Goal: Task Accomplishment & Management: Complete application form

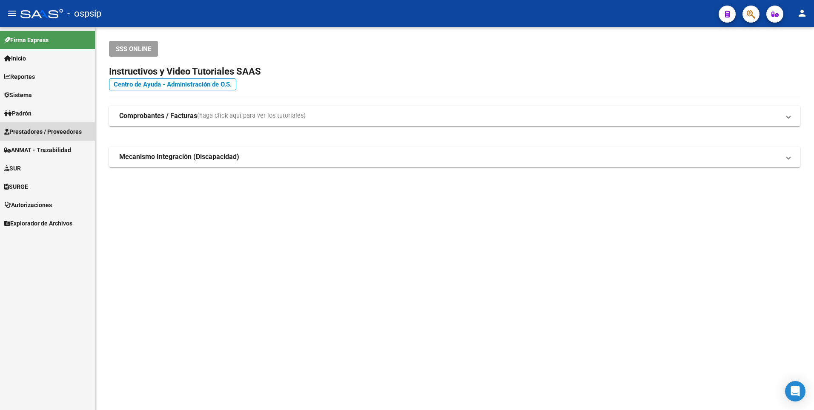
click at [69, 129] on span "Prestadores / Proveedores" at bounding box center [43, 131] width 78 height 9
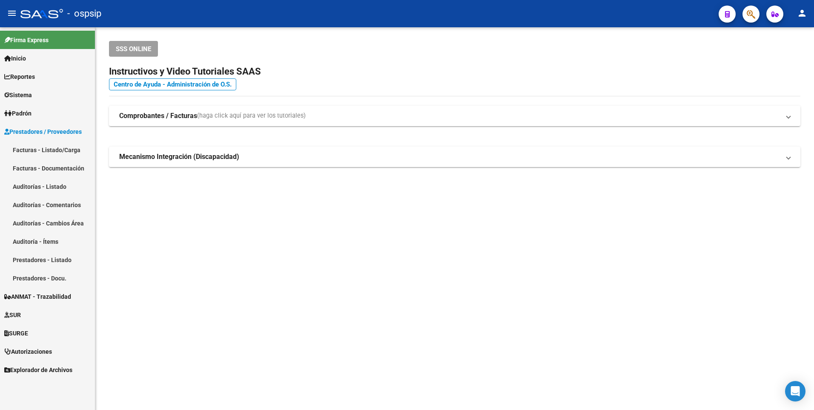
click at [63, 157] on link "Facturas - Listado/Carga" at bounding box center [47, 150] width 95 height 18
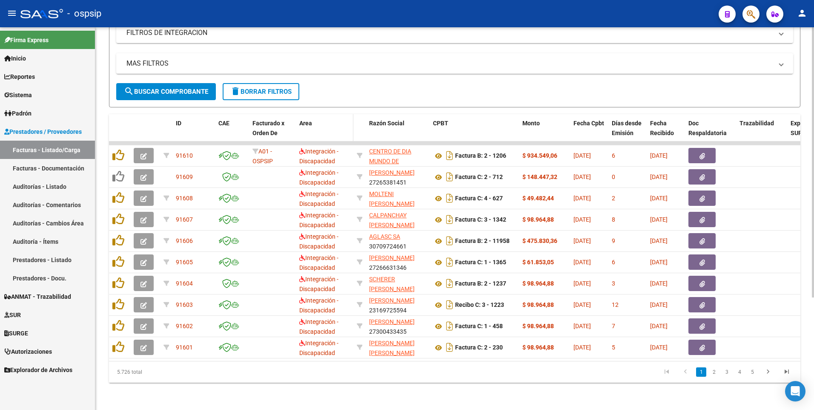
scroll to position [159, 0]
click at [264, 88] on span "delete Borrar Filtros" at bounding box center [260, 92] width 61 height 8
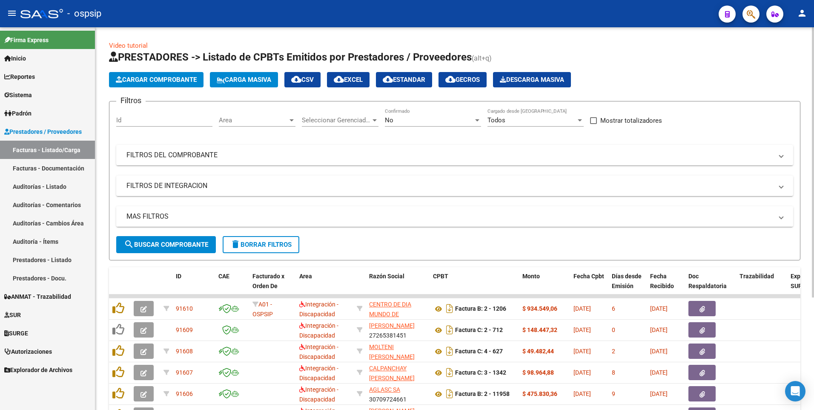
drag, startPoint x: 257, startPoint y: 237, endPoint x: 213, endPoint y: 209, distance: 52.1
click at [257, 237] on button "delete Borrar Filtros" at bounding box center [261, 244] width 77 height 17
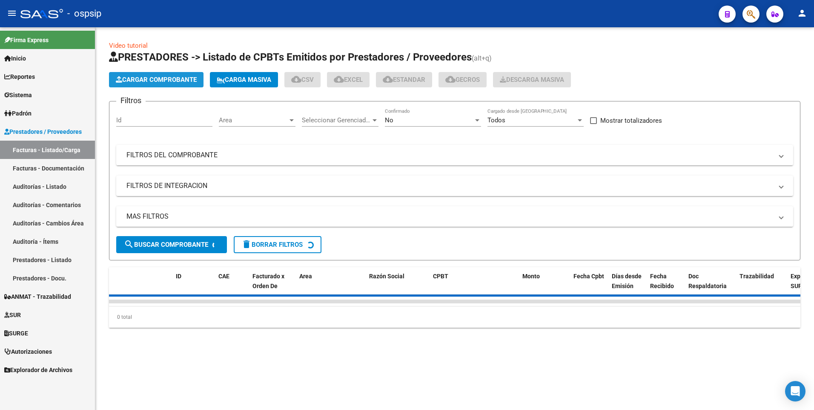
click at [150, 80] on span "Cargar Comprobante" at bounding box center [156, 80] width 81 height 8
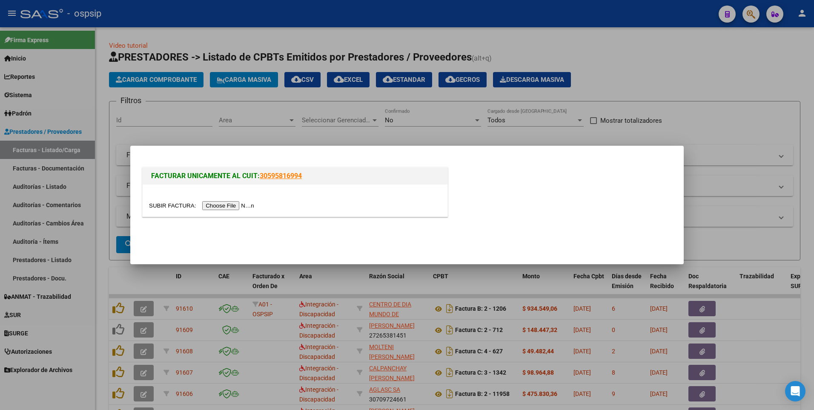
click at [234, 205] on input "file" at bounding box center [203, 205] width 108 height 9
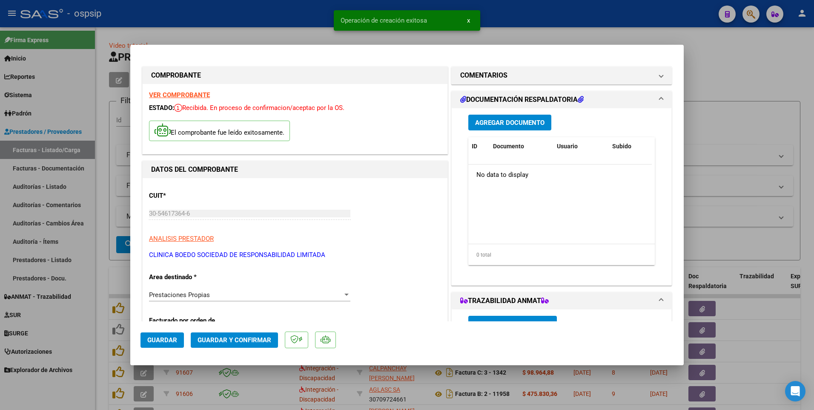
click at [167, 341] on span "Guardar" at bounding box center [162, 340] width 30 height 8
click at [295, 21] on div at bounding box center [407, 205] width 814 height 410
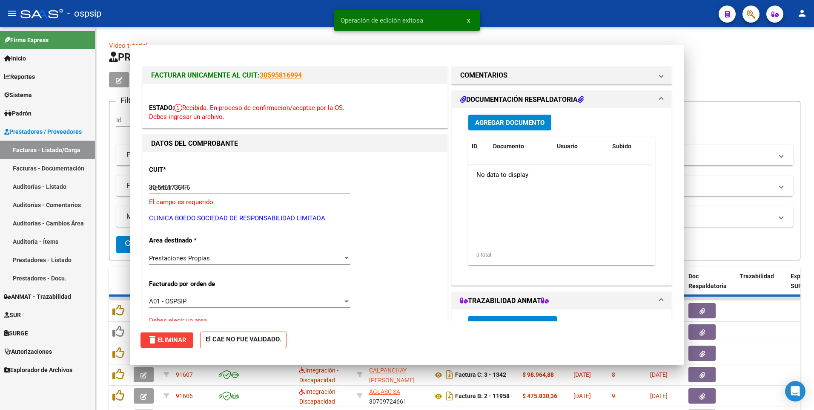
type input "$ 0,00"
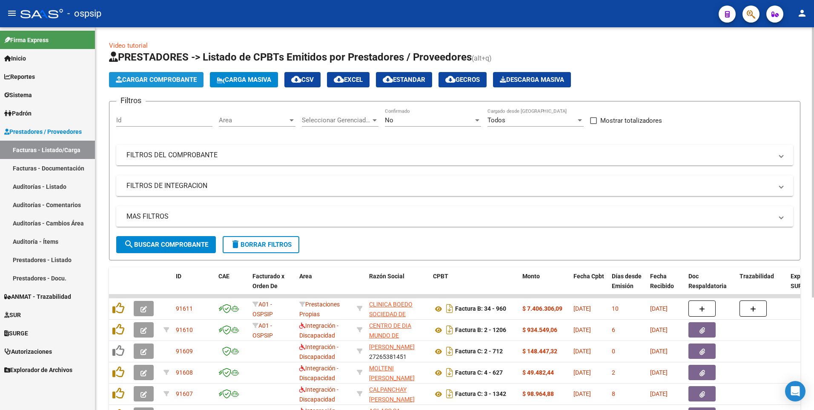
click at [161, 87] on button "Cargar Comprobante" at bounding box center [156, 79] width 95 height 15
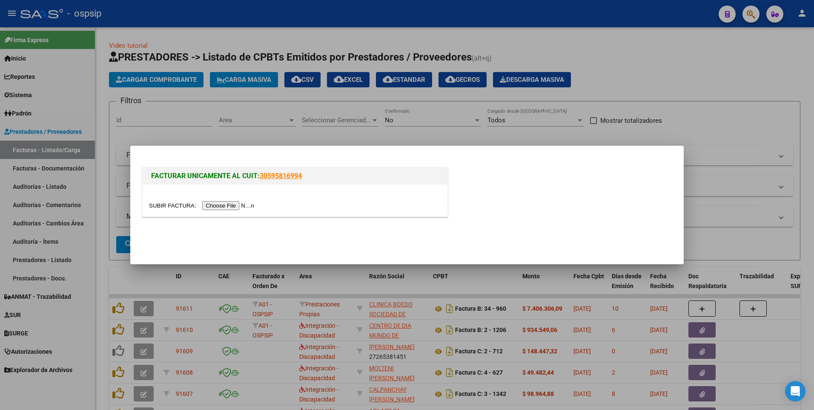
click at [204, 204] on input "file" at bounding box center [203, 205] width 108 height 9
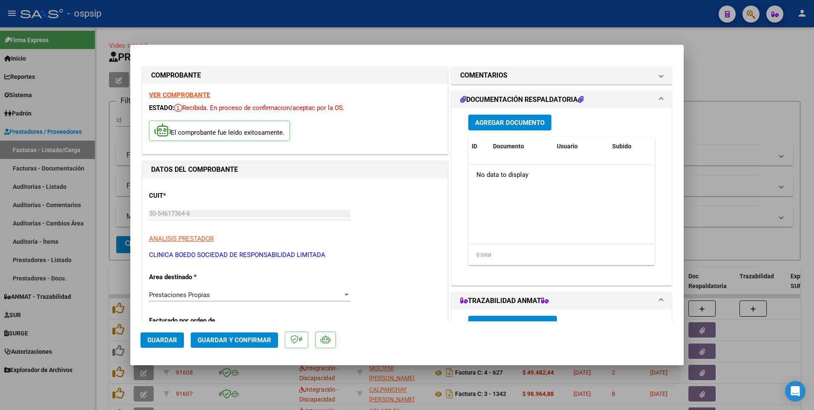
click at [169, 341] on span "Guardar" at bounding box center [162, 340] width 30 height 8
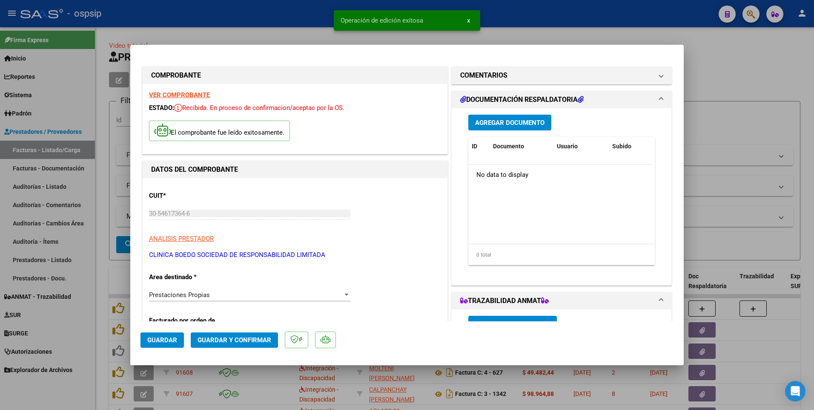
click at [231, 9] on div at bounding box center [407, 205] width 814 height 410
type input "$ 0,00"
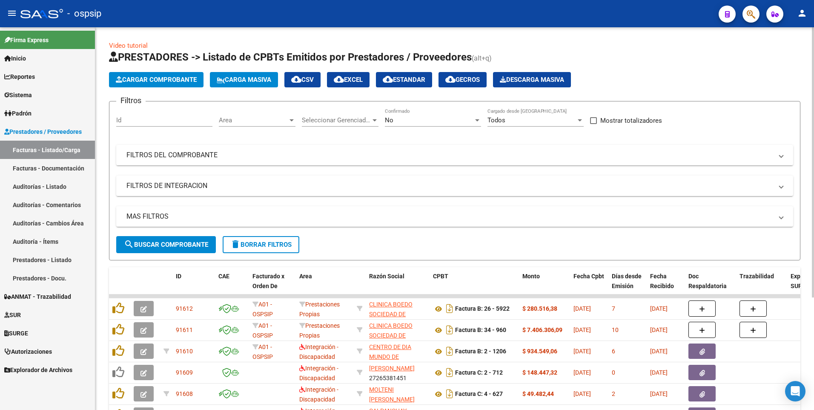
click at [165, 84] on button "Cargar Comprobante" at bounding box center [156, 79] width 95 height 15
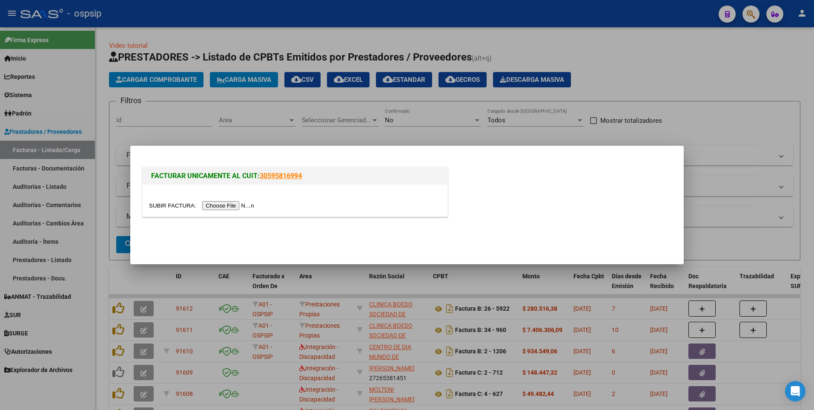
click at [207, 206] on input "file" at bounding box center [203, 205] width 108 height 9
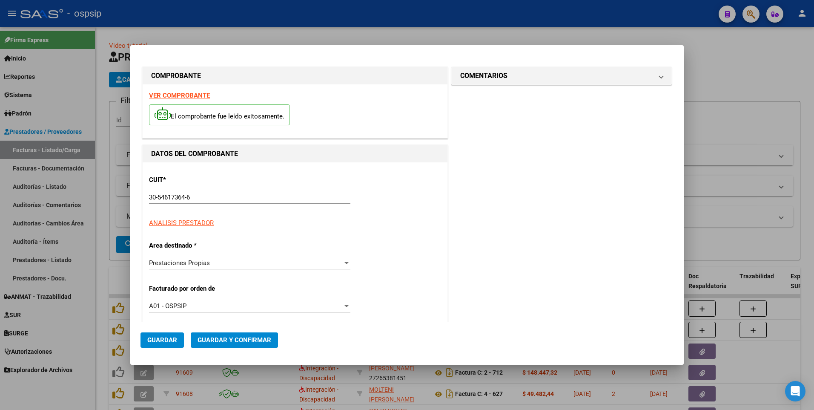
click at [166, 353] on mat-dialog-actions "Guardar Guardar y Confirmar" at bounding box center [407, 338] width 533 height 32
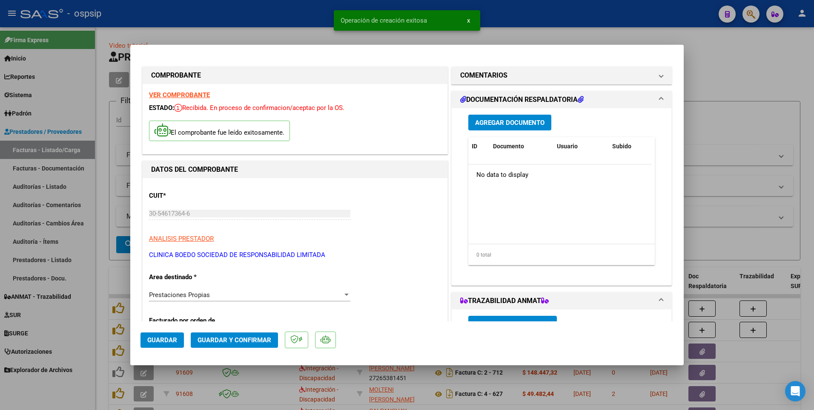
click at [284, 19] on div at bounding box center [407, 205] width 814 height 410
type input "$ 0,00"
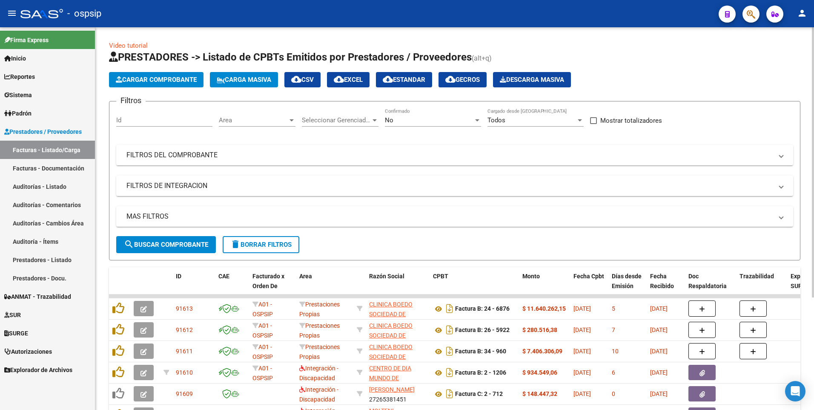
click at [141, 86] on button "Cargar Comprobante" at bounding box center [156, 79] width 95 height 15
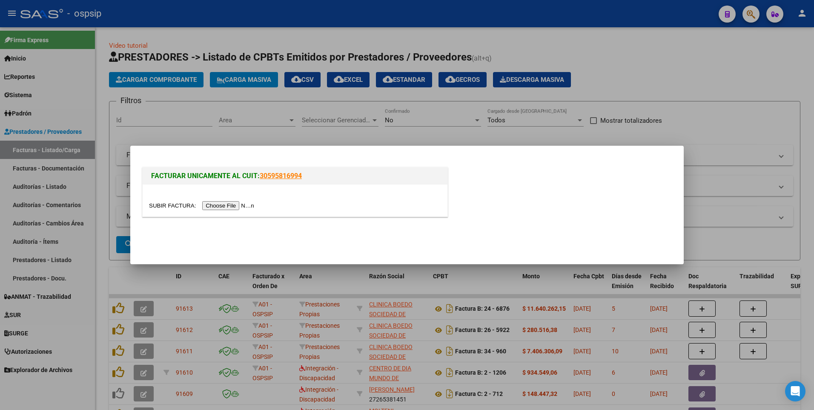
click at [226, 202] on input "file" at bounding box center [203, 205] width 108 height 9
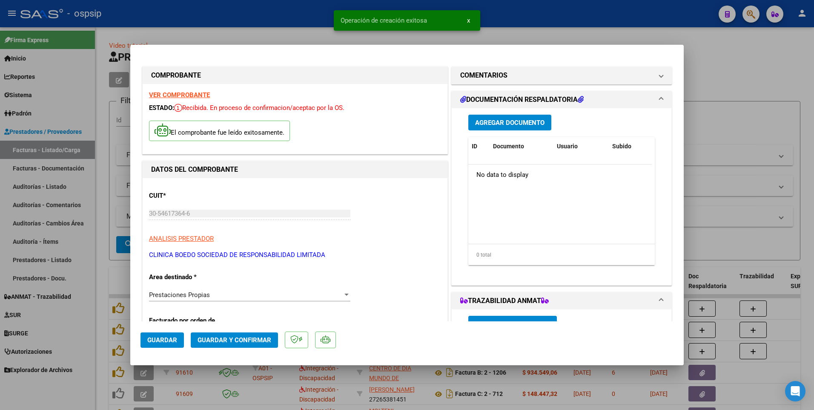
click at [509, 113] on div "Agregar Documento ID Documento Usuario Subido Acción No data to display 0 total…" at bounding box center [561, 193] width 199 height 170
click at [510, 119] on span "Agregar Documento" at bounding box center [509, 123] width 69 height 8
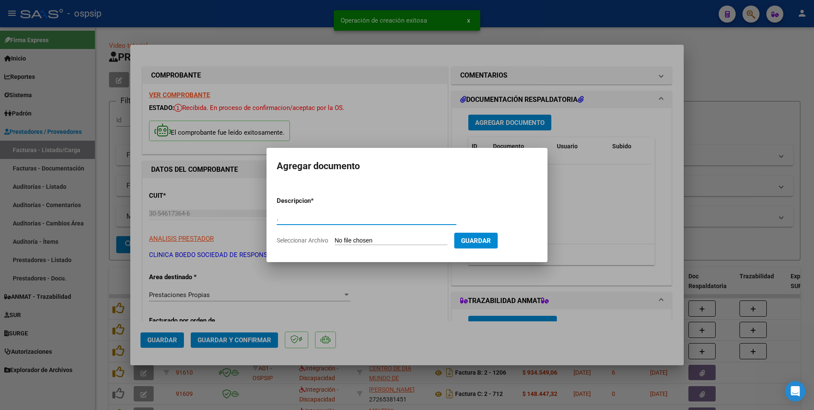
type input "."
click at [358, 240] on input "Seleccionar Archivo" at bounding box center [391, 241] width 113 height 8
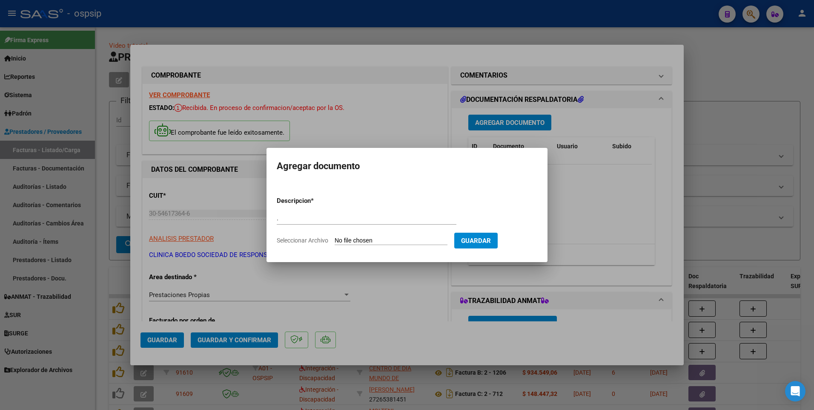
type input "C:\fakepath\img13102025_0005.pdf"
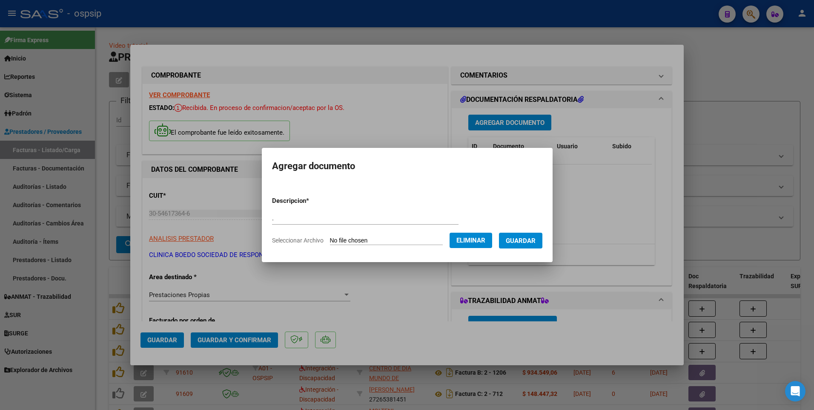
click at [531, 238] on span "Guardar" at bounding box center [521, 241] width 30 height 8
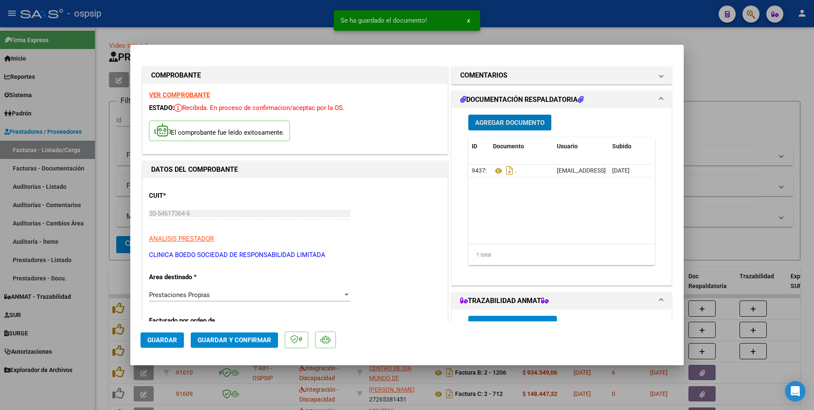
click at [164, 344] on button "Guardar" at bounding box center [162, 339] width 43 height 15
click at [237, 22] on div at bounding box center [407, 205] width 814 height 410
type input "$ 0,00"
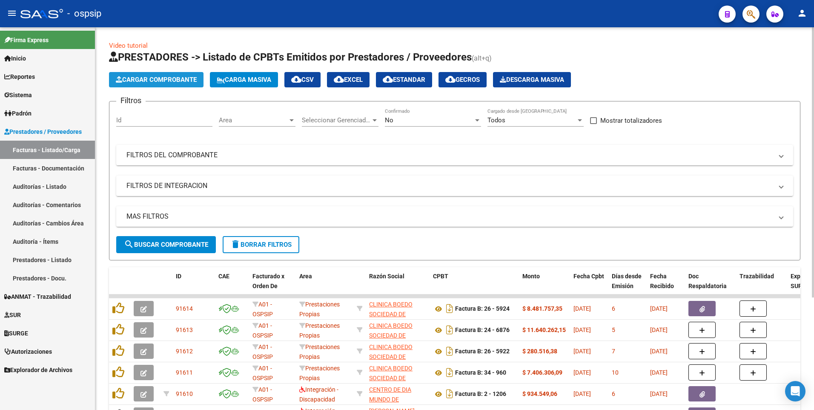
click at [167, 85] on button "Cargar Comprobante" at bounding box center [156, 79] width 95 height 15
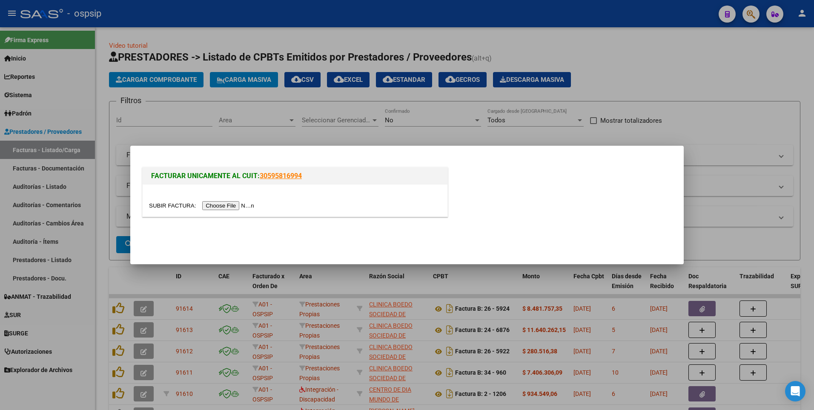
click at [227, 205] on input "file" at bounding box center [203, 205] width 108 height 9
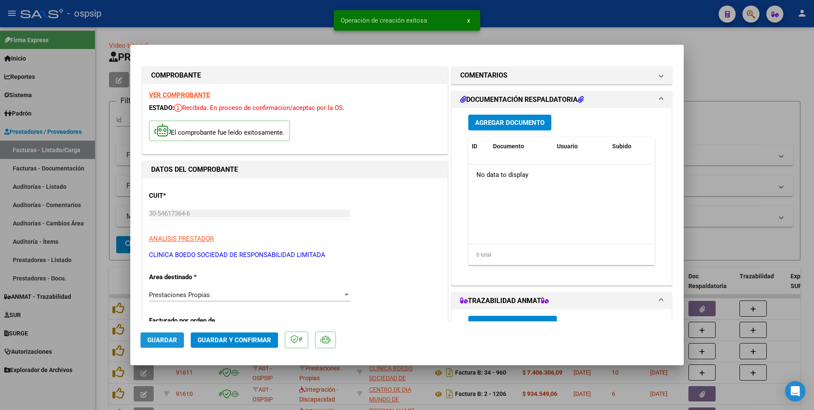
click at [173, 339] on span "Guardar" at bounding box center [162, 340] width 30 height 8
click at [289, 22] on div at bounding box center [407, 205] width 814 height 410
type input "$ 0,00"
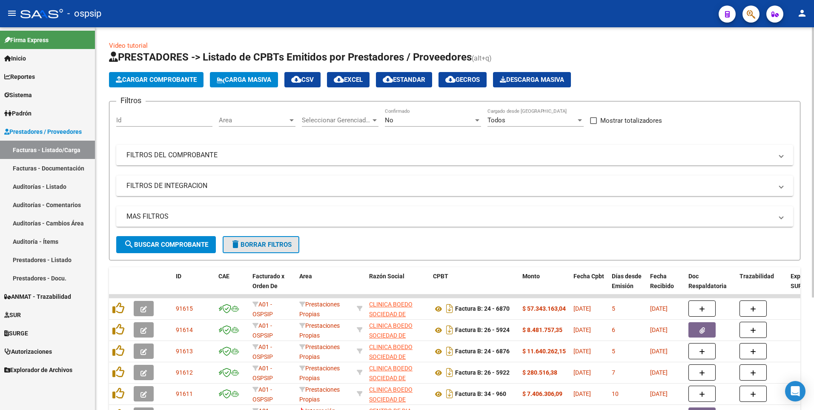
click at [267, 247] on span "delete Borrar Filtros" at bounding box center [260, 245] width 61 height 8
click at [264, 243] on span "delete Borrar Filtros" at bounding box center [260, 245] width 61 height 8
click at [170, 151] on mat-panel-title "FILTROS DEL COMPROBANTE" at bounding box center [449, 154] width 647 height 9
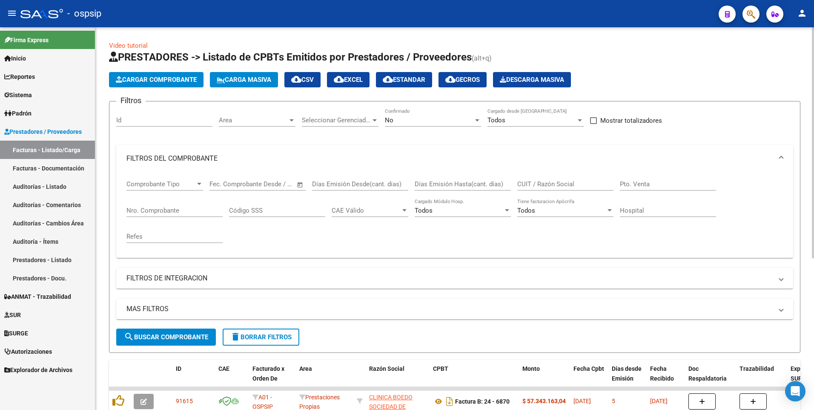
click at [156, 211] on input "Nro. Comprobante" at bounding box center [174, 211] width 96 height 8
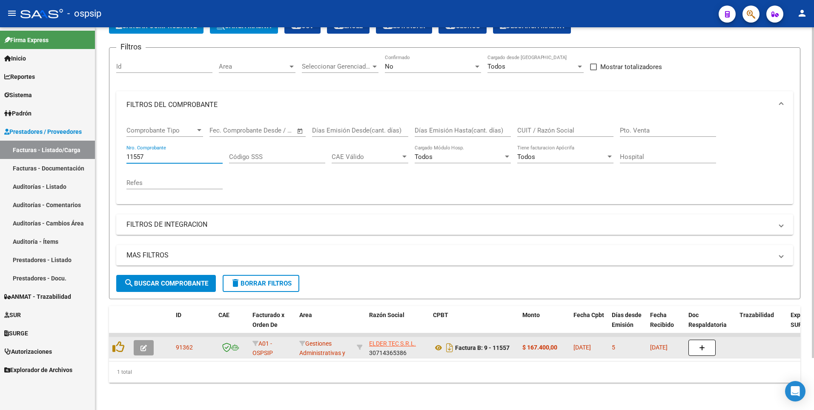
scroll to position [60, 0]
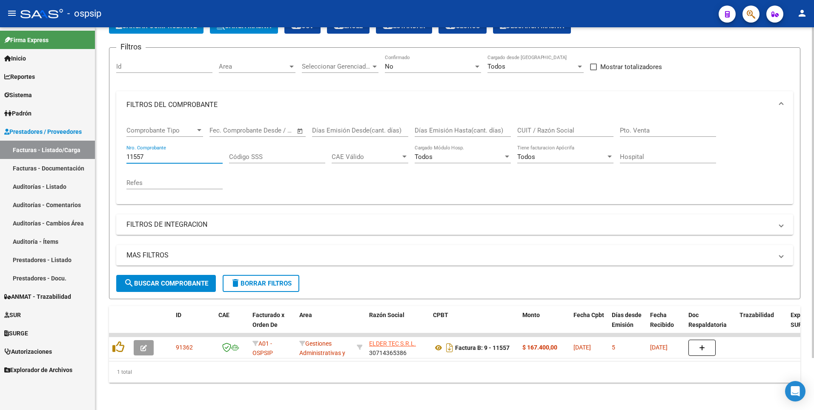
type input "11557"
click at [241, 279] on span "delete Borrar Filtros" at bounding box center [260, 283] width 61 height 8
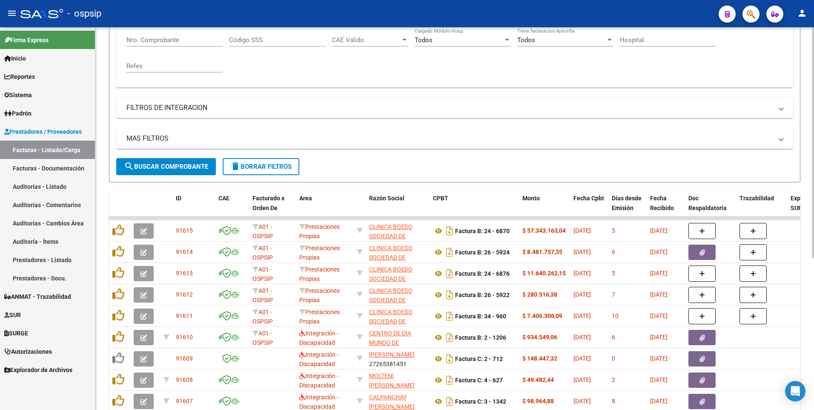
scroll to position [0, 0]
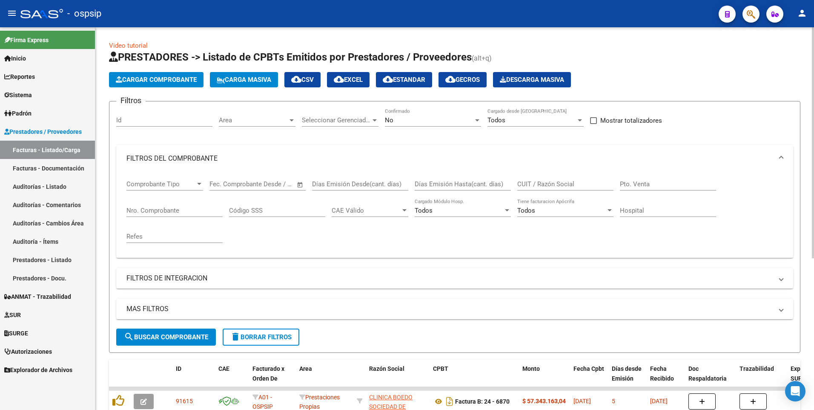
click at [408, 125] on div "No Confirmado" at bounding box center [433, 117] width 96 height 18
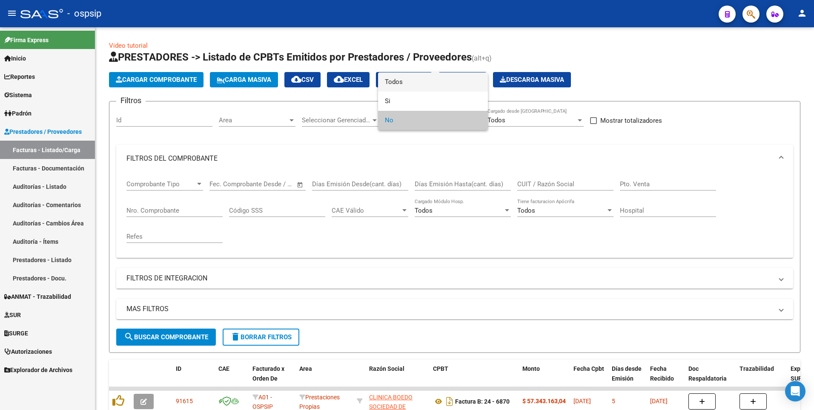
click at [422, 79] on span "Todos" at bounding box center [433, 81] width 96 height 19
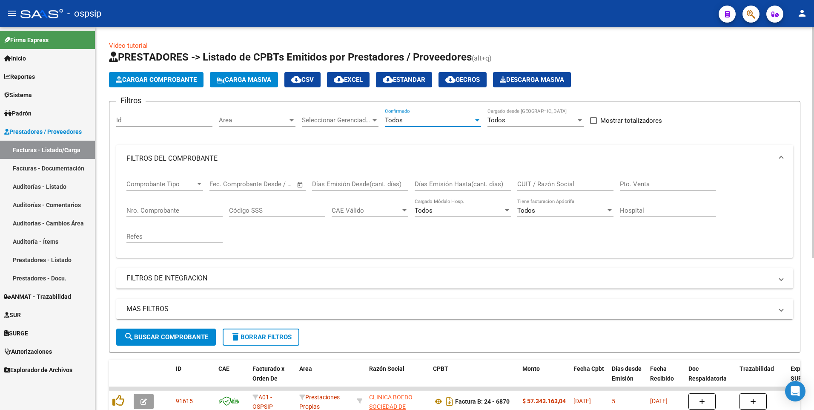
click at [177, 338] on span "search Buscar Comprobante" at bounding box center [166, 337] width 84 height 8
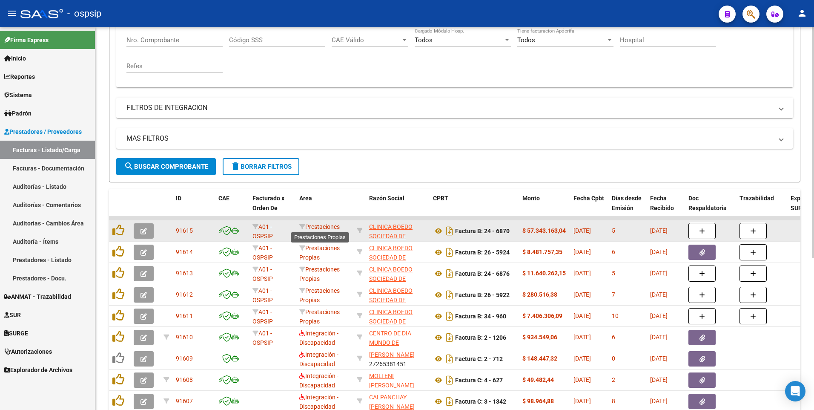
scroll to position [252, 0]
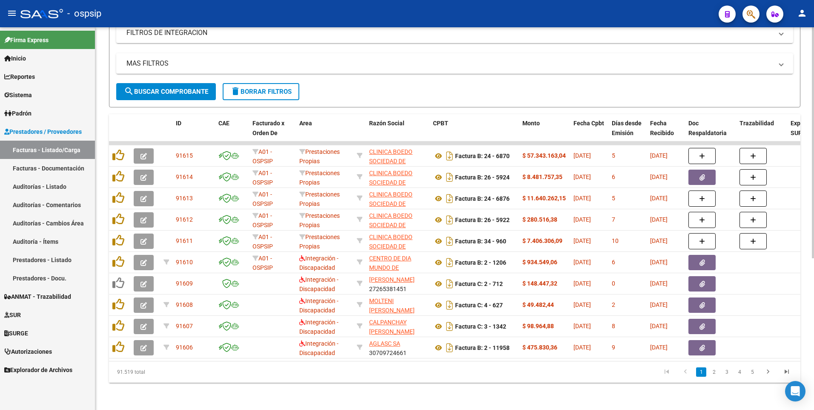
click at [277, 88] on span "delete Borrar Filtros" at bounding box center [260, 92] width 61 height 8
click at [767, 371] on icon "go to next page" at bounding box center [768, 373] width 11 height 10
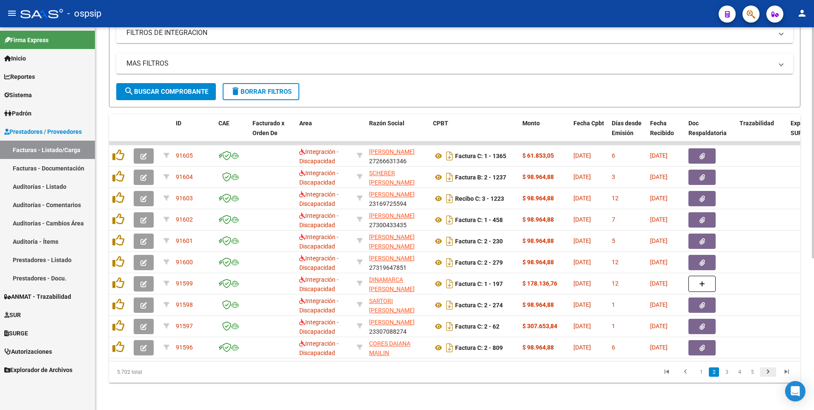
click at [766, 375] on icon "go to next page" at bounding box center [768, 373] width 11 height 10
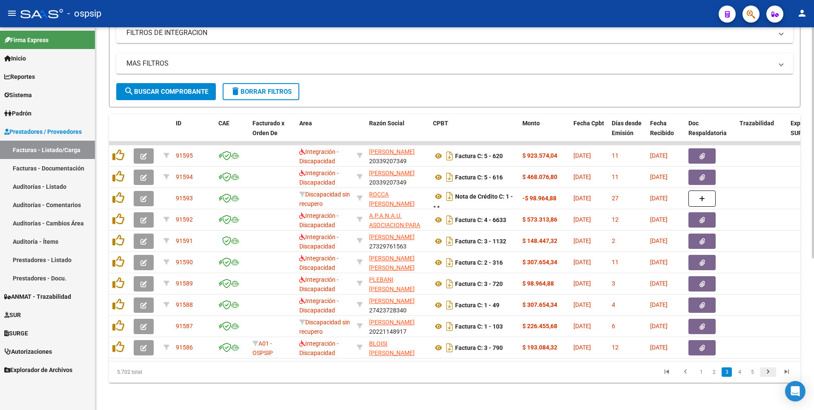
click at [766, 375] on icon "go to next page" at bounding box center [768, 373] width 11 height 10
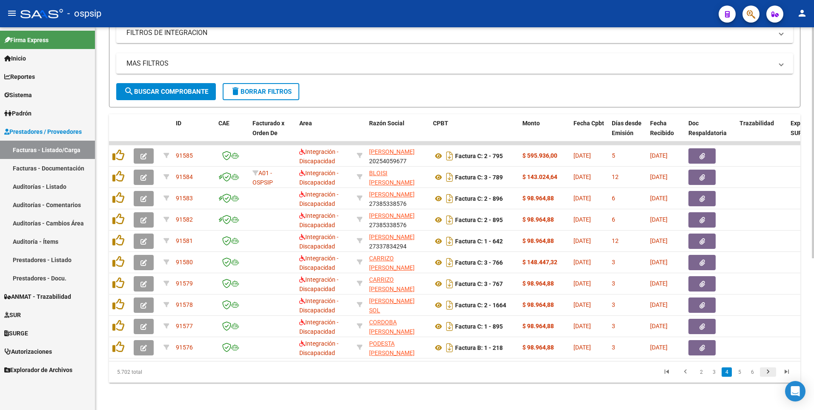
click at [766, 375] on icon "go to next page" at bounding box center [768, 373] width 11 height 10
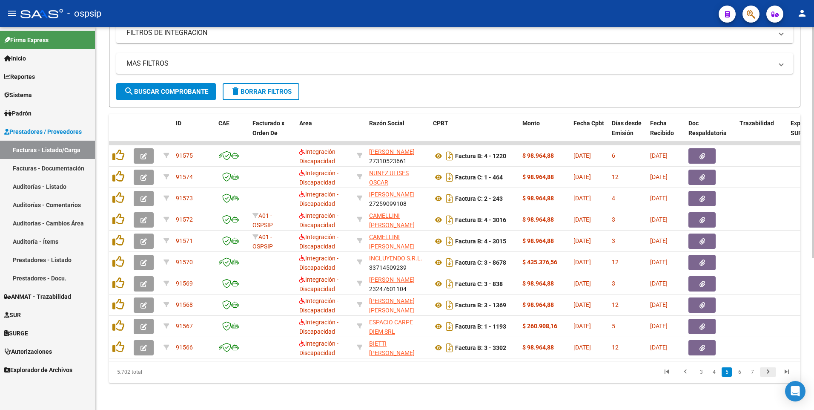
click at [767, 373] on icon "go to next page" at bounding box center [768, 373] width 11 height 10
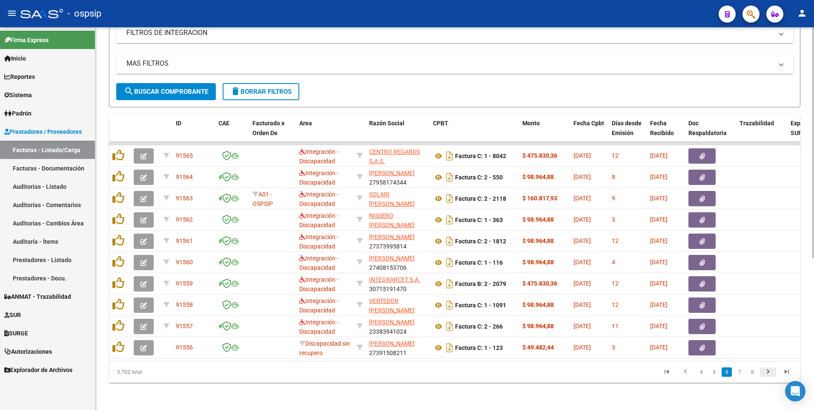
click at [767, 373] on icon "go to next page" at bounding box center [768, 373] width 11 height 10
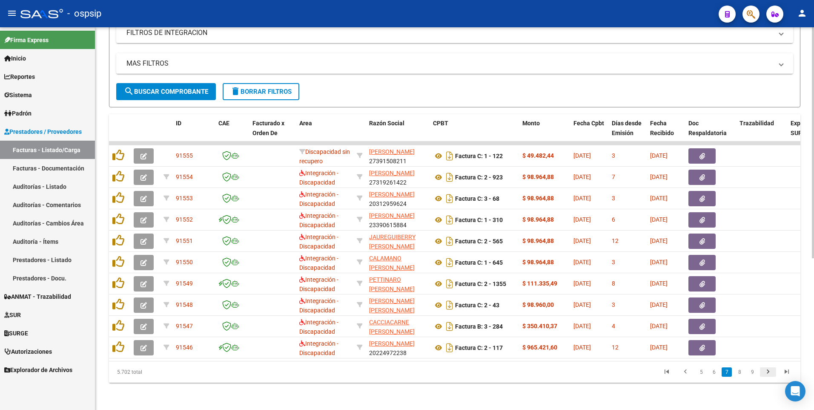
click at [767, 373] on icon "go to next page" at bounding box center [768, 373] width 11 height 10
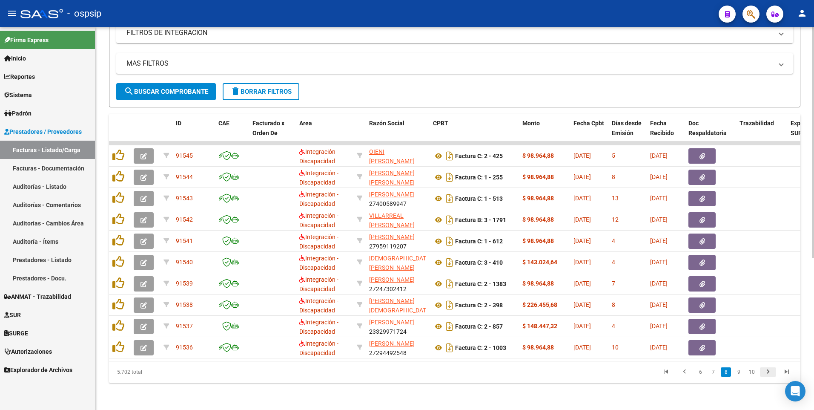
click at [767, 373] on icon "go to next page" at bounding box center [768, 373] width 11 height 10
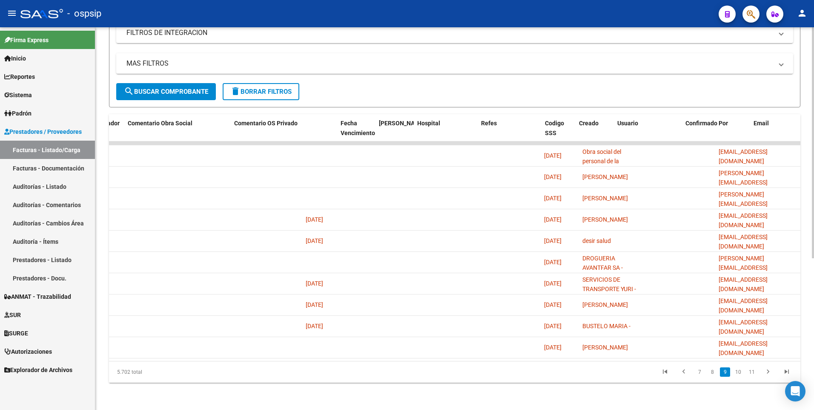
scroll to position [0, 0]
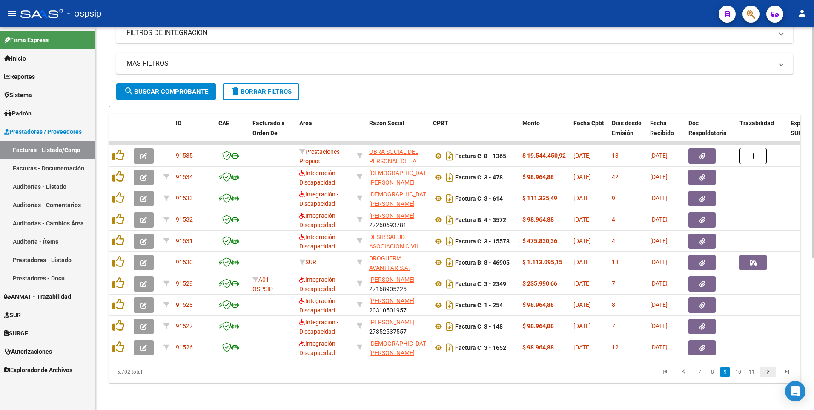
click at [766, 375] on icon "go to next page" at bounding box center [768, 373] width 11 height 10
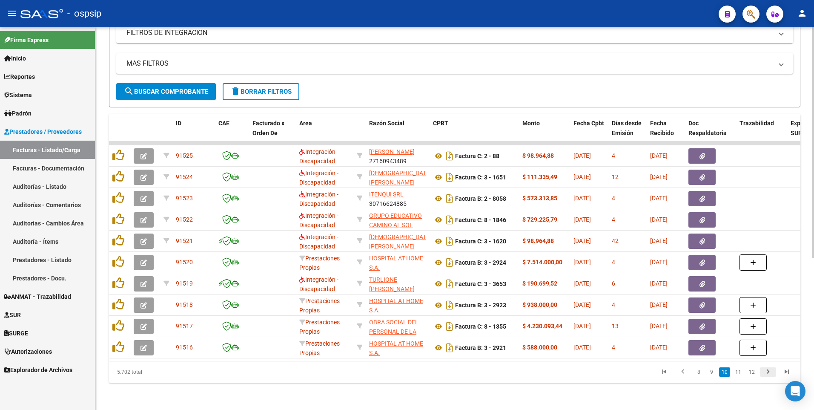
click at [770, 375] on icon "go to next page" at bounding box center [768, 373] width 11 height 10
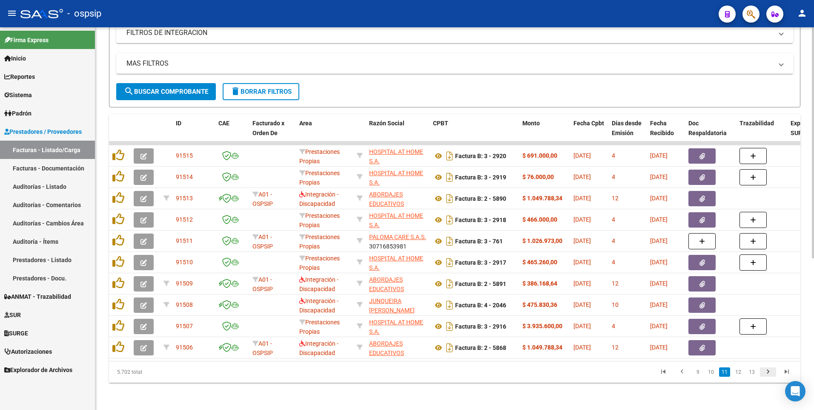
click at [772, 374] on icon "go to next page" at bounding box center [768, 373] width 11 height 10
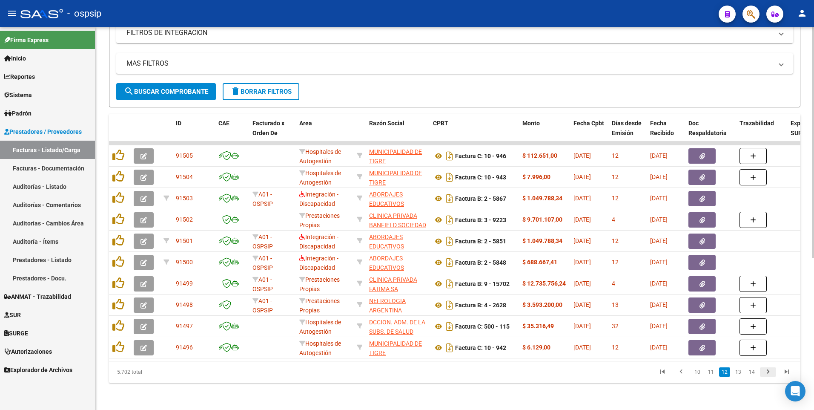
click at [769, 372] on icon "go to next page" at bounding box center [768, 373] width 11 height 10
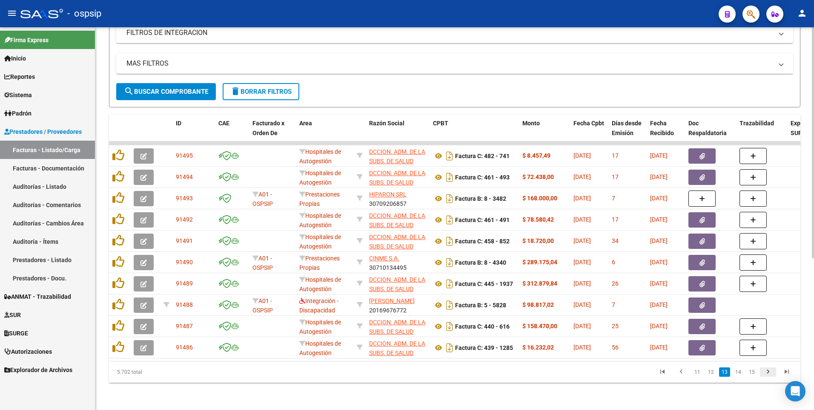
click at [766, 371] on icon "go to next page" at bounding box center [768, 373] width 11 height 10
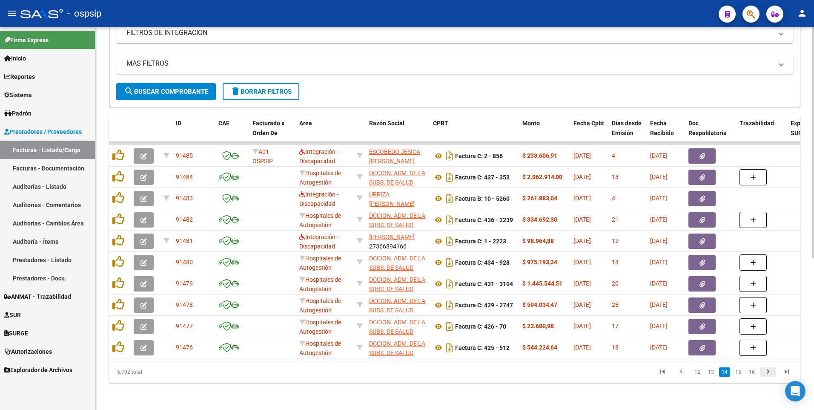
click at [767, 376] on icon "go to next page" at bounding box center [768, 373] width 11 height 10
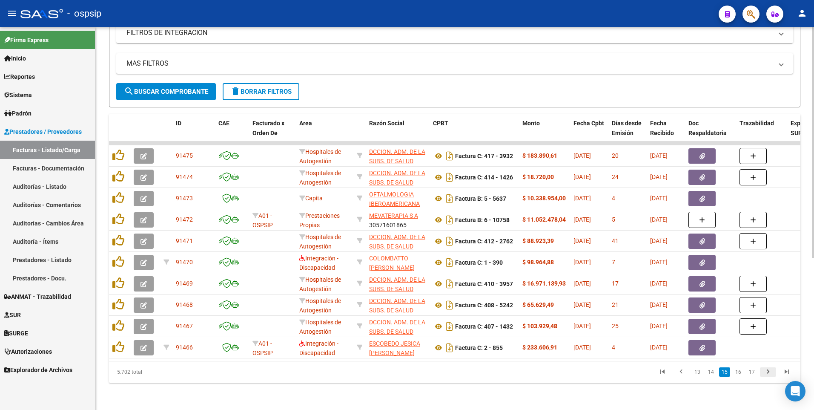
click at [768, 373] on icon "go to next page" at bounding box center [768, 373] width 11 height 10
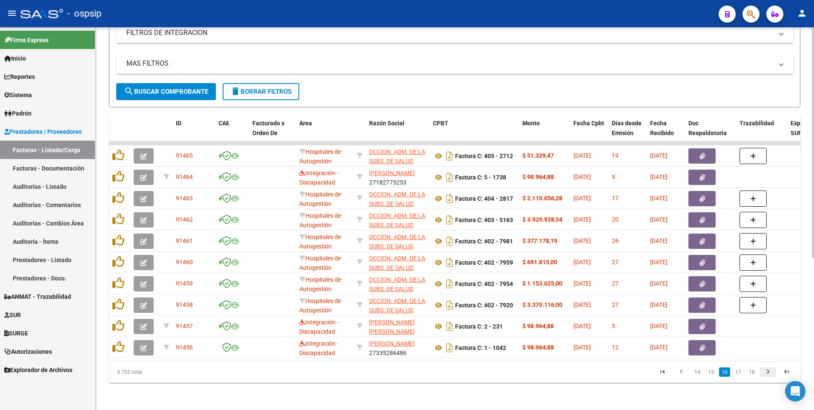
click at [770, 374] on icon "go to next page" at bounding box center [768, 373] width 11 height 10
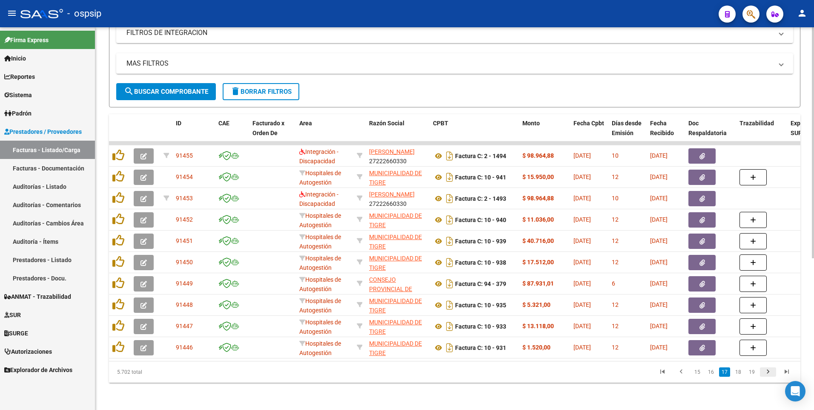
click at [770, 374] on icon "go to next page" at bounding box center [768, 373] width 11 height 10
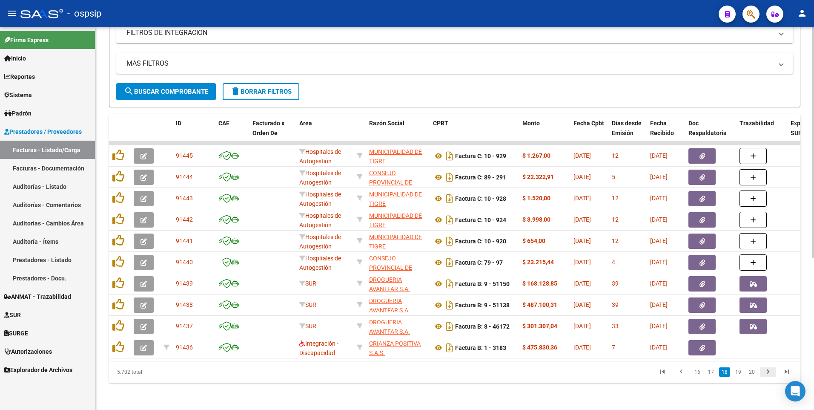
click at [771, 374] on icon "go to next page" at bounding box center [768, 373] width 11 height 10
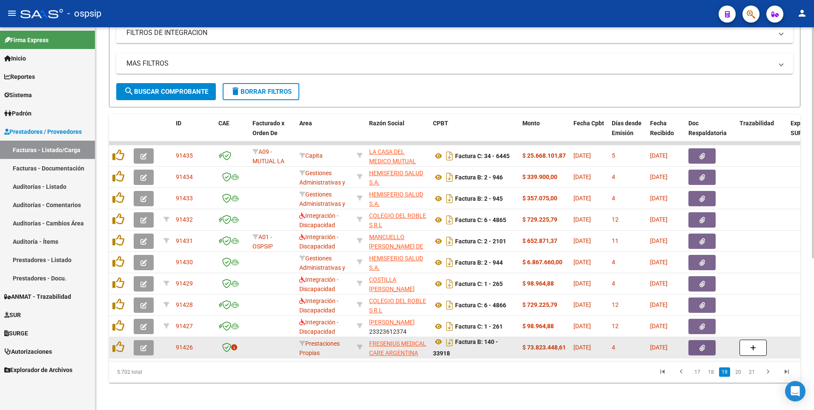
scroll to position [5, 0]
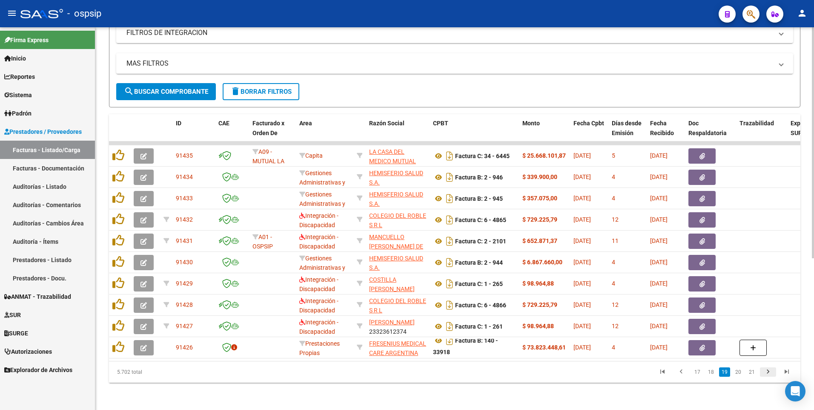
click at [769, 370] on icon "go to next page" at bounding box center [768, 373] width 11 height 10
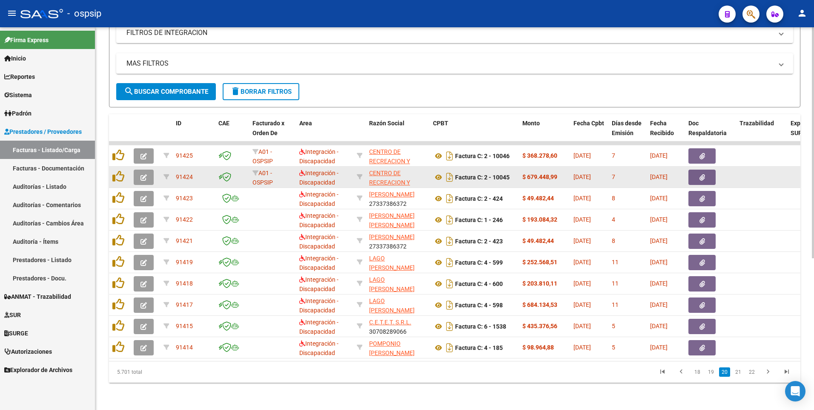
scroll to position [0, 0]
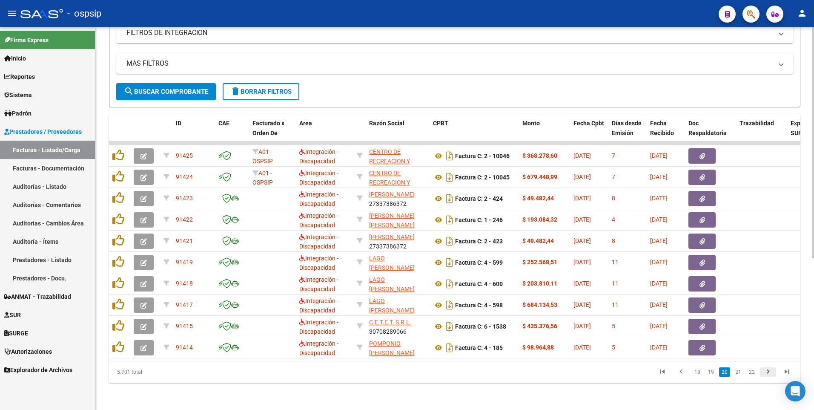
click at [767, 374] on icon "go to next page" at bounding box center [768, 373] width 11 height 10
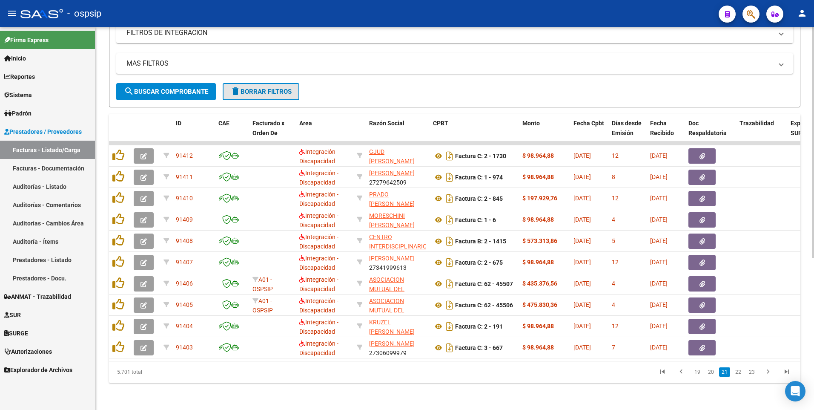
click at [259, 93] on button "delete Borrar Filtros" at bounding box center [261, 91] width 77 height 17
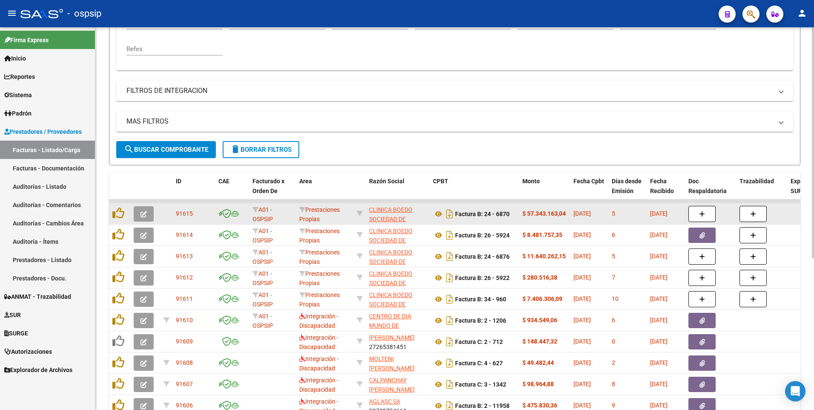
scroll to position [124, 0]
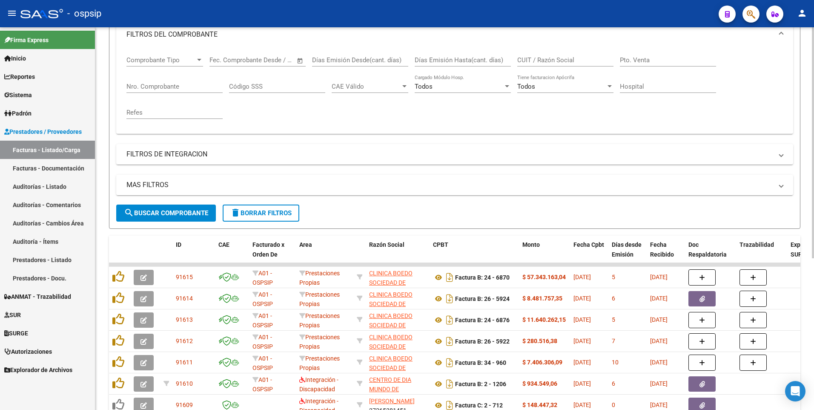
click at [549, 60] on input "CUIT / Razón Social" at bounding box center [565, 60] width 96 height 8
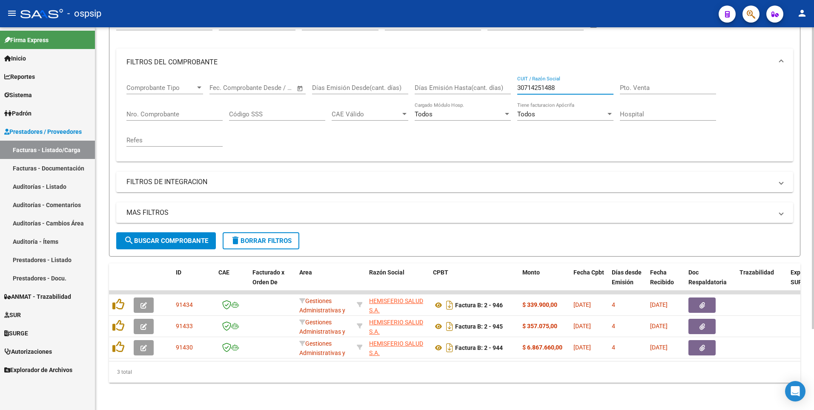
scroll to position [103, 0]
click at [572, 76] on div "30714251488 CUIT / Razón Social" at bounding box center [565, 85] width 96 height 18
click at [572, 84] on input "30714251488" at bounding box center [565, 88] width 96 height 8
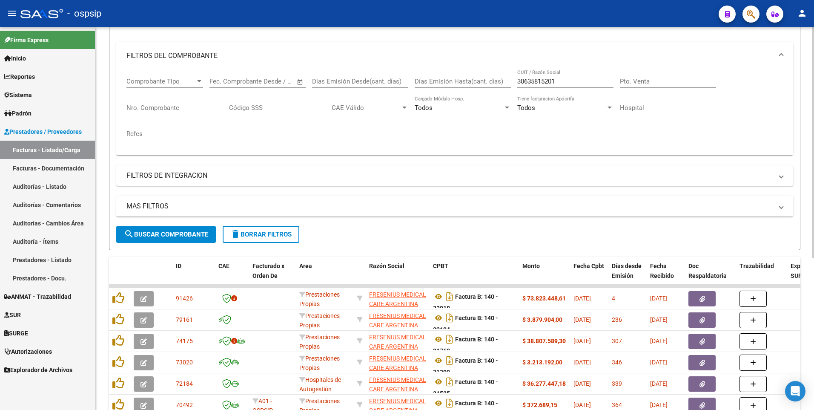
click at [561, 81] on input "30635815201" at bounding box center [565, 82] width 96 height 8
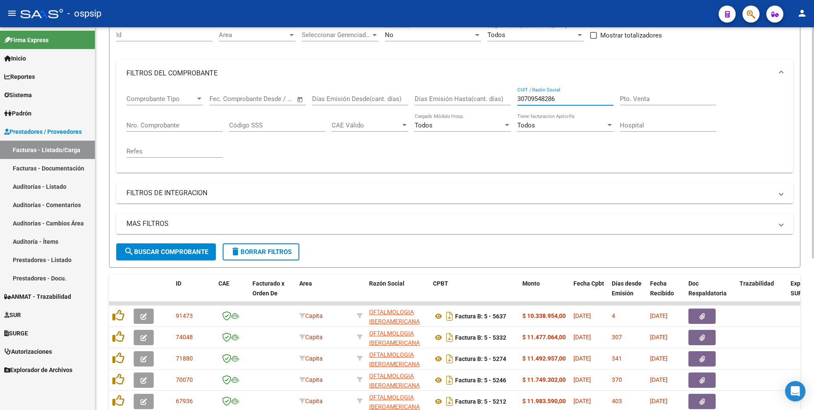
scroll to position [81, 0]
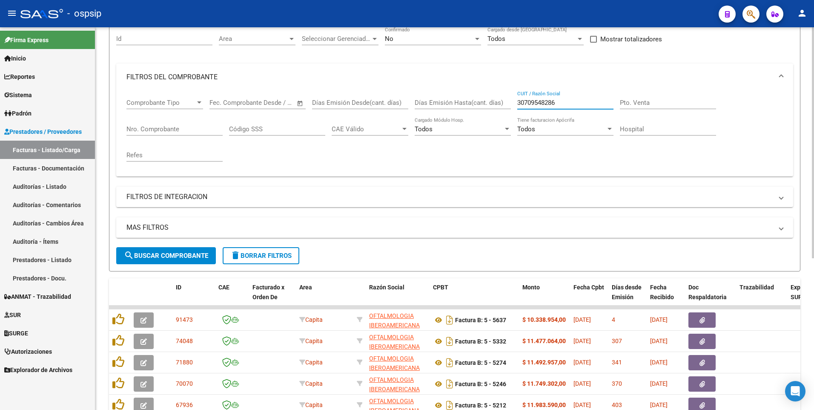
click at [556, 102] on input "30709548286" at bounding box center [565, 103] width 96 height 8
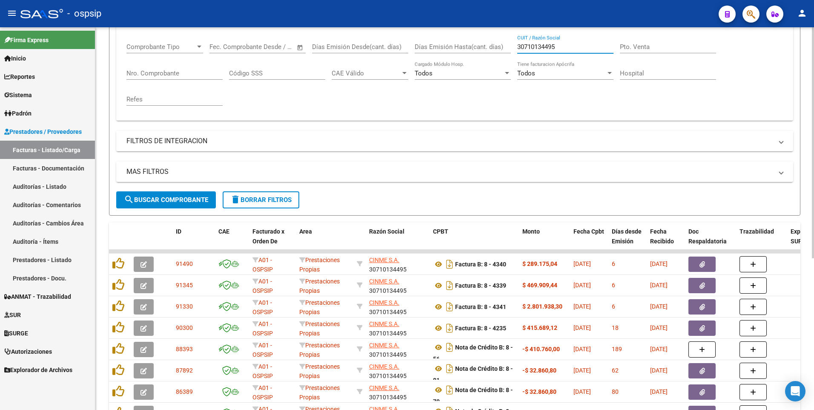
scroll to position [124, 0]
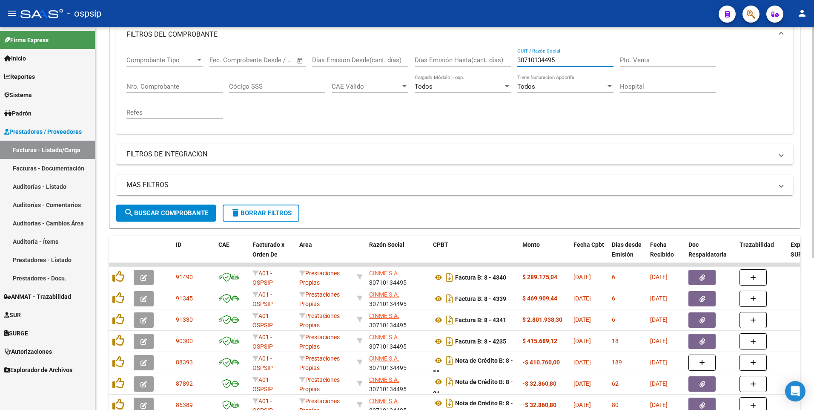
click at [563, 61] on input "30710134495" at bounding box center [565, 60] width 96 height 8
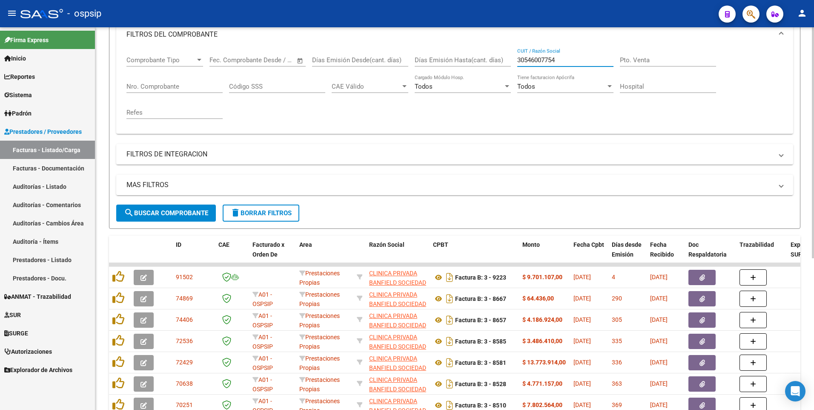
click at [571, 61] on input "30546007754" at bounding box center [565, 60] width 96 height 8
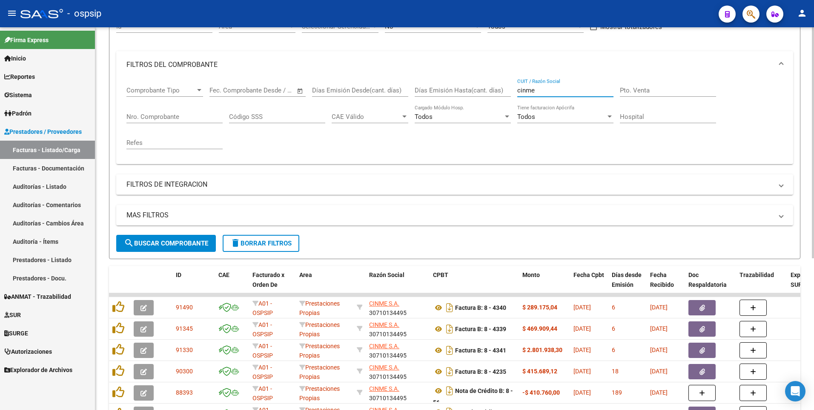
scroll to position [81, 0]
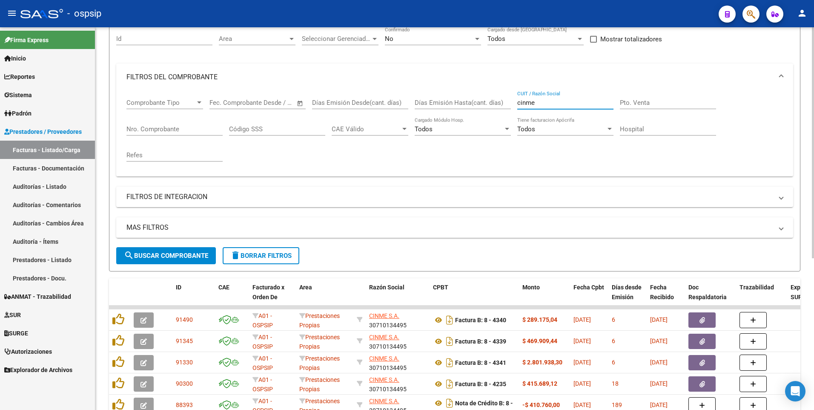
click at [543, 104] on input "cinme" at bounding box center [565, 103] width 96 height 8
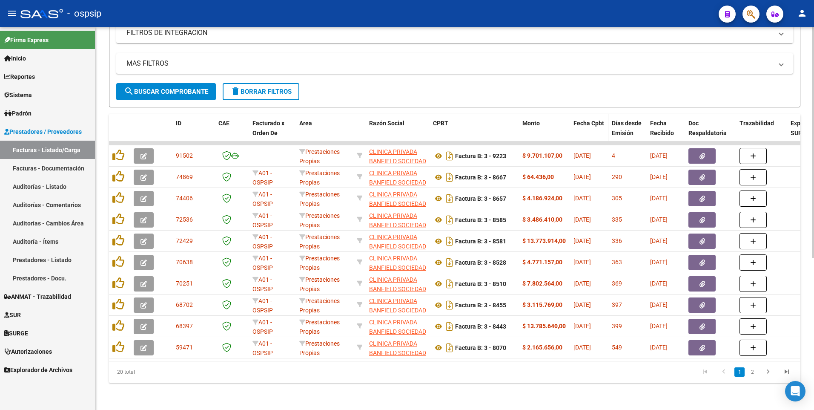
scroll to position [124, 0]
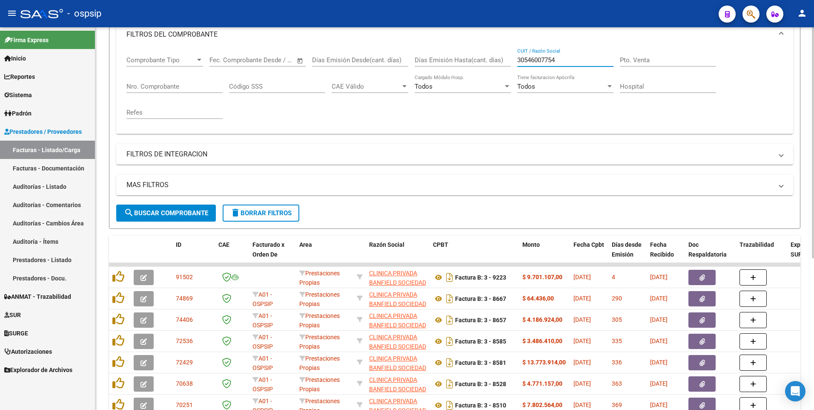
click at [569, 60] on input "30546007754" at bounding box center [565, 60] width 96 height 8
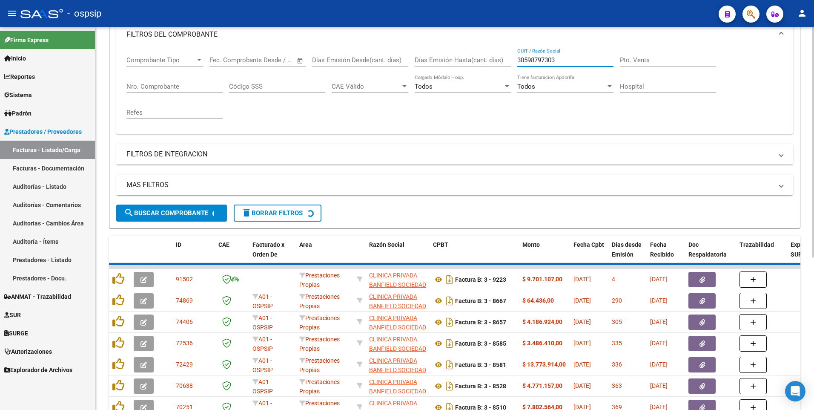
scroll to position [60, 0]
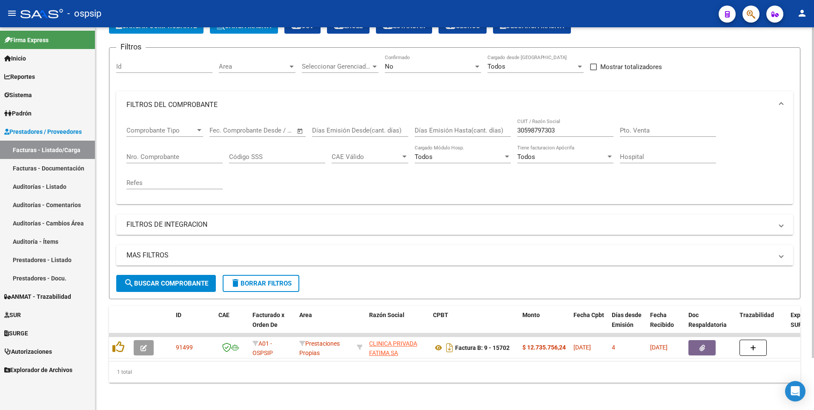
click at [302, 408] on div "Video tutorial PRESTADORES -> Listado de CPBTs Emitidos por Prestadores / Prove…" at bounding box center [454, 192] width 719 height 436
click at [560, 126] on input "30598797303" at bounding box center [565, 130] width 96 height 8
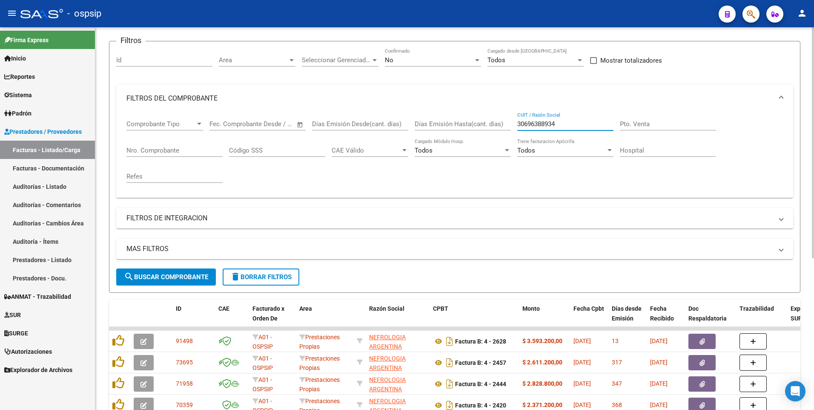
click at [563, 125] on input "30696388934" at bounding box center [565, 124] width 96 height 8
click at [567, 119] on div "30639760347 CUIT / Razón Social" at bounding box center [565, 121] width 96 height 18
click at [566, 122] on input "30639760347" at bounding box center [565, 124] width 96 height 8
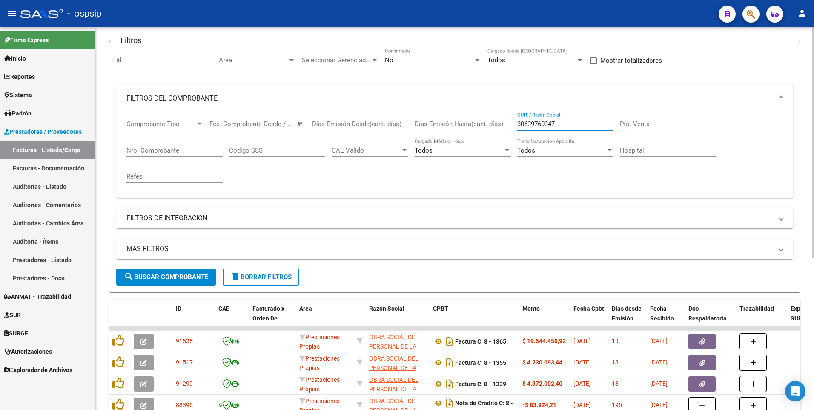
click at [566, 122] on input "30639760347" at bounding box center [565, 124] width 96 height 8
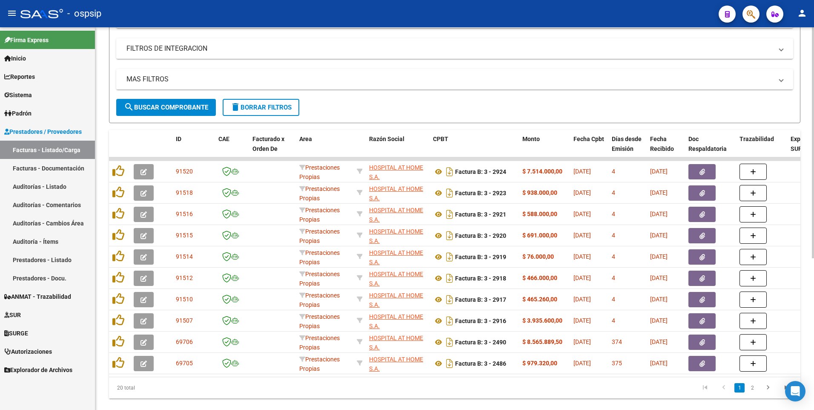
scroll to position [230, 0]
type input "30711216452"
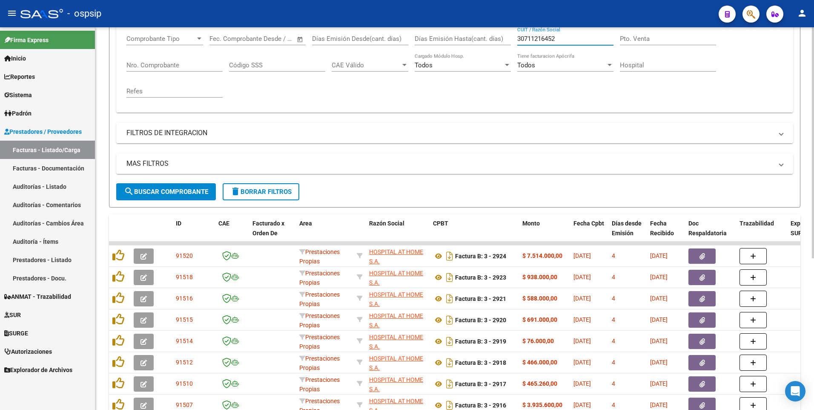
click at [247, 190] on span "delete Borrar Filtros" at bounding box center [260, 192] width 61 height 8
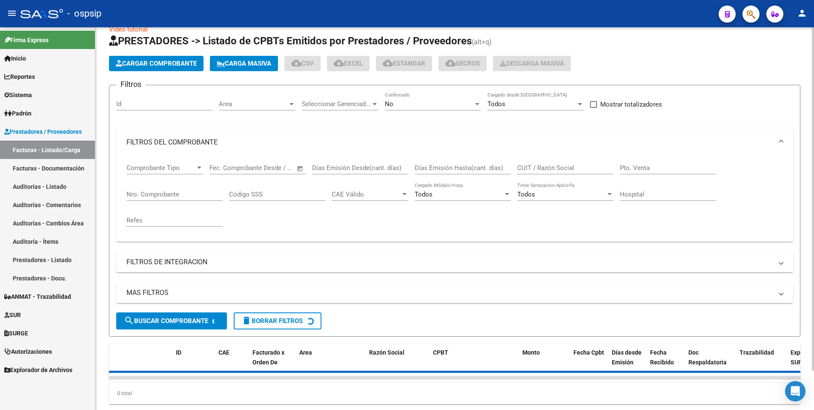
scroll to position [1, 0]
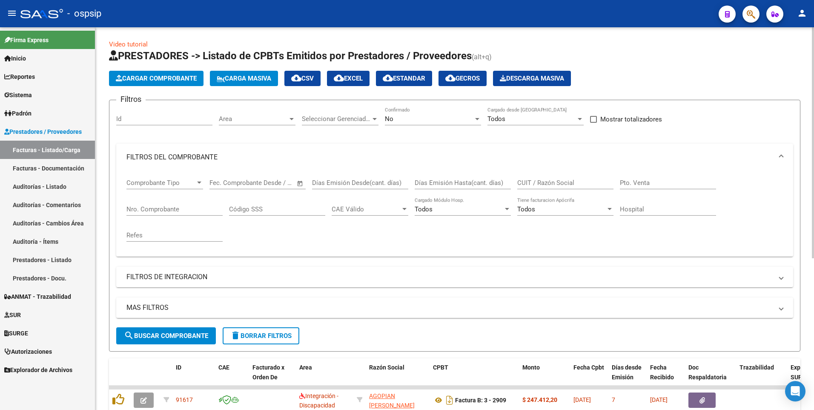
click at [167, 211] on input "Nro. Comprobante" at bounding box center [174, 209] width 96 height 8
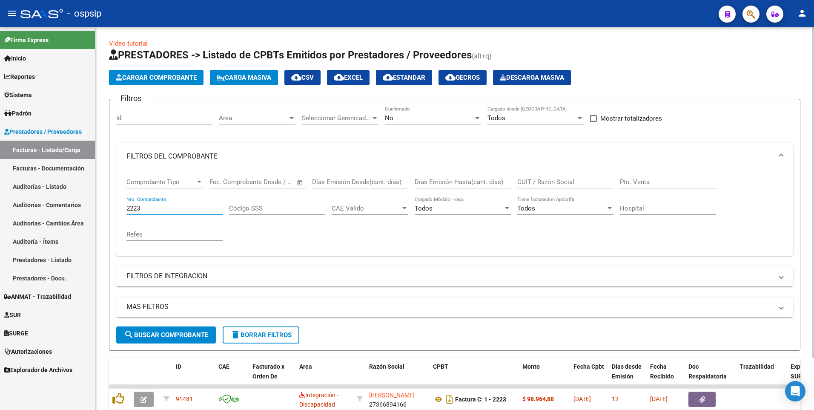
scroll to position [0, 0]
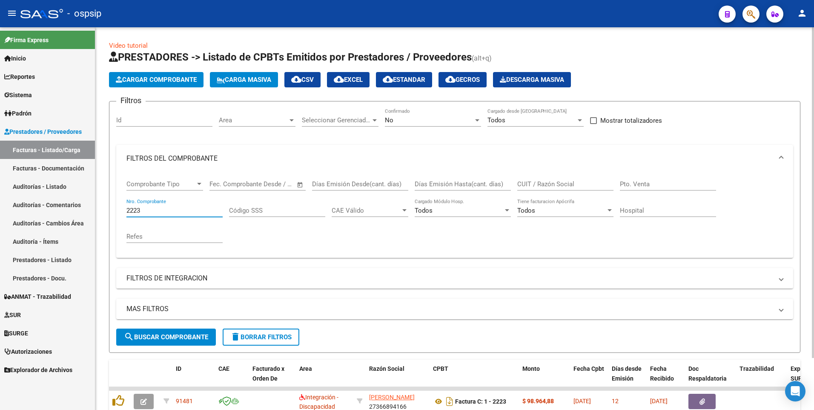
click at [440, 114] on div "No Confirmado" at bounding box center [433, 117] width 96 height 18
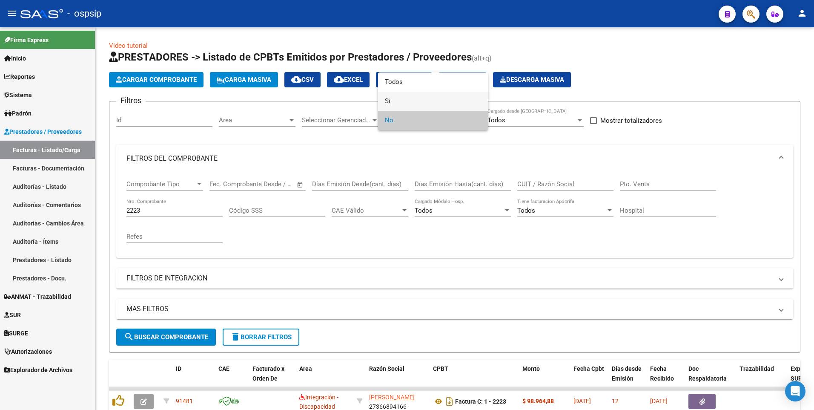
click at [426, 95] on span "Si" at bounding box center [433, 101] width 96 height 19
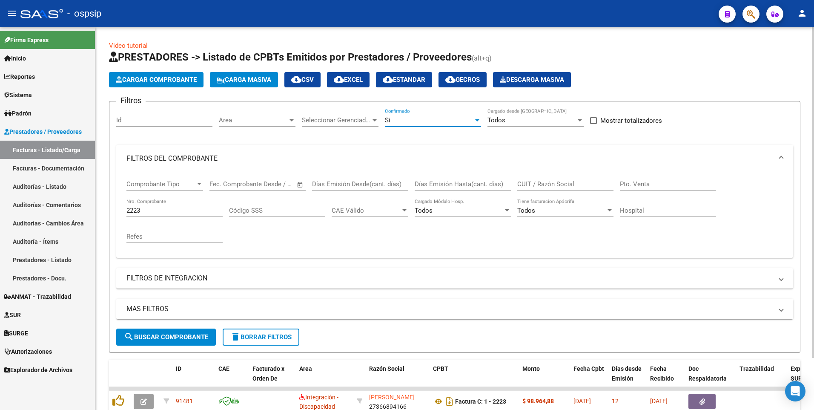
click at [171, 339] on span "search Buscar Comprobante" at bounding box center [166, 337] width 84 height 8
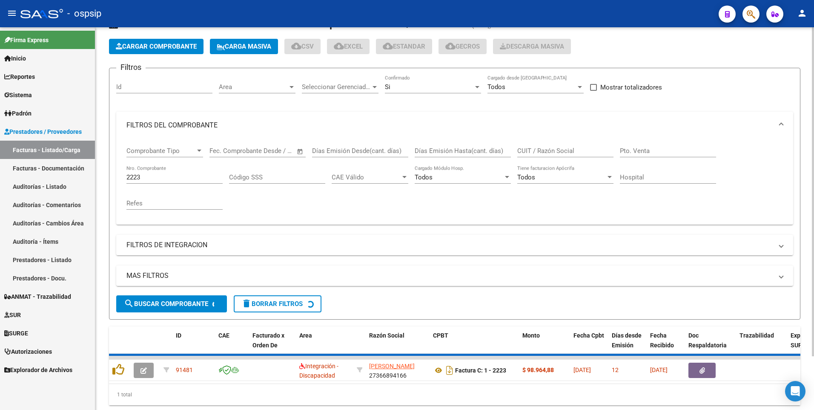
scroll to position [62, 0]
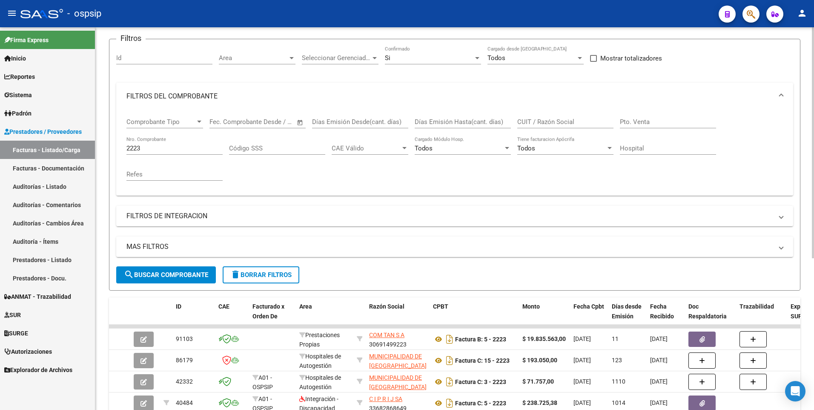
click at [181, 139] on div "2223 Nro. Comprobante" at bounding box center [174, 145] width 96 height 18
click at [441, 60] on div "Si" at bounding box center [429, 58] width 89 height 8
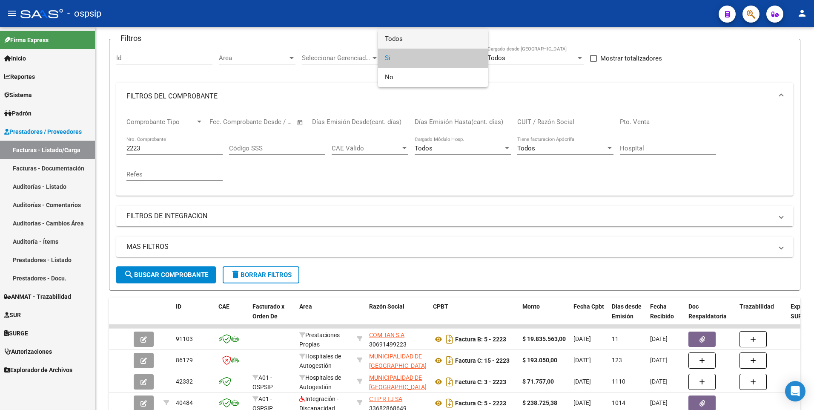
click at [428, 37] on span "Todos" at bounding box center [433, 38] width 96 height 19
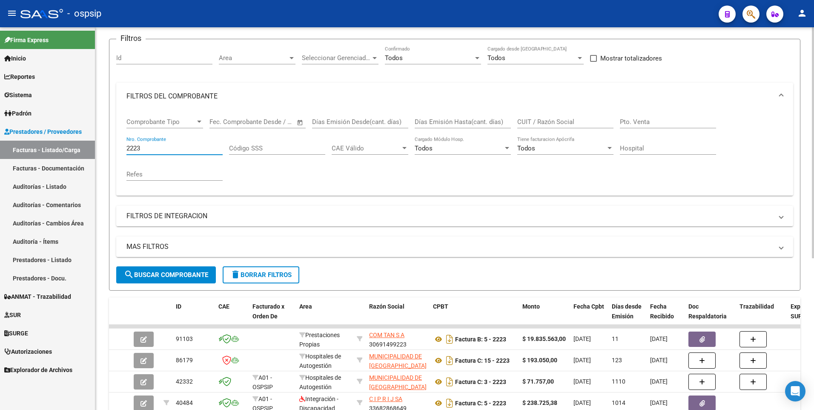
click at [183, 149] on input "2223" at bounding box center [174, 148] width 96 height 8
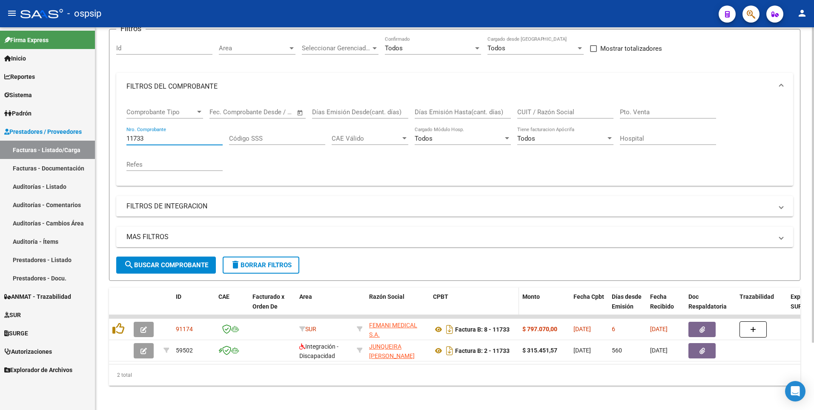
scroll to position [81, 0]
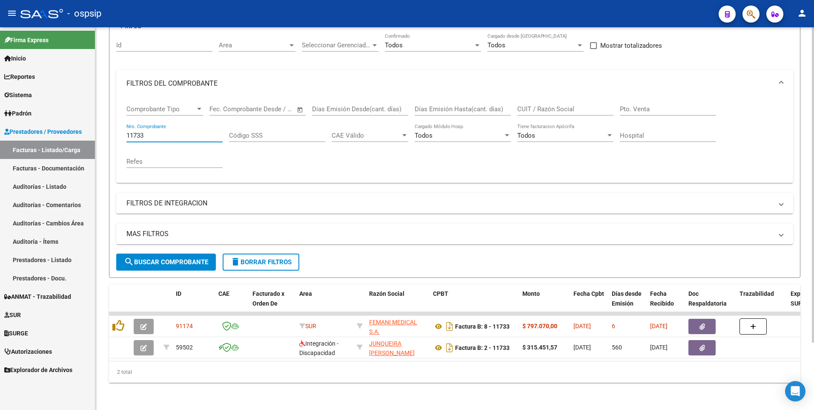
type input "11733"
click at [551, 105] on input "CUIT / Razón Social" at bounding box center [565, 109] width 96 height 8
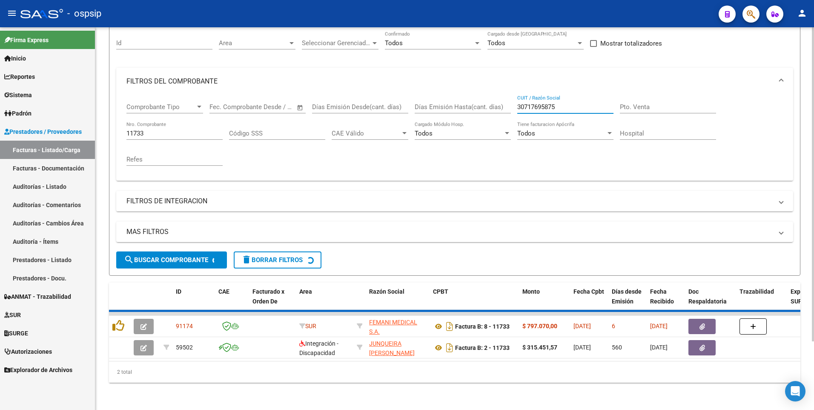
scroll to position [47, 0]
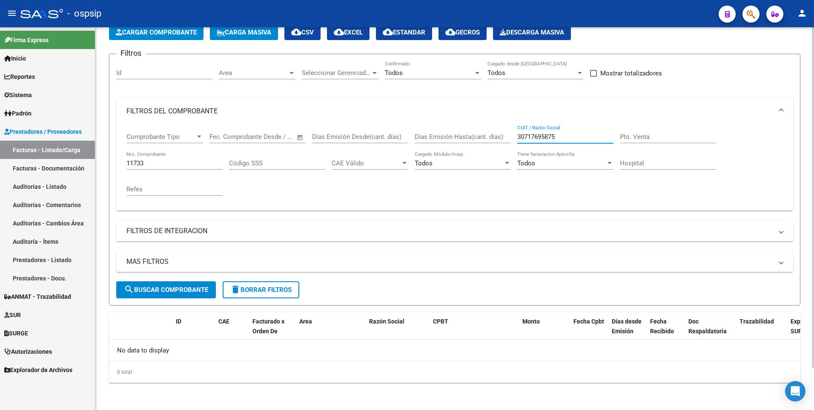
type input "30717695875"
click at [177, 163] on input "11733" at bounding box center [174, 163] width 96 height 8
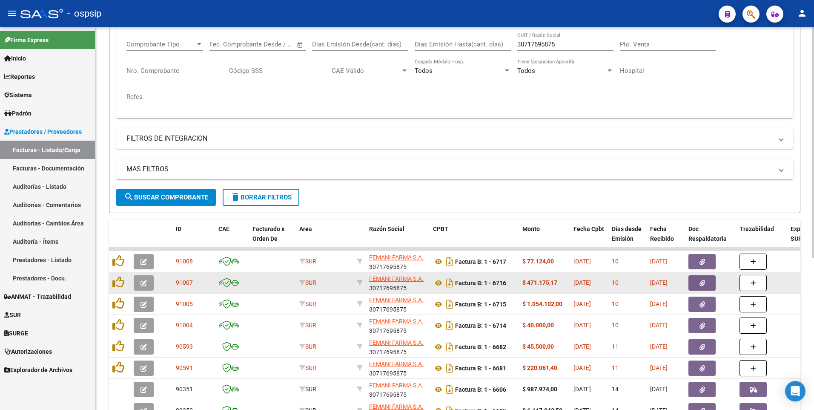
scroll to position [90, 0]
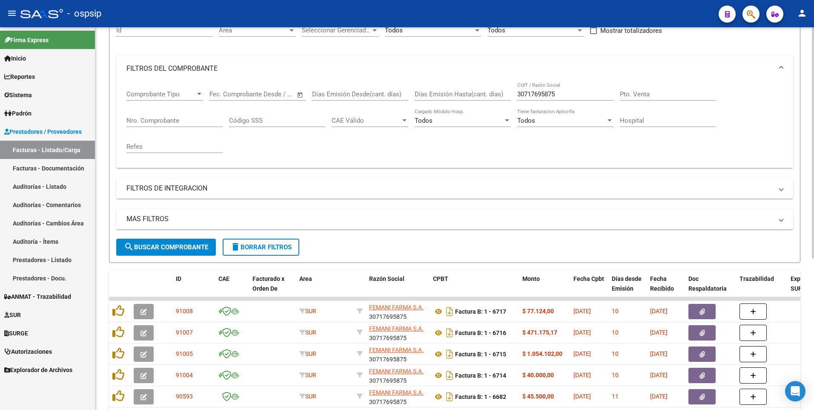
click at [572, 95] on input "30717695875" at bounding box center [565, 94] width 96 height 8
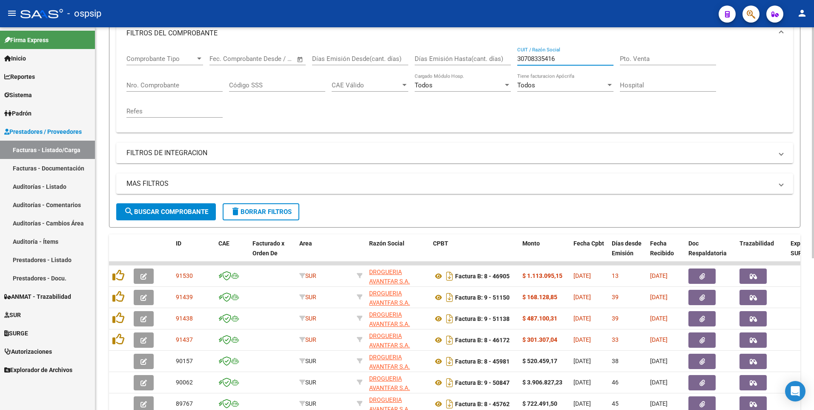
scroll to position [124, 0]
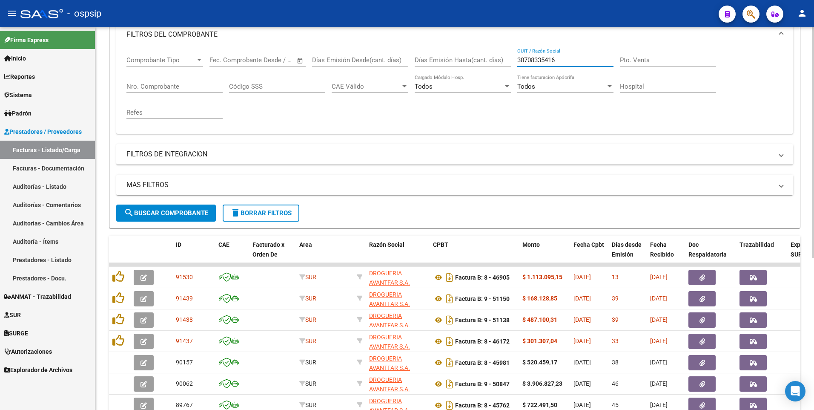
click at [579, 62] on input "30708335416" at bounding box center [565, 60] width 96 height 8
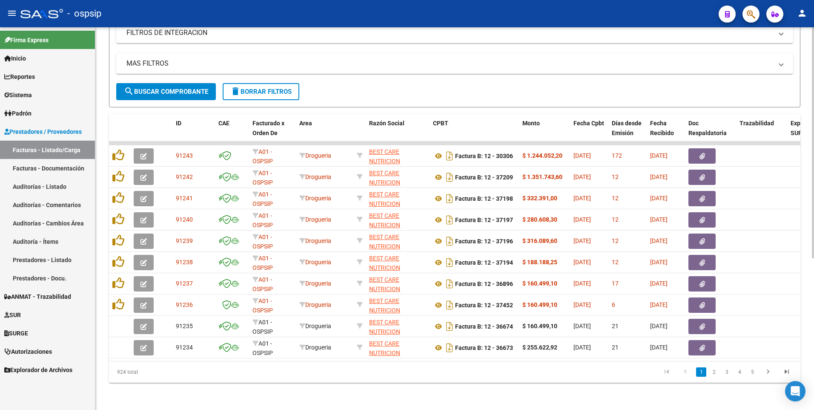
scroll to position [153, 0]
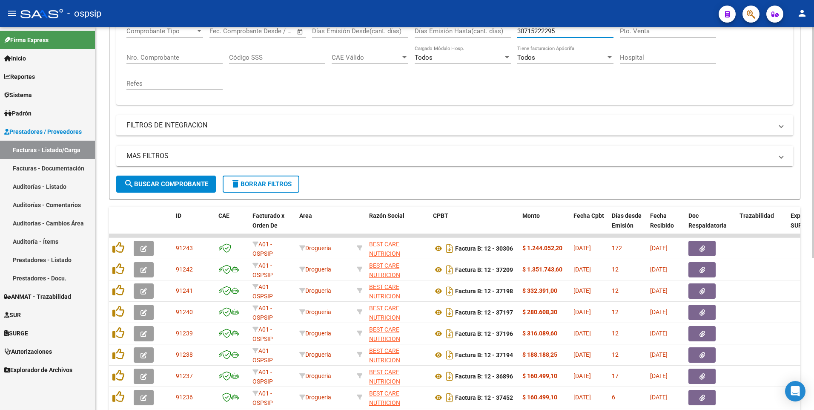
type input "30715222295"
click at [280, 178] on button "delete Borrar Filtros" at bounding box center [261, 183] width 77 height 17
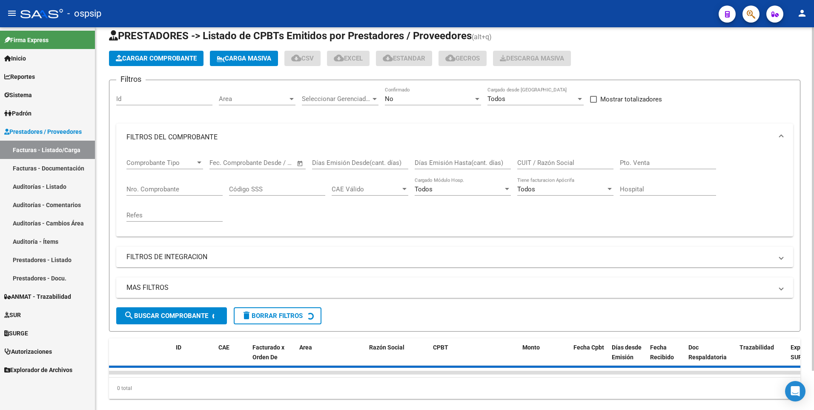
scroll to position [0, 0]
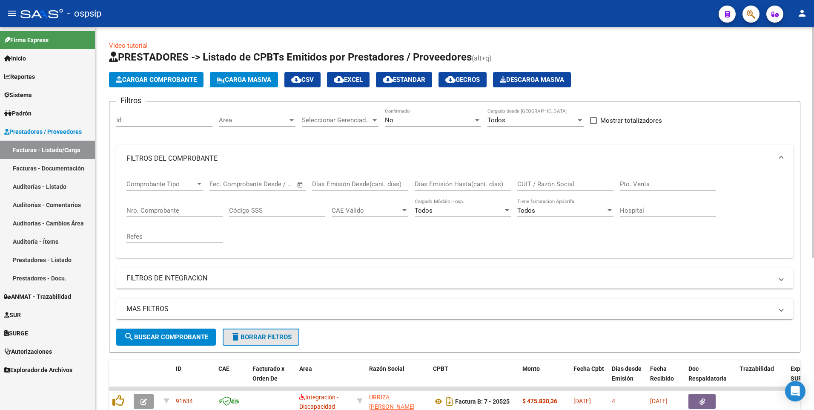
click at [256, 338] on span "delete Borrar Filtros" at bounding box center [260, 337] width 61 height 8
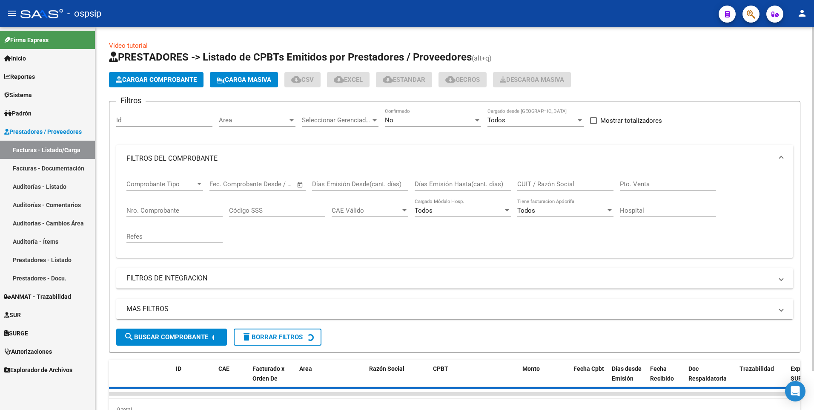
click at [556, 181] on input "CUIT / Razón Social" at bounding box center [565, 184] width 96 height 8
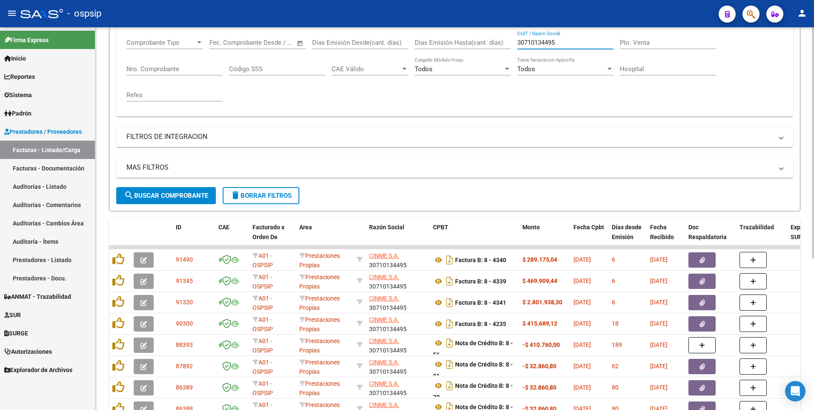
scroll to position [85, 0]
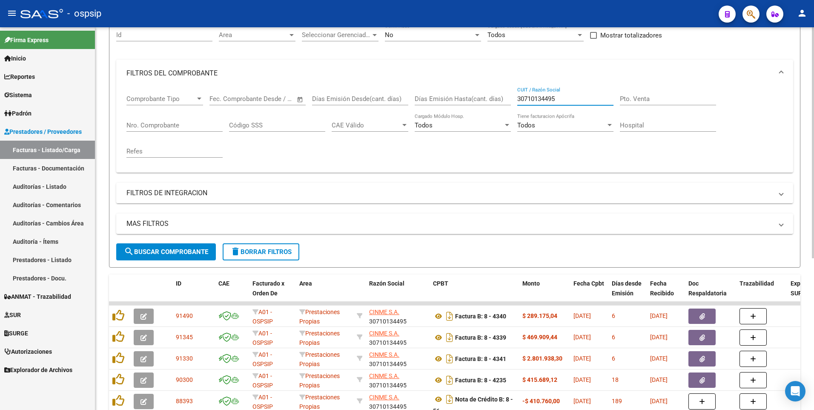
click at [574, 97] on input "30710134495" at bounding box center [565, 99] width 96 height 8
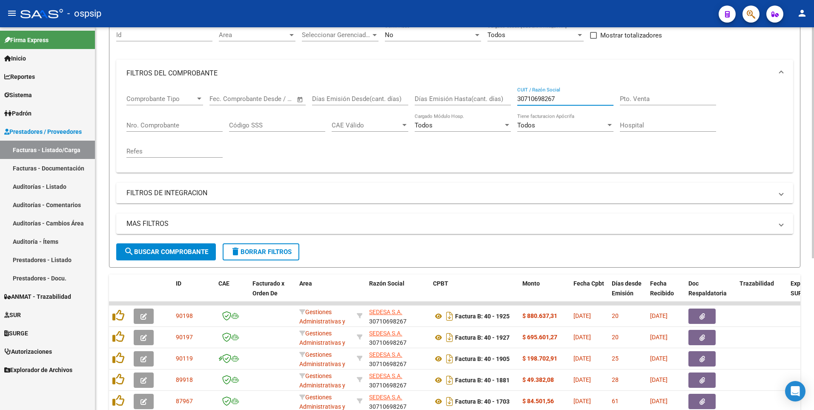
type input "30710698267"
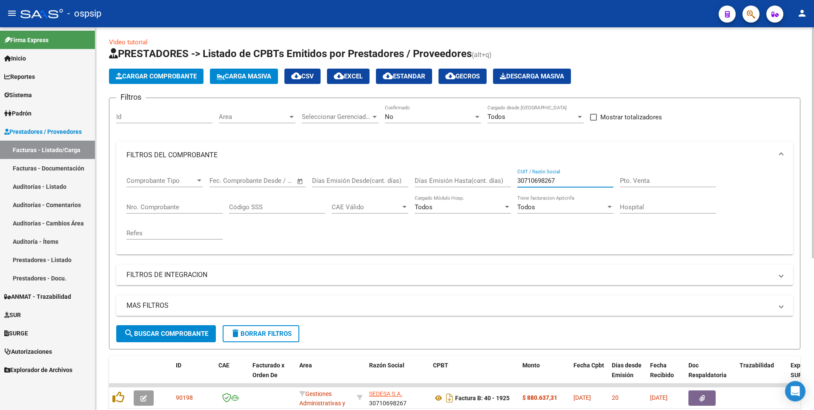
scroll to position [0, 0]
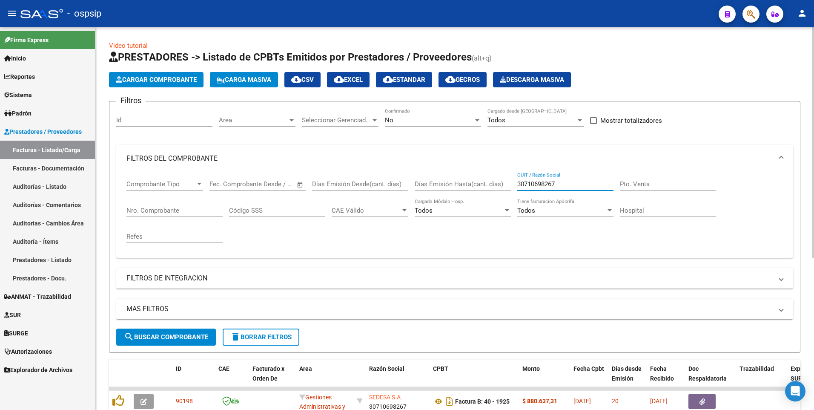
click at [255, 339] on span "delete Borrar Filtros" at bounding box center [260, 337] width 61 height 8
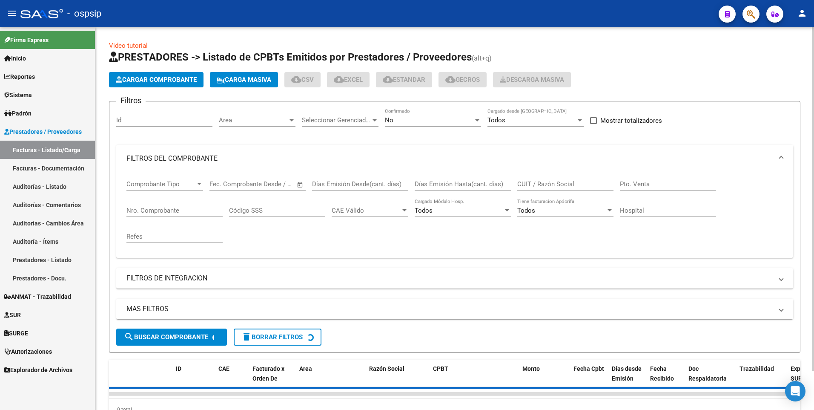
click at [161, 80] on span "Cargar Comprobante" at bounding box center [156, 80] width 81 height 8
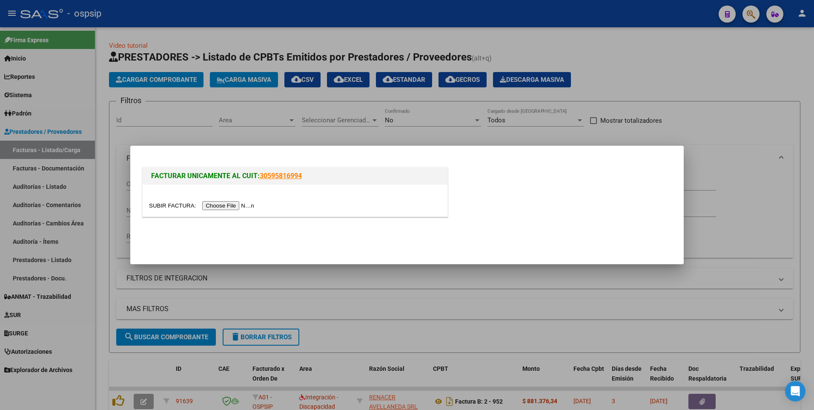
click at [221, 206] on input "file" at bounding box center [203, 205] width 108 height 9
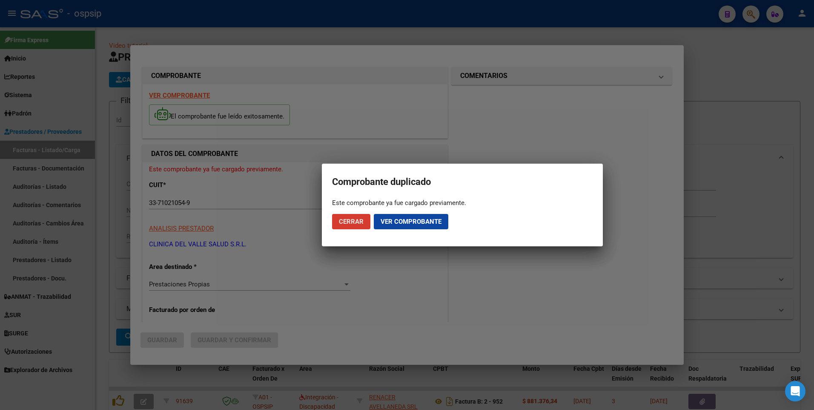
click at [356, 222] on span "Cerrar" at bounding box center [351, 222] width 25 height 8
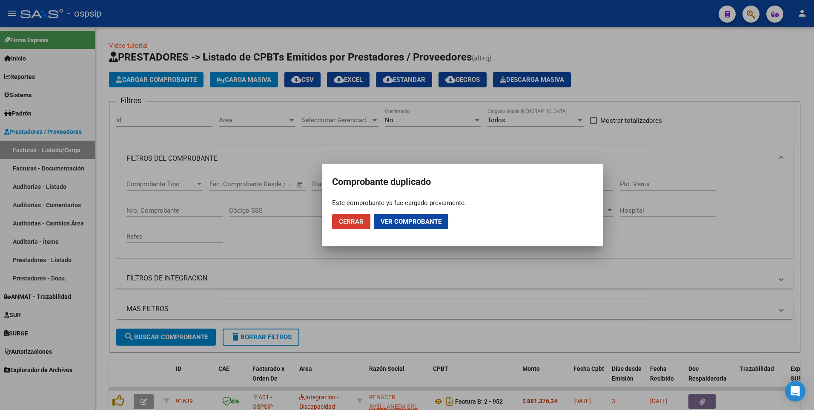
click at [350, 14] on div at bounding box center [407, 205] width 814 height 410
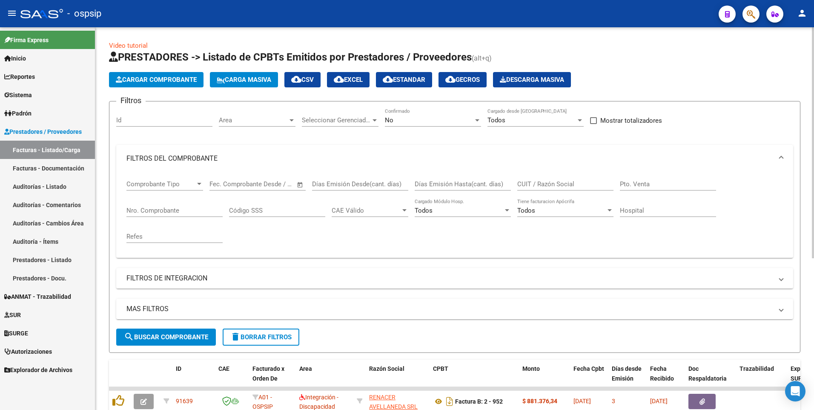
click at [190, 212] on input "Nro. Comprobante" at bounding box center [174, 211] width 96 height 8
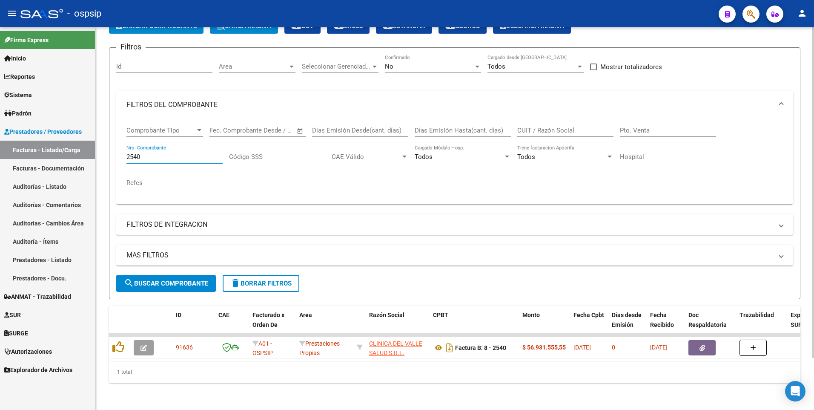
scroll to position [60, 0]
type input "2540"
click at [278, 279] on span "delete Borrar Filtros" at bounding box center [260, 283] width 61 height 8
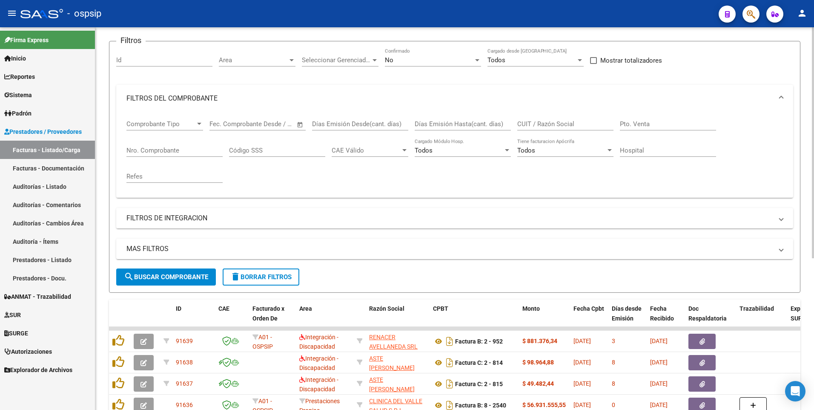
click at [534, 123] on input "CUIT / Razón Social" at bounding box center [565, 124] width 96 height 8
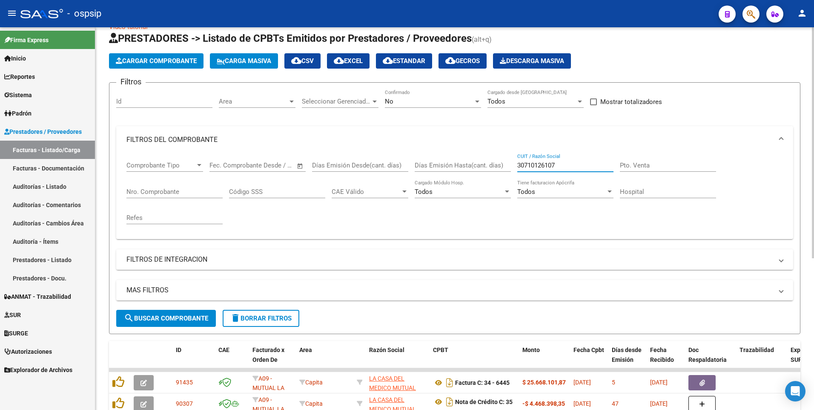
scroll to position [0, 0]
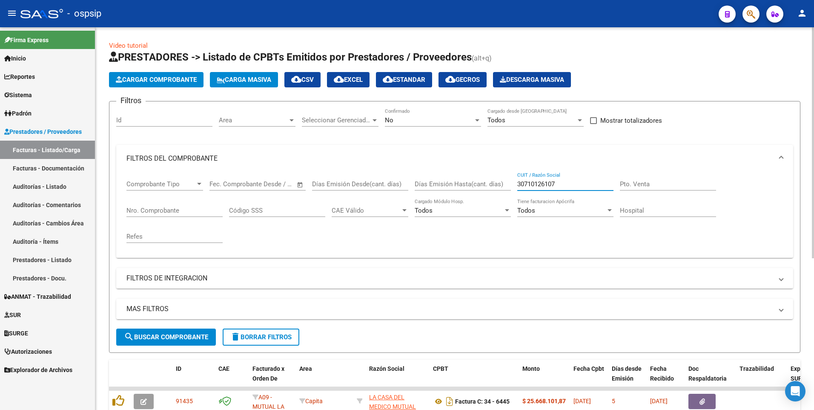
type input "30710126107"
click at [253, 342] on button "delete Borrar Filtros" at bounding box center [261, 336] width 77 height 17
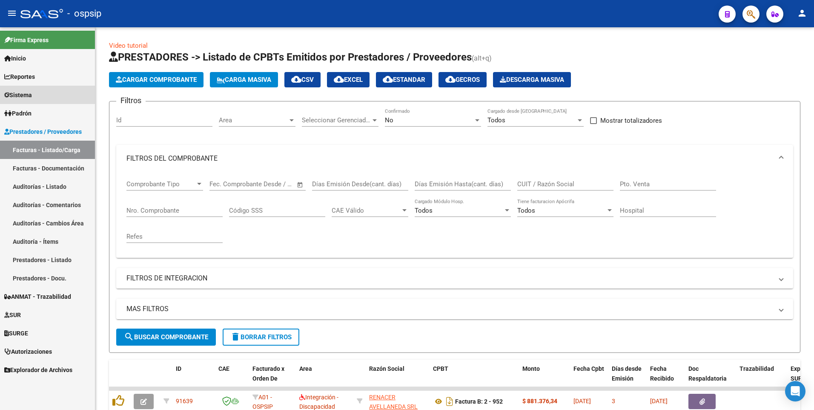
click at [51, 94] on link "Sistema" at bounding box center [47, 95] width 95 height 18
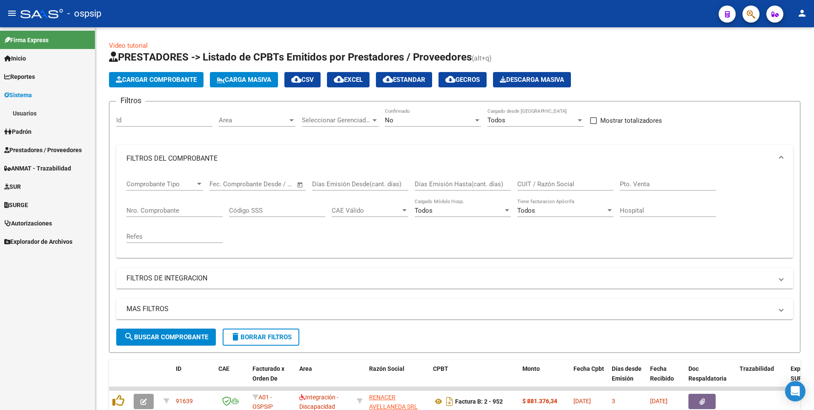
click at [47, 119] on link "Usuarios" at bounding box center [47, 113] width 95 height 18
click at [70, 132] on link "Todos los Usuarios" at bounding box center [47, 131] width 95 height 18
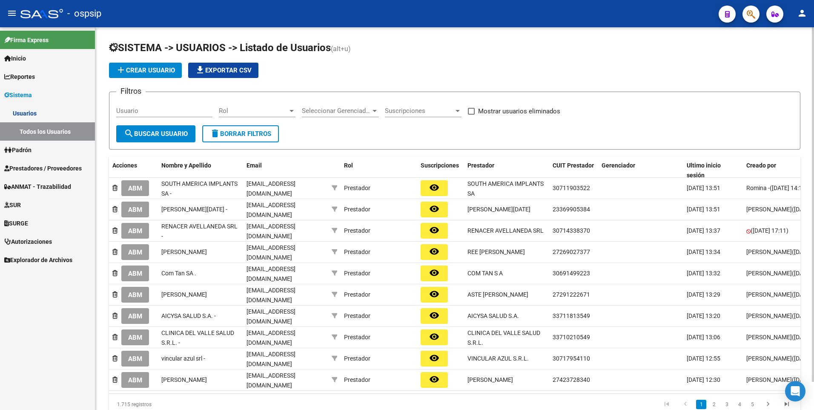
click at [156, 109] on input "Usuario" at bounding box center [164, 111] width 96 height 8
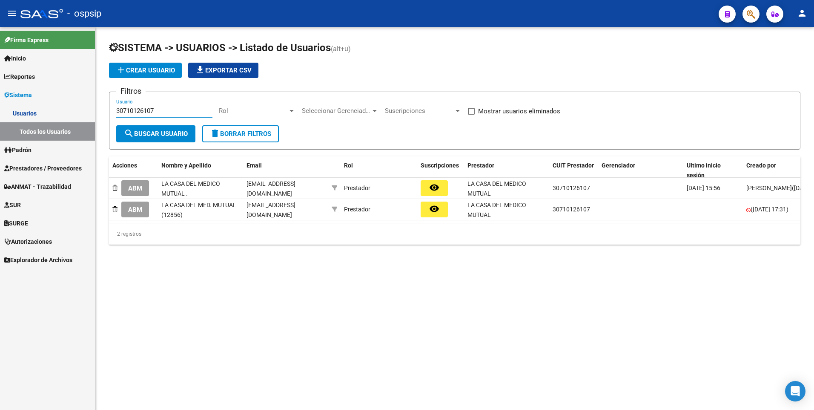
type input "30710126107"
click at [249, 133] on span "delete Borrar Filtros" at bounding box center [240, 134] width 61 height 8
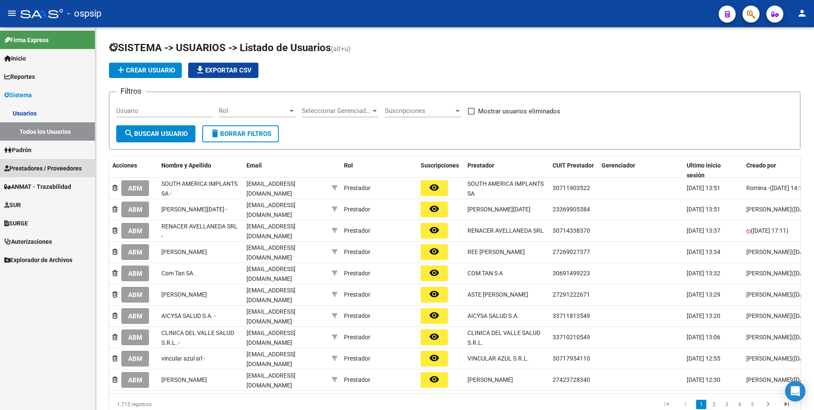
click at [67, 166] on span "Prestadores / Proveedores" at bounding box center [43, 168] width 78 height 9
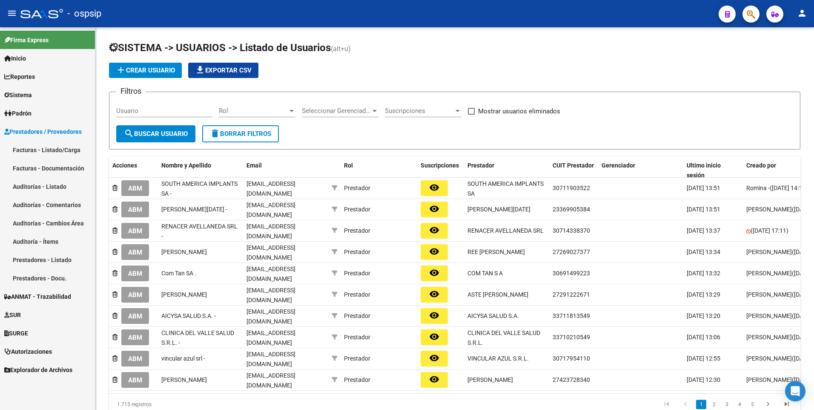
click at [49, 148] on link "Facturas - Listado/Carga" at bounding box center [47, 150] width 95 height 18
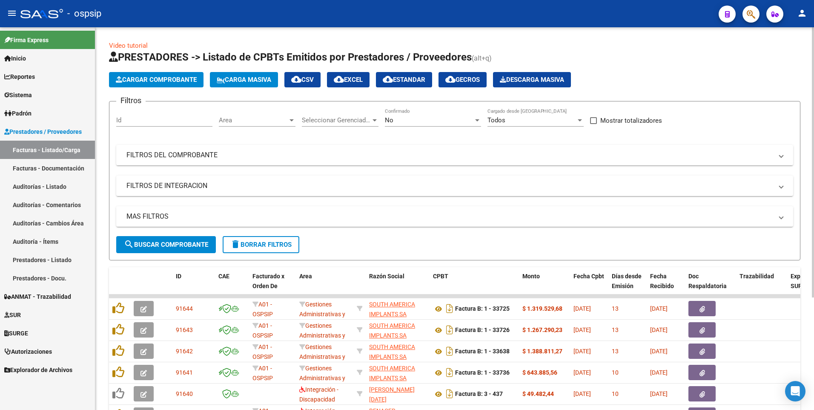
click at [387, 123] on span "No" at bounding box center [389, 120] width 9 height 8
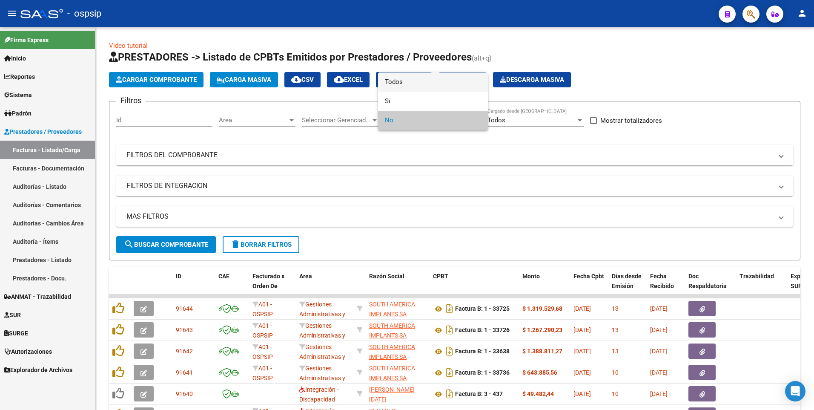
click at [403, 85] on span "Todos" at bounding box center [433, 81] width 96 height 19
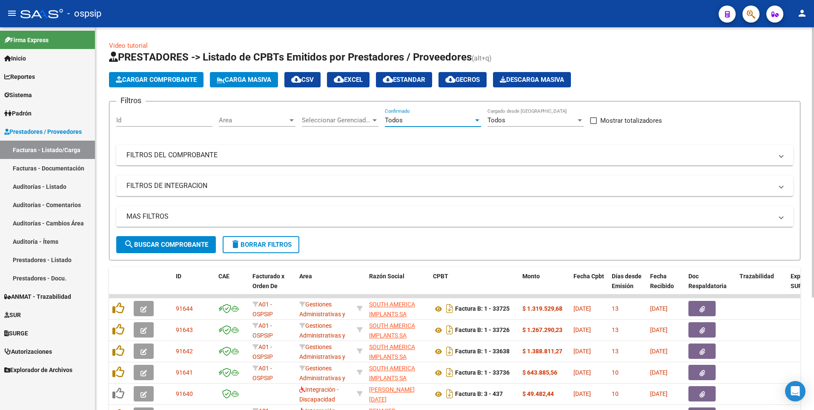
click at [395, 153] on mat-panel-title "FILTROS DEL COMPROBANTE" at bounding box center [449, 154] width 647 height 9
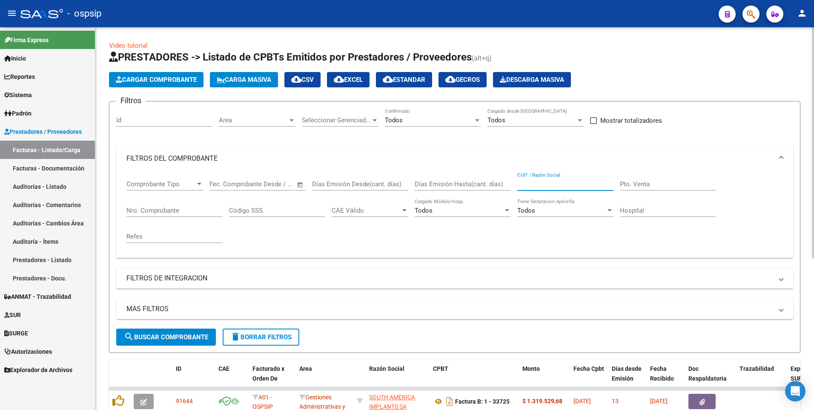
click at [560, 182] on input "CUIT / Razón Social" at bounding box center [565, 184] width 96 height 8
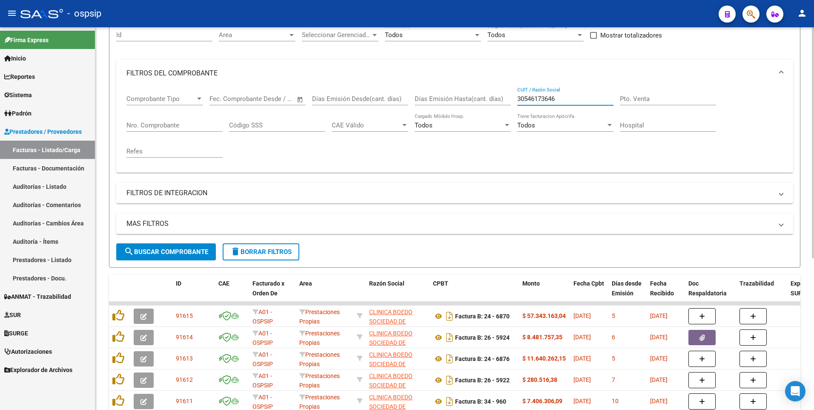
scroll to position [213, 0]
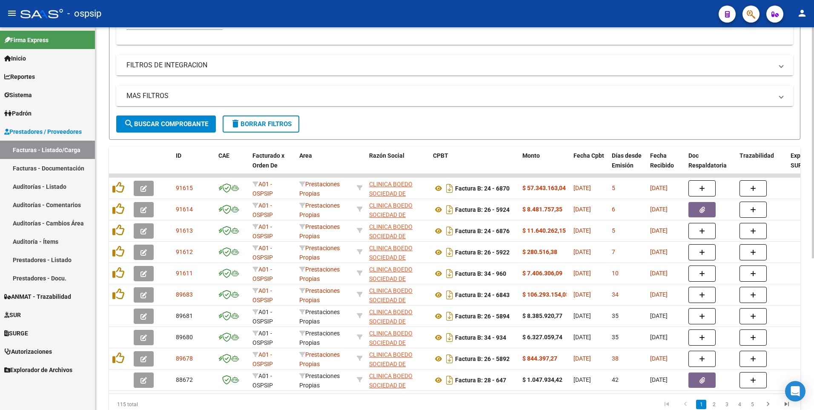
type input "30546173646"
click at [245, 126] on span "delete Borrar Filtros" at bounding box center [260, 124] width 61 height 8
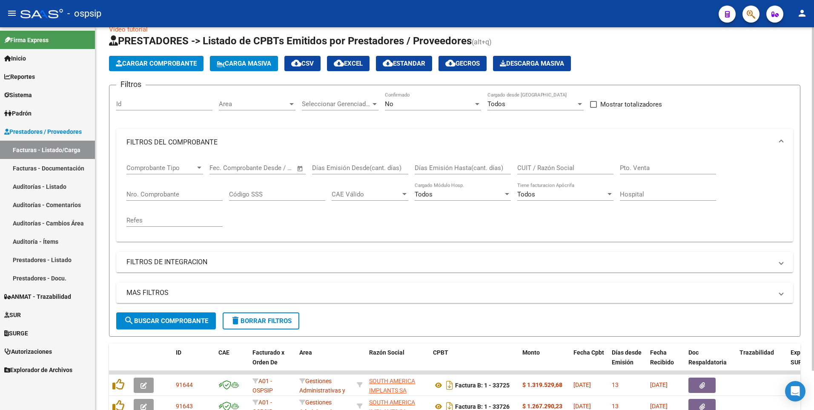
scroll to position [1, 0]
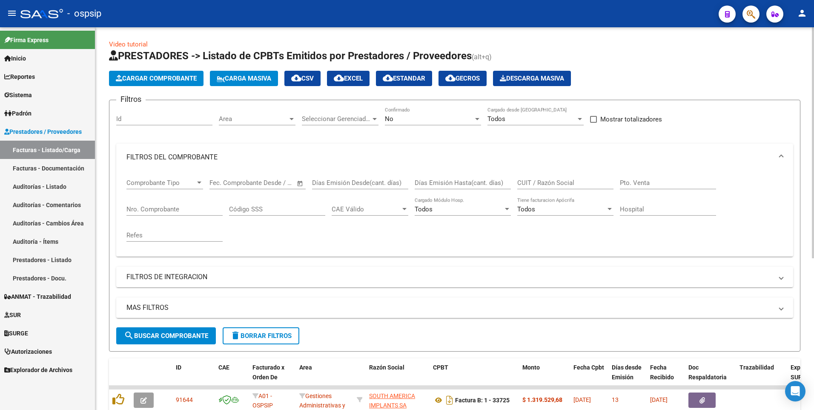
click at [173, 78] on span "Cargar Comprobante" at bounding box center [156, 79] width 81 height 8
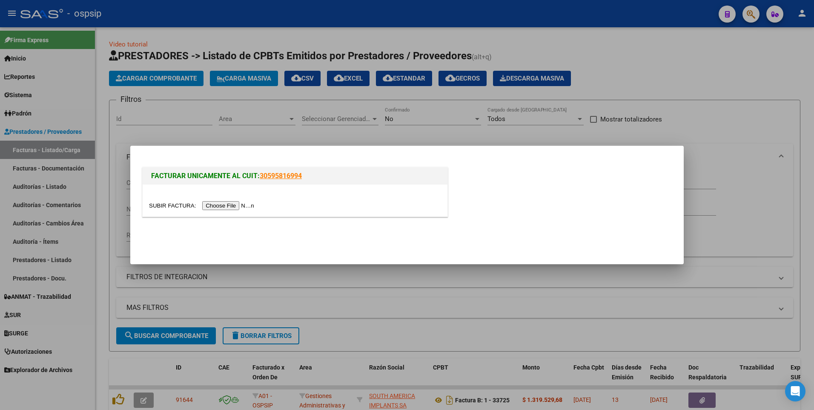
click at [214, 201] on input "file" at bounding box center [203, 205] width 108 height 9
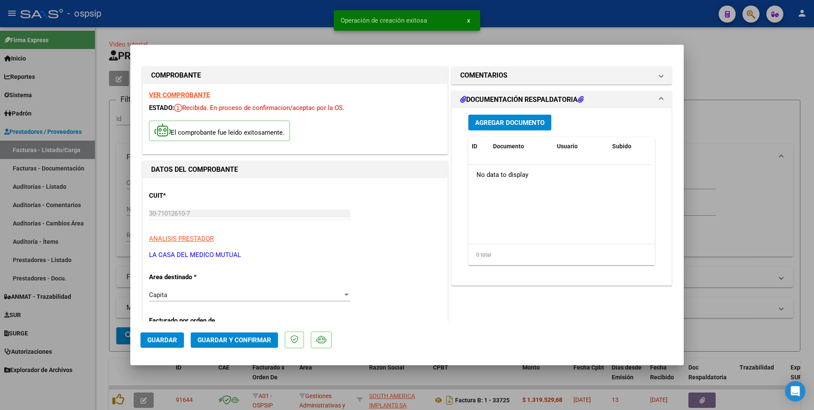
click at [176, 338] on span "Guardar" at bounding box center [162, 340] width 30 height 8
click at [235, 21] on div at bounding box center [407, 205] width 814 height 410
type input "$ 0,00"
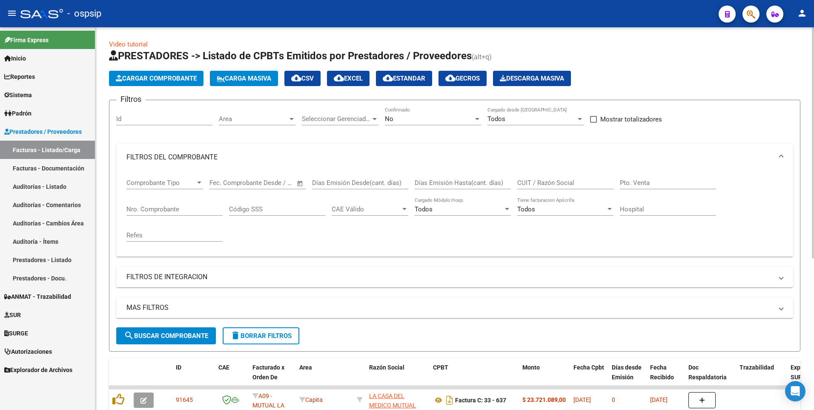
click at [134, 74] on button "Cargar Comprobante" at bounding box center [156, 78] width 95 height 15
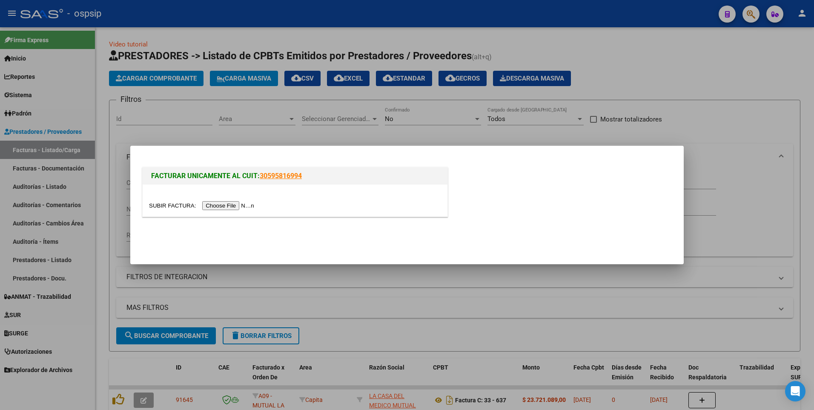
click at [210, 202] on input "file" at bounding box center [203, 205] width 108 height 9
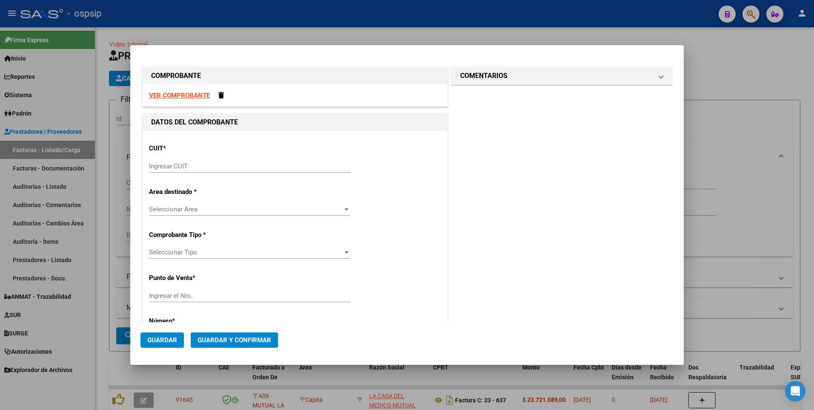
click at [165, 100] on div "VER COMPROBANTE" at bounding box center [295, 95] width 305 height 23
click at [166, 97] on strong "VER COMPROBANTE" at bounding box center [179, 96] width 61 height 8
click at [201, 167] on input "Ingresar CUIT" at bounding box center [249, 166] width 201 height 8
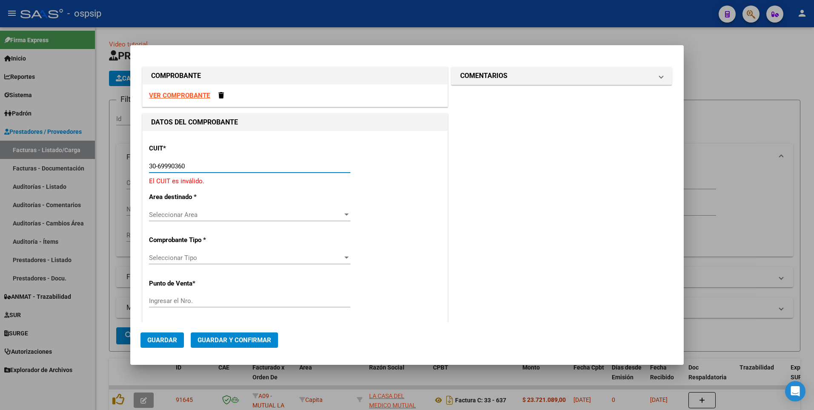
type input "30-69990360-0"
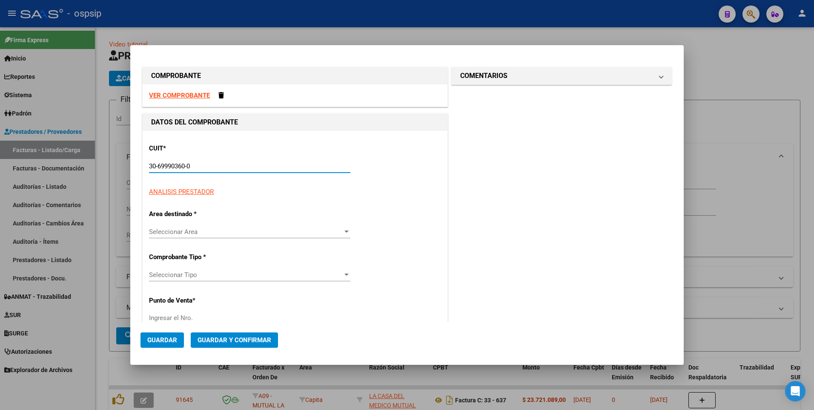
type input "3"
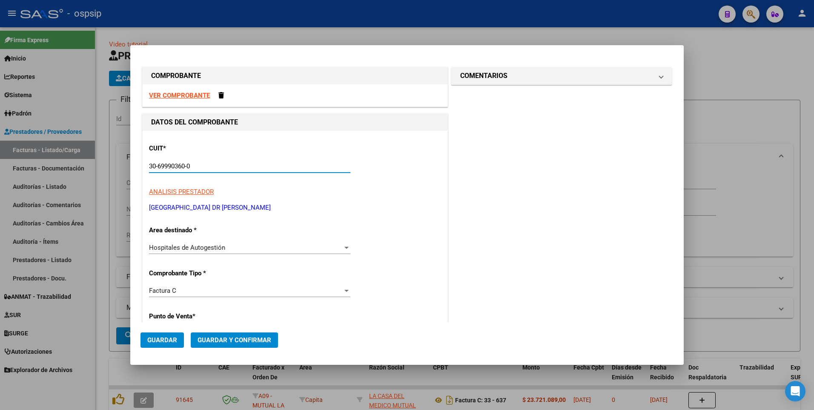
type input "30-69990360-0"
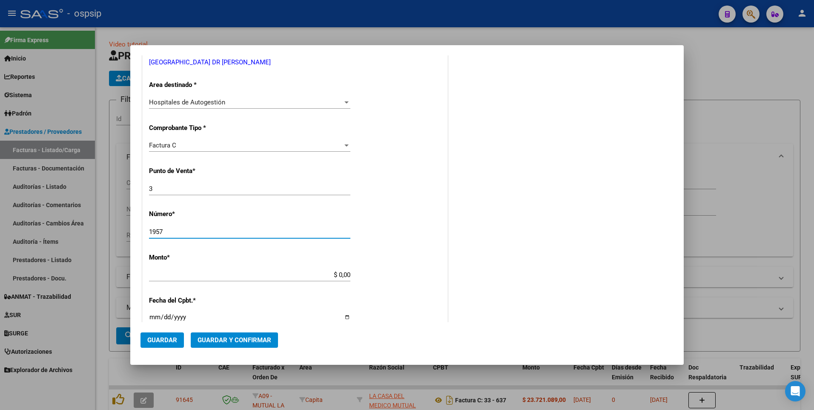
type input "1957"
type input "$ 12.255,00"
type input "[DATE]"
type input "75390401306078"
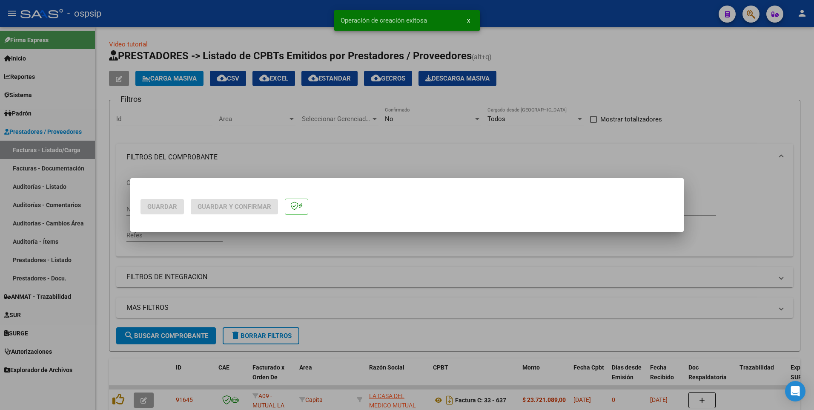
scroll to position [0, 0]
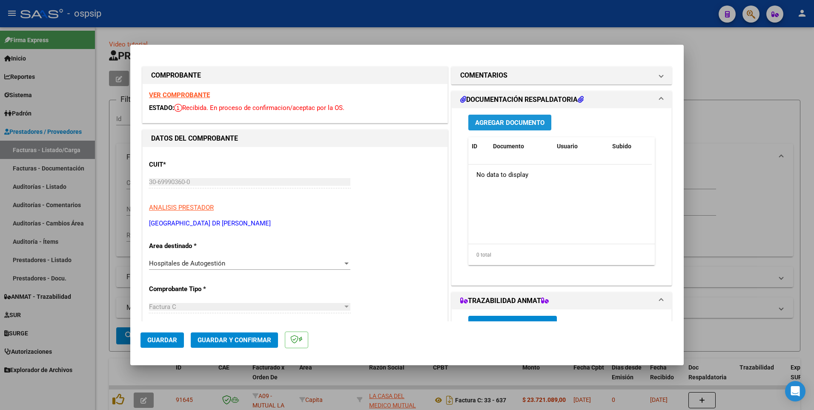
click at [496, 118] on button "Agregar Documento" at bounding box center [509, 123] width 83 height 16
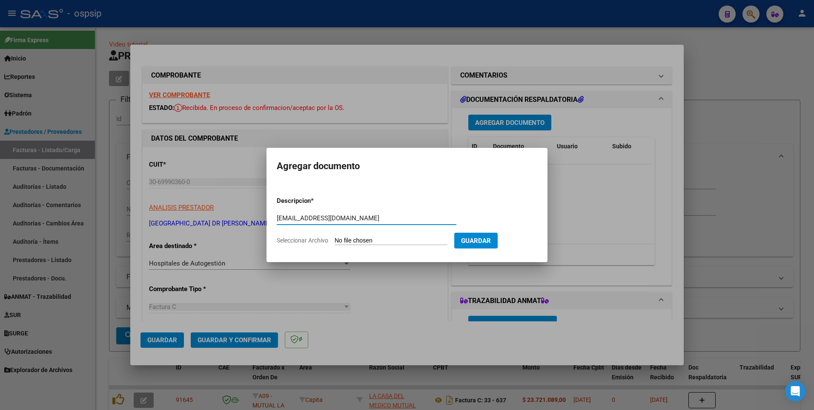
type input "[EMAIL_ADDRESS][DOMAIN_NAME]"
click at [387, 238] on input "Seleccionar Archivo" at bounding box center [391, 241] width 113 height 8
type input "C:\fakepath\FC 1957 - OSPSIP.pdf"
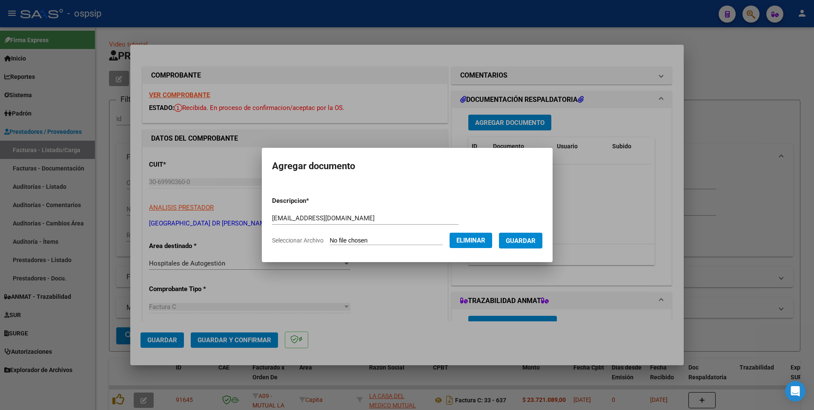
click at [532, 242] on span "Guardar" at bounding box center [521, 241] width 30 height 8
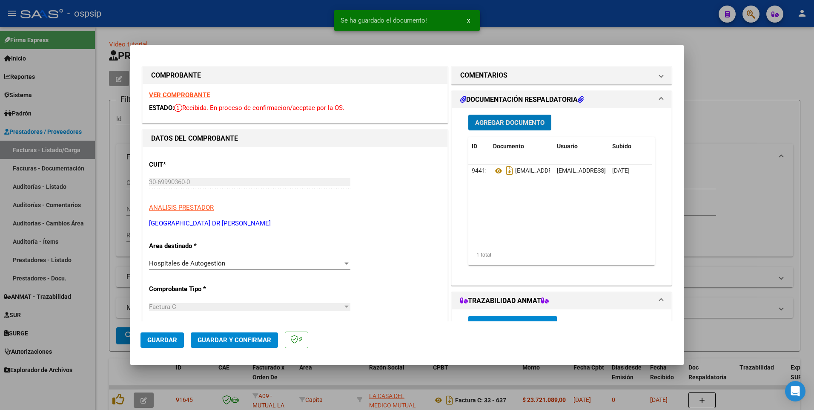
click at [162, 344] on button "Guardar" at bounding box center [162, 339] width 43 height 15
click at [237, 15] on div at bounding box center [407, 205] width 814 height 410
type input "$ 0,00"
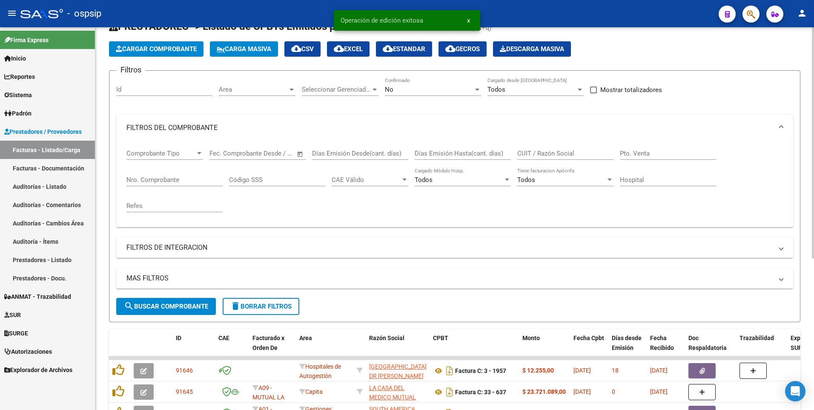
scroll to position [44, 0]
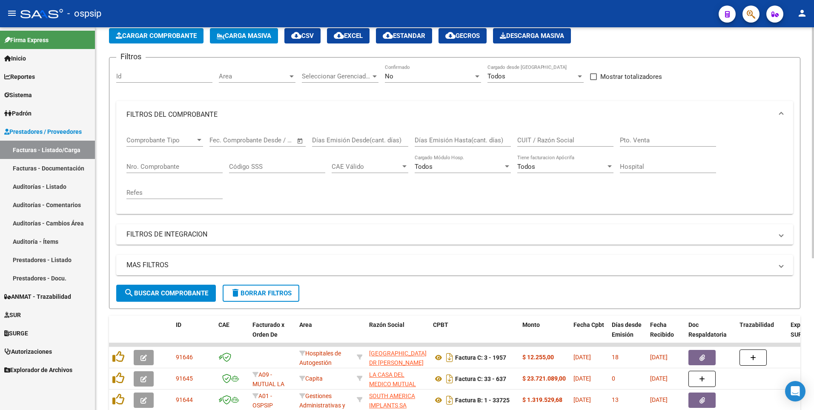
click at [193, 40] on button "Cargar Comprobante" at bounding box center [156, 35] width 95 height 15
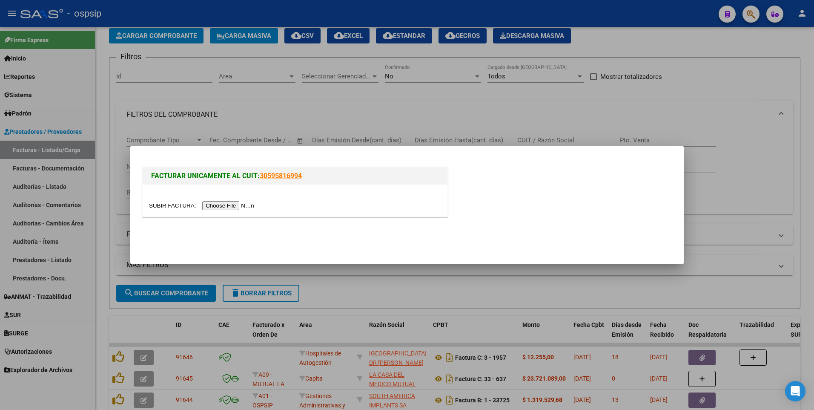
click at [208, 207] on input "file" at bounding box center [203, 205] width 108 height 9
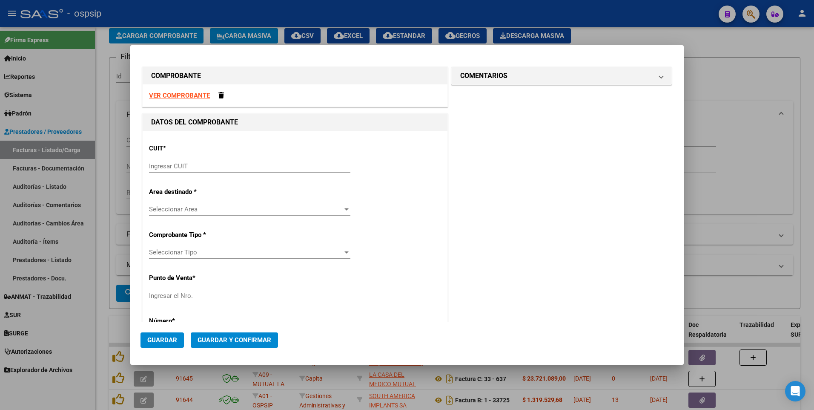
click at [190, 94] on strong "VER COMPROBANTE" at bounding box center [179, 96] width 61 height 8
click at [268, 170] on div "Ingresar CUIT" at bounding box center [249, 166] width 201 height 13
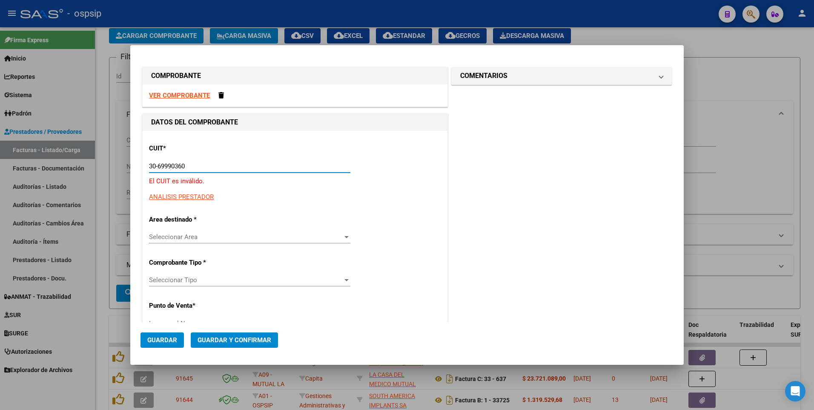
type input "30-69990360-0"
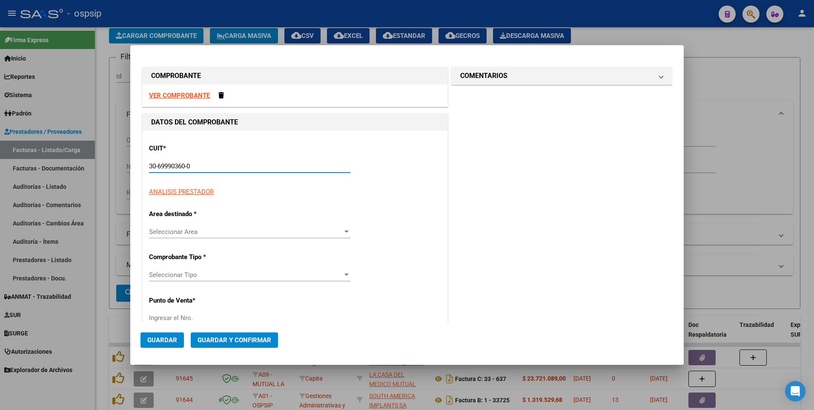
type input "3"
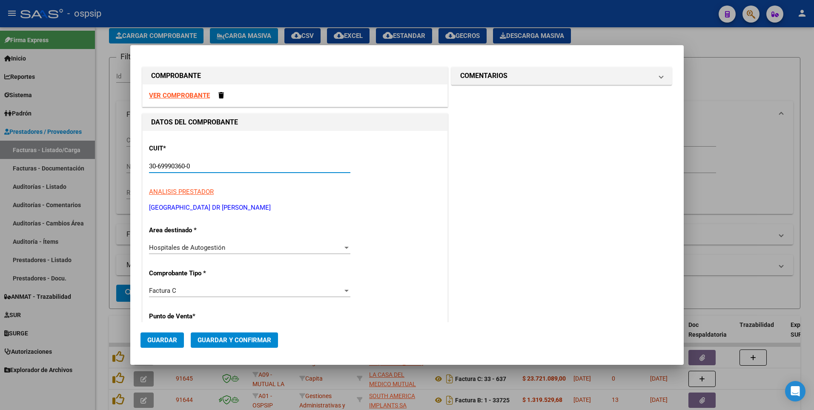
type input "30-69990360-0"
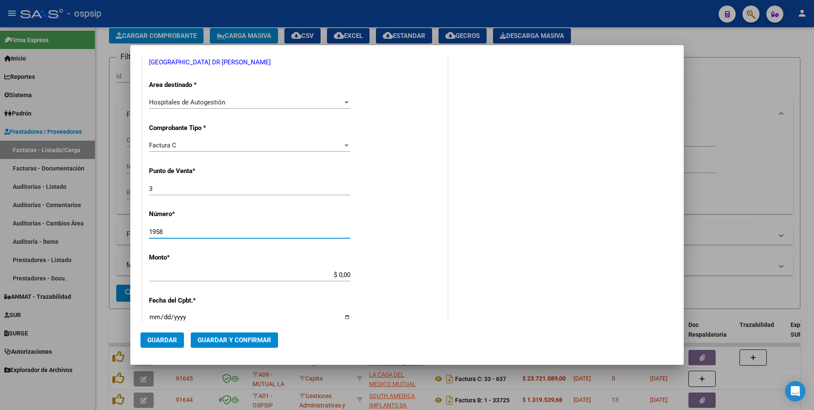
type input "1958"
type input "$ 27.802,00"
type input "[DATE]"
type input "75390401356638"
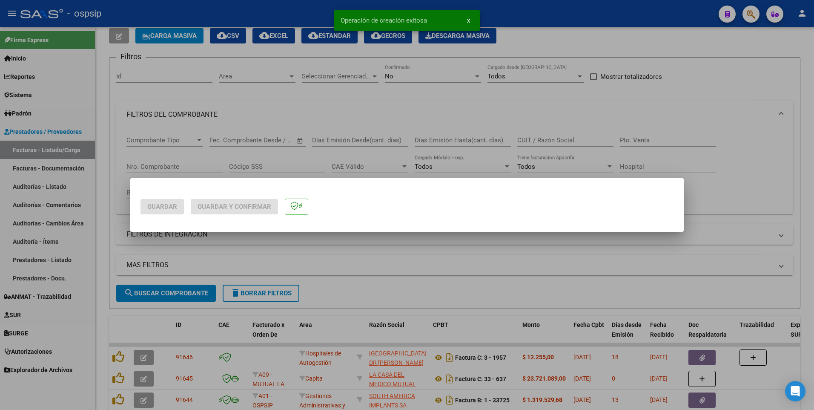
scroll to position [0, 0]
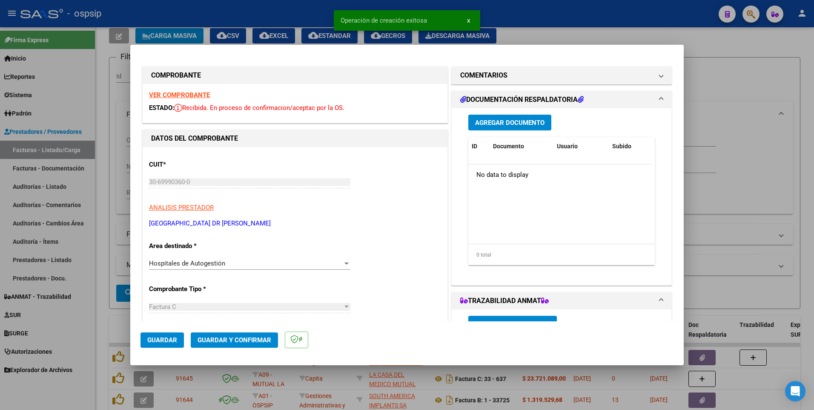
click at [520, 122] on span "Agregar Documento" at bounding box center [509, 123] width 69 height 8
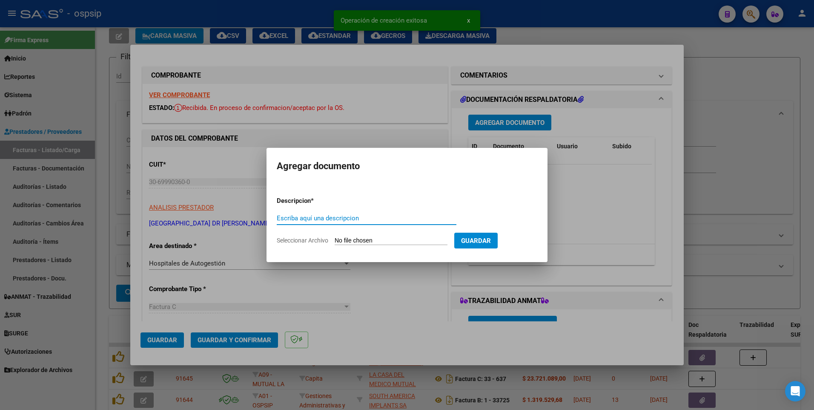
paste input "[EMAIL_ADDRESS][DOMAIN_NAME]"
type input "[EMAIL_ADDRESS][DOMAIN_NAME]"
click at [367, 241] on input "Seleccionar Archivo" at bounding box center [391, 241] width 113 height 8
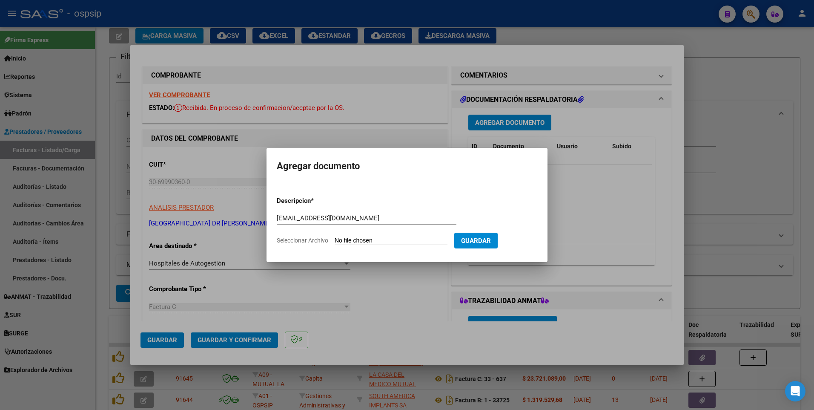
type input "C:\fakepath\FC 1958 - OSPSIP.pdf"
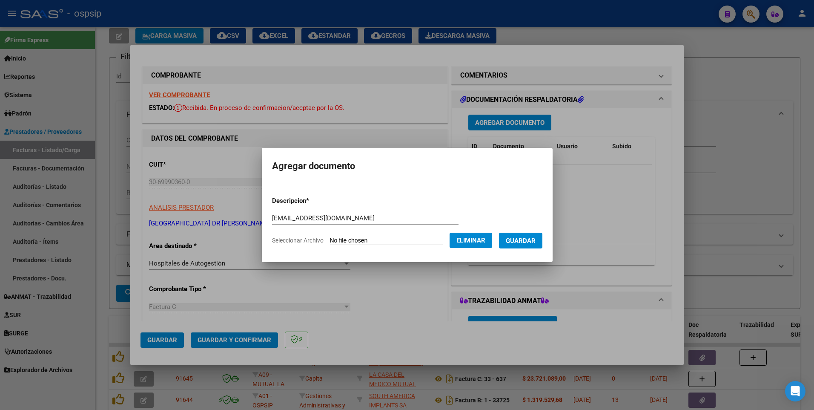
click at [534, 239] on span "Guardar" at bounding box center [521, 241] width 30 height 8
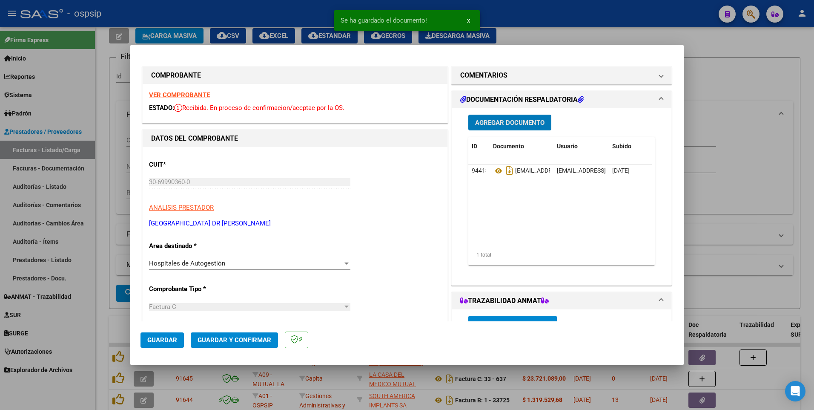
click at [158, 342] on span "Guardar" at bounding box center [162, 340] width 30 height 8
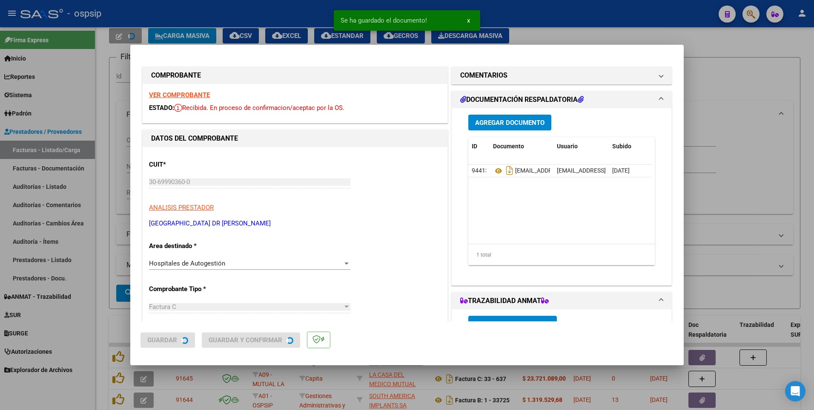
click at [105, 251] on div at bounding box center [407, 205] width 814 height 410
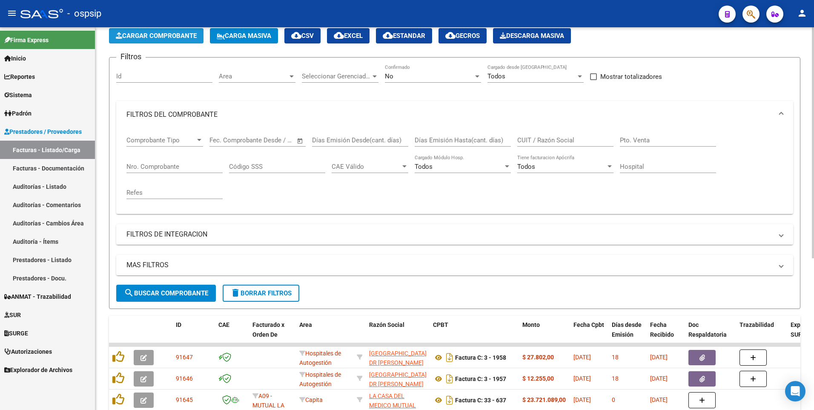
click at [181, 33] on span "Cargar Comprobante" at bounding box center [156, 36] width 81 height 8
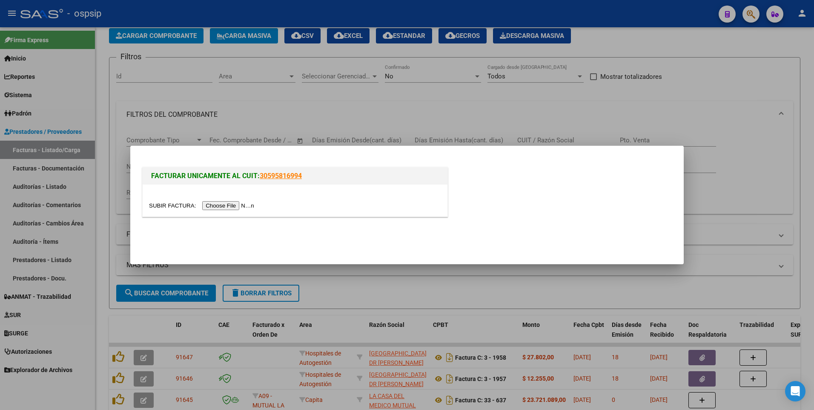
click at [225, 204] on input "file" at bounding box center [203, 205] width 108 height 9
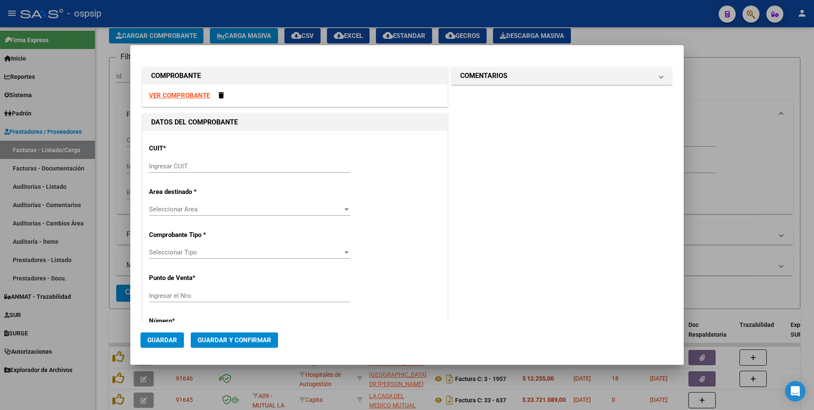
click at [190, 94] on strong "VER COMPROBANTE" at bounding box center [179, 96] width 61 height 8
click at [236, 165] on input "Ingresar CUIT" at bounding box center [249, 166] width 201 height 8
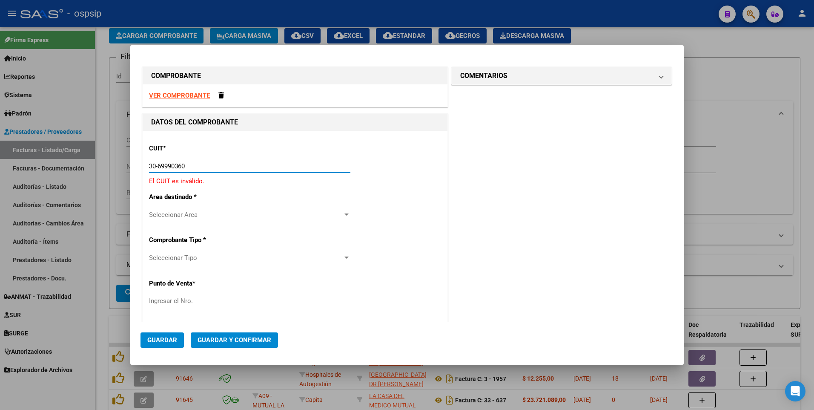
type input "30-69990360-0"
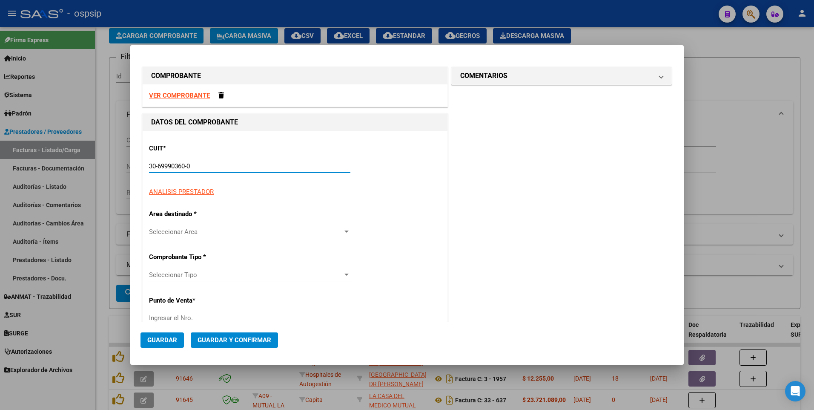
type input "3"
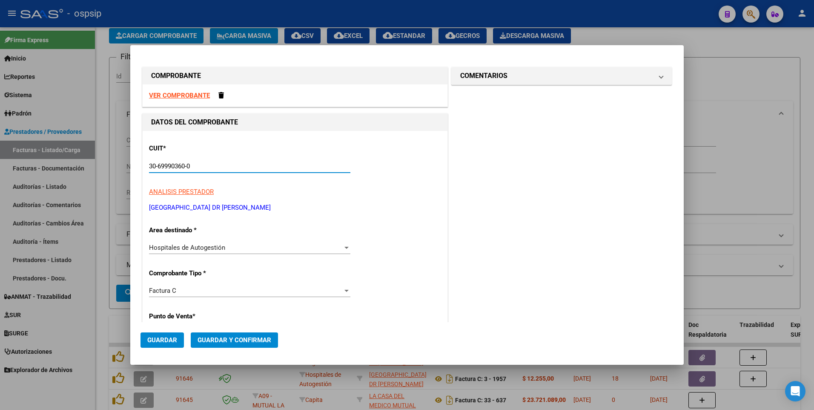
type input "30-69990360-0"
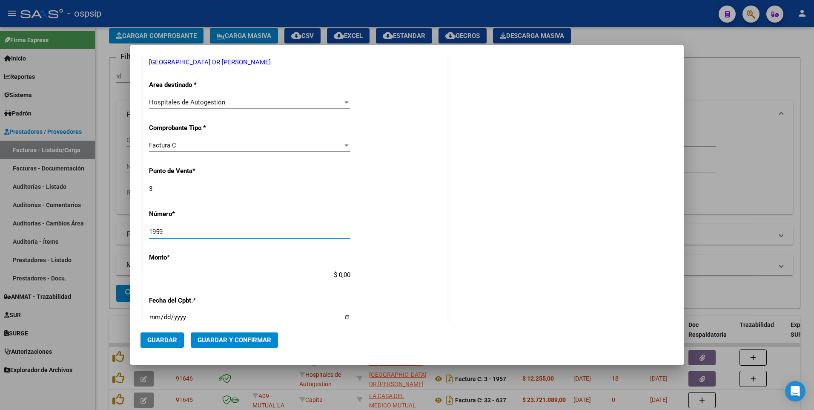
type input "1959"
type input "$ 79.855,00"
type input "[DATE]"
type input "75390401380018"
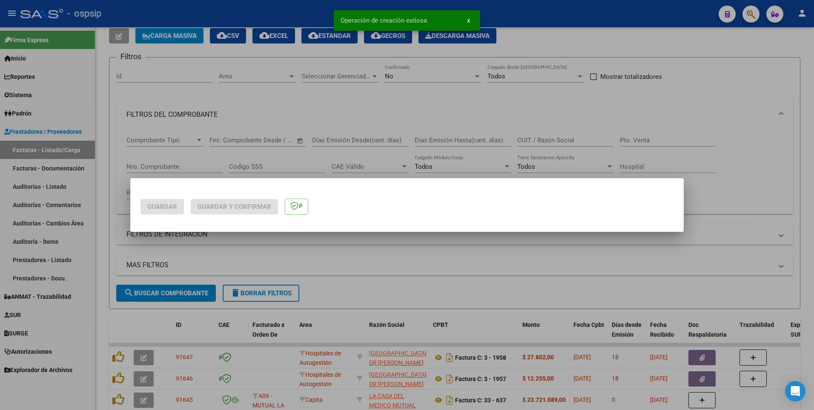
scroll to position [0, 0]
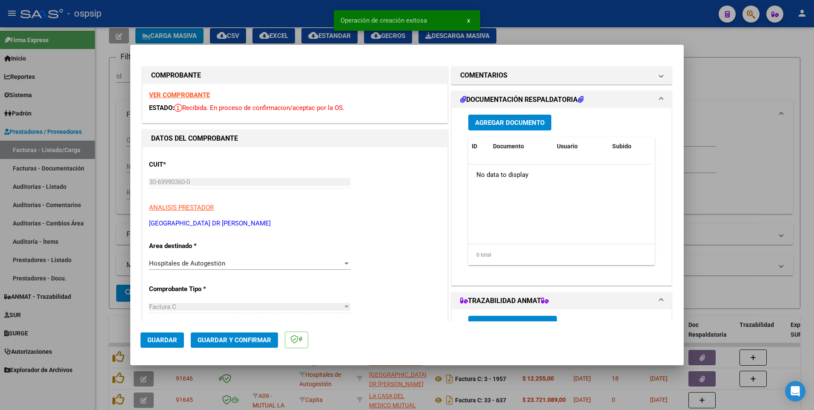
click at [506, 124] on span "Agregar Documento" at bounding box center [509, 123] width 69 height 8
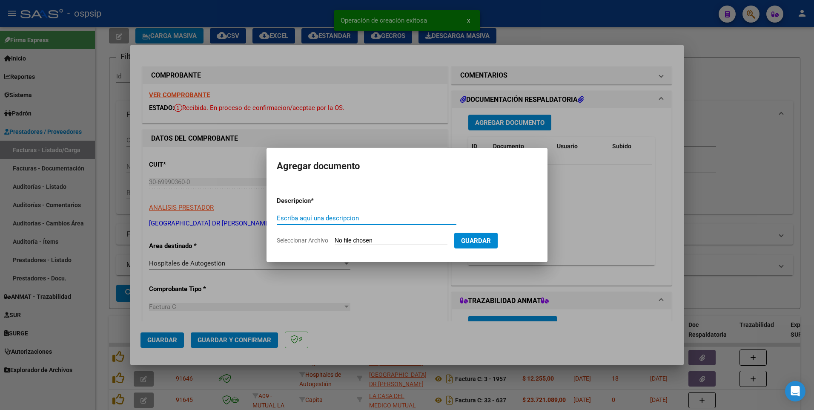
paste input "[EMAIL_ADDRESS][DOMAIN_NAME]"
type input "[EMAIL_ADDRESS][DOMAIN_NAME]"
click at [374, 238] on input "Seleccionar Archivo" at bounding box center [391, 241] width 113 height 8
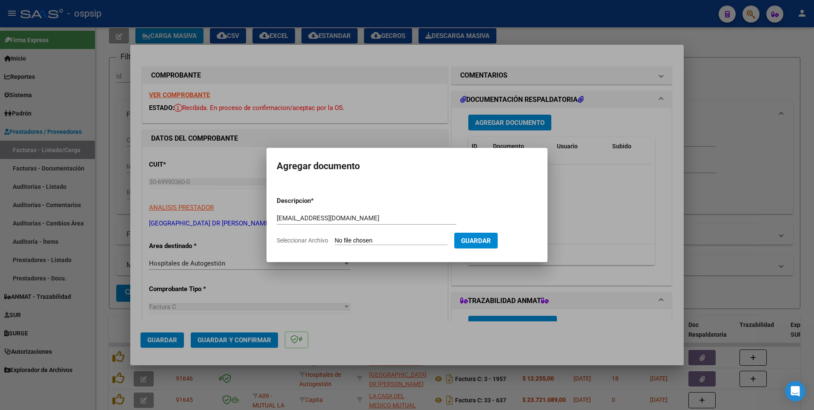
type input "C:\fakepath\FC 1959 - OSPSIP.pdf"
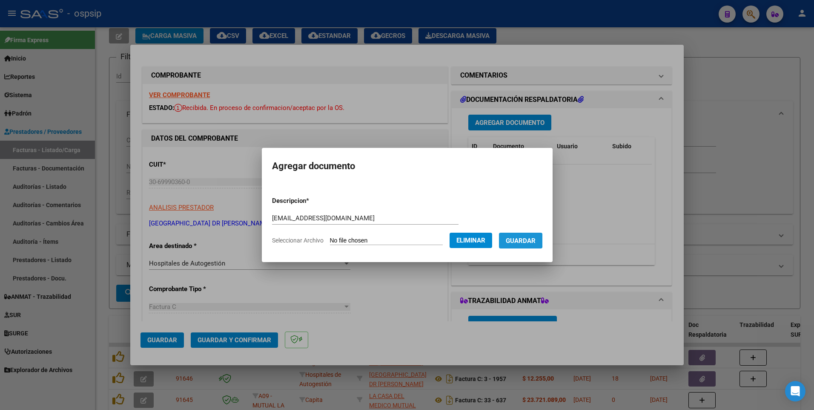
click at [526, 240] on span "Guardar" at bounding box center [521, 241] width 30 height 8
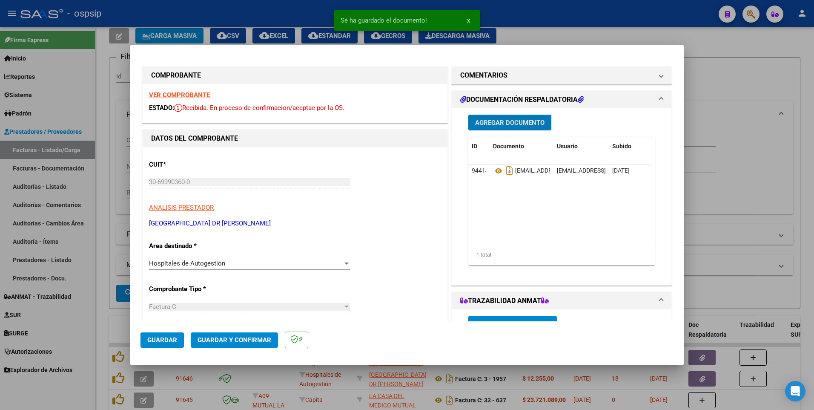
click at [172, 344] on button "Guardar" at bounding box center [162, 339] width 43 height 15
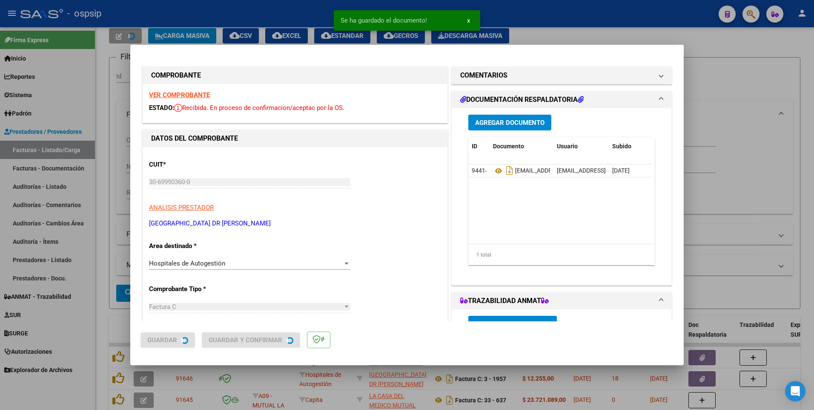
click at [265, 16] on div at bounding box center [407, 205] width 814 height 410
type input "$ 0,00"
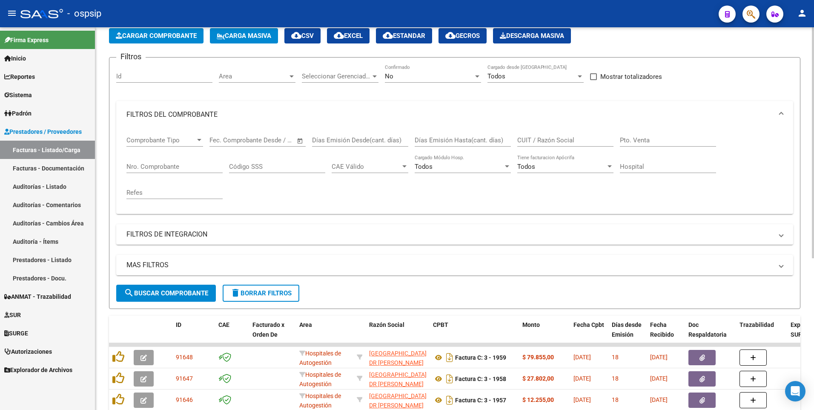
click at [167, 39] on span "Cargar Comprobante" at bounding box center [156, 36] width 81 height 8
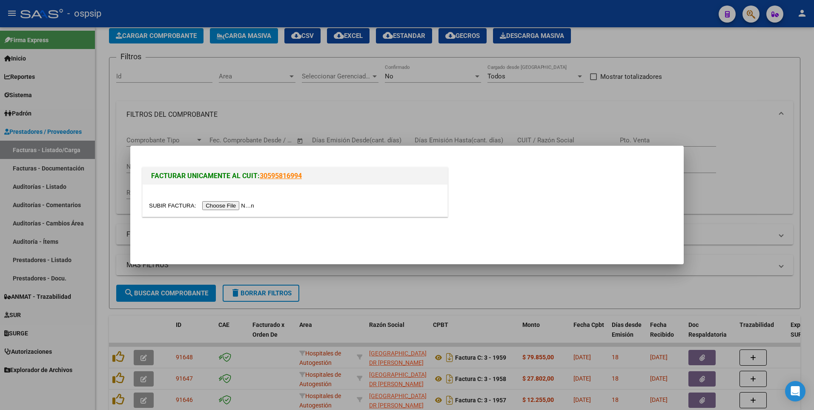
click at [213, 203] on input "file" at bounding box center [203, 205] width 108 height 9
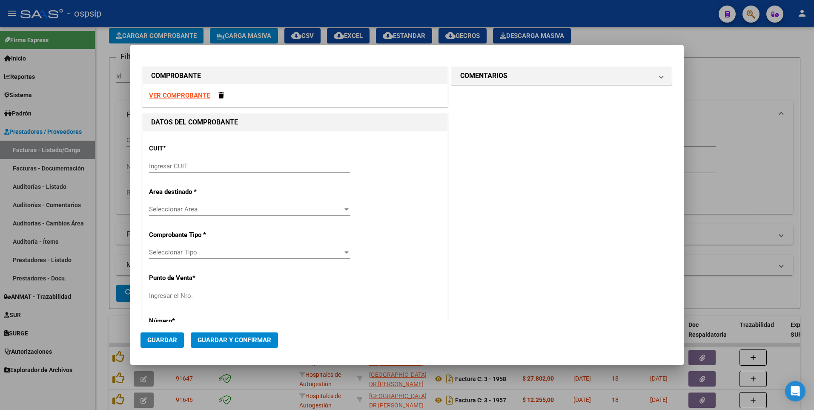
click at [193, 97] on strong "VER COMPROBANTE" at bounding box center [179, 96] width 61 height 8
click at [203, 161] on div "Ingresar CUIT" at bounding box center [249, 166] width 201 height 13
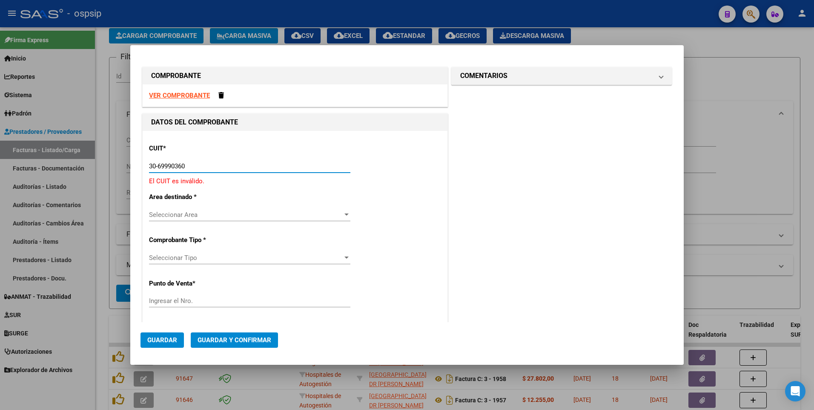
type input "30-69990360-0"
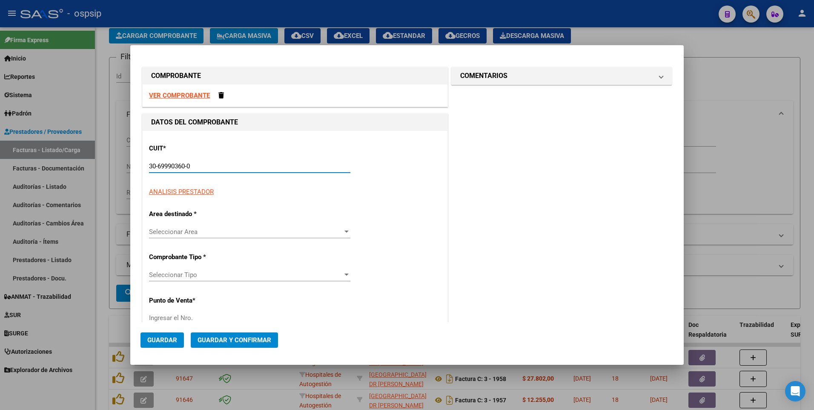
type input "3"
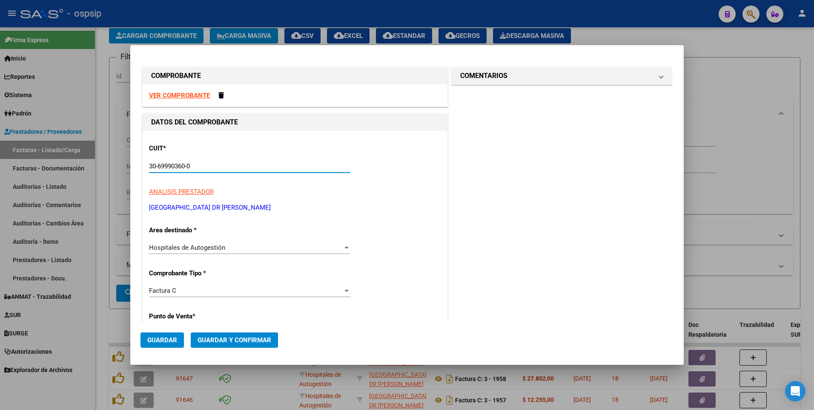
type input "30-69990360-0"
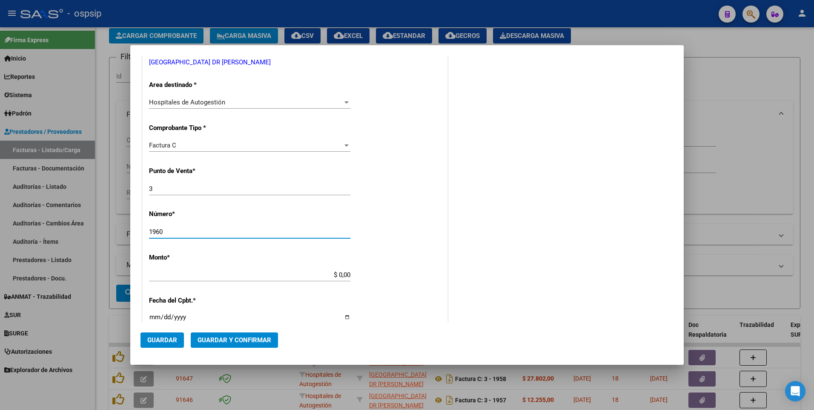
type input "1960"
type input "$ 61.425,00"
type input "[DATE]"
type input "75390401402157"
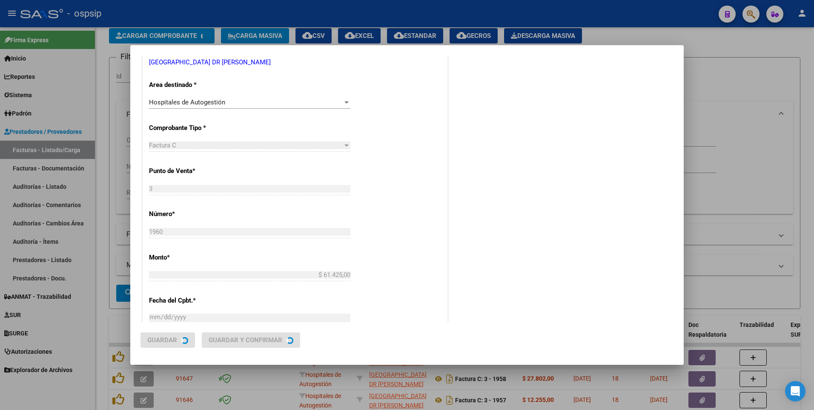
scroll to position [0, 0]
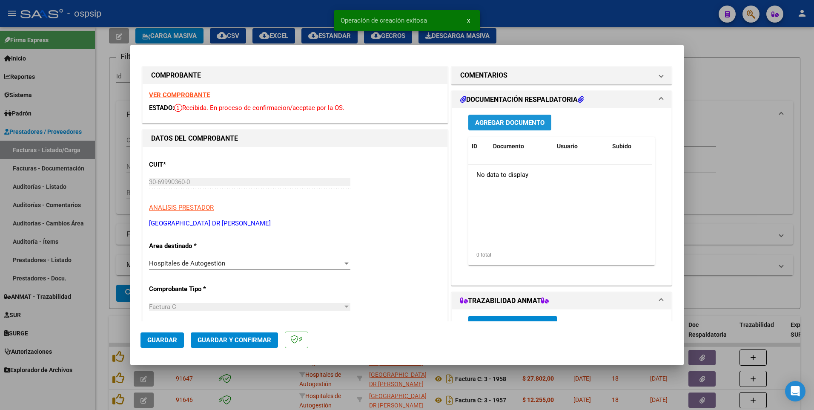
click at [500, 122] on span "Agregar Documento" at bounding box center [509, 123] width 69 height 8
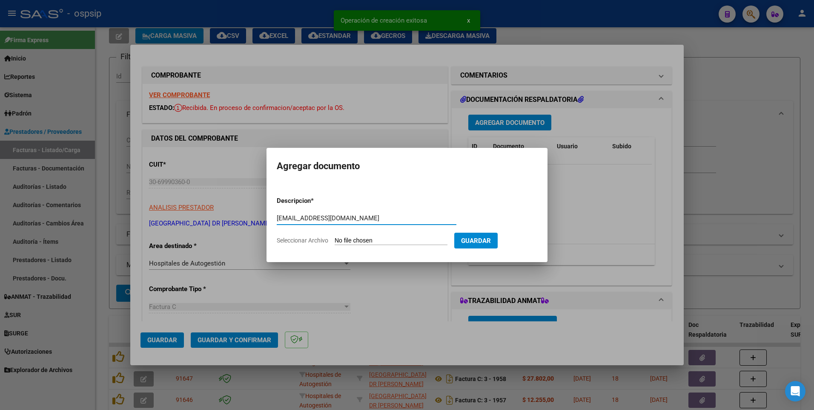
type input "[EMAIL_ADDRESS][DOMAIN_NAME]"
click at [413, 240] on input "Seleccionar Archivo" at bounding box center [391, 241] width 113 height 8
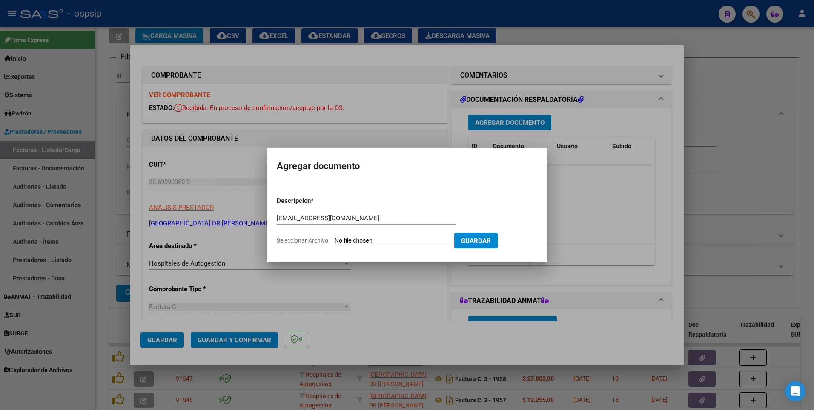
type input "C:\fakepath\FC 1960 - OSPSIP.pdf"
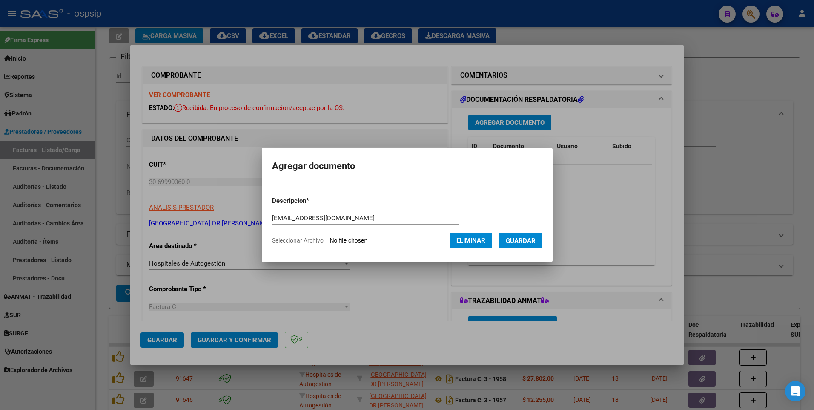
click at [535, 249] on form "Descripcion * [EMAIL_ADDRESS][DOMAIN_NAME] Escriba aquí una descripcion Selecci…" at bounding box center [407, 221] width 270 height 62
click at [533, 241] on span "Guardar" at bounding box center [521, 241] width 30 height 8
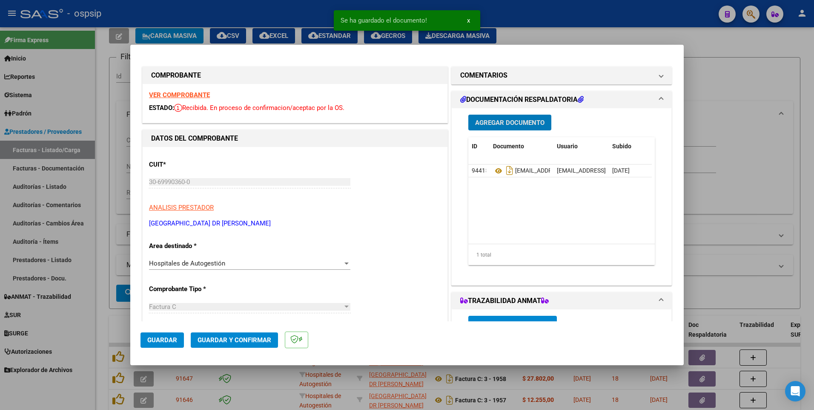
click at [158, 346] on button "Guardar" at bounding box center [162, 339] width 43 height 15
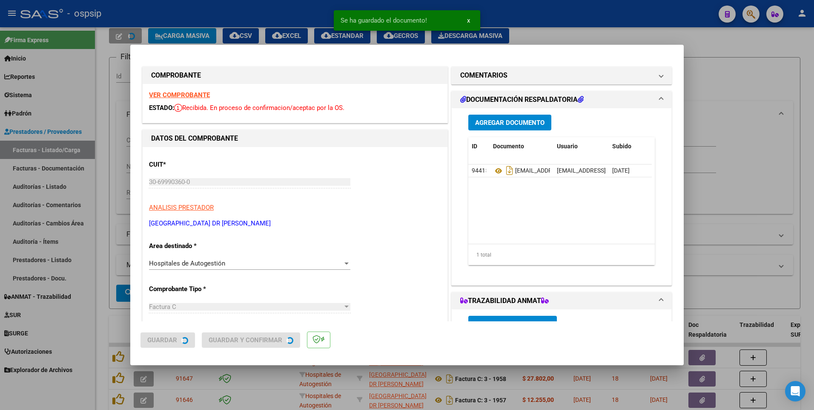
click at [101, 261] on div at bounding box center [407, 205] width 814 height 410
type input "$ 0,00"
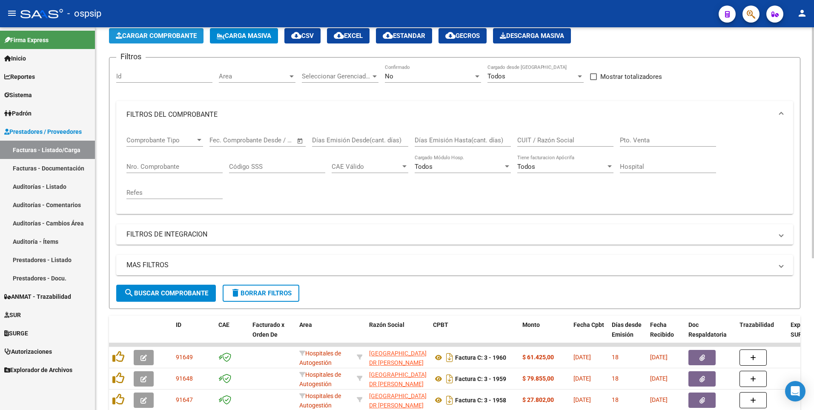
click at [161, 37] on span "Cargar Comprobante" at bounding box center [156, 36] width 81 height 8
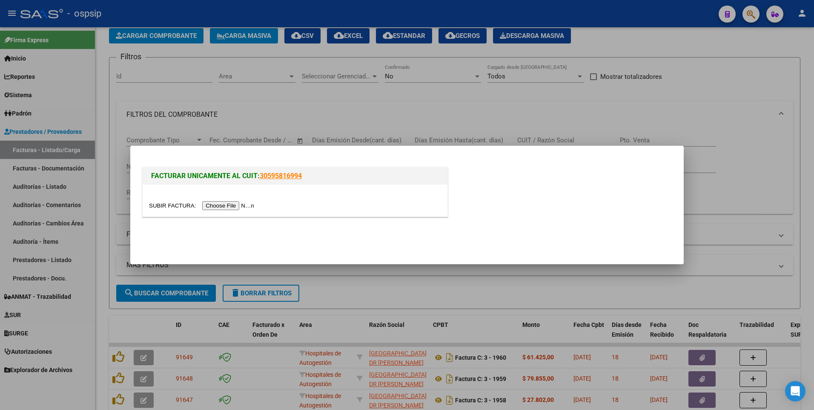
click at [224, 207] on input "file" at bounding box center [203, 205] width 108 height 9
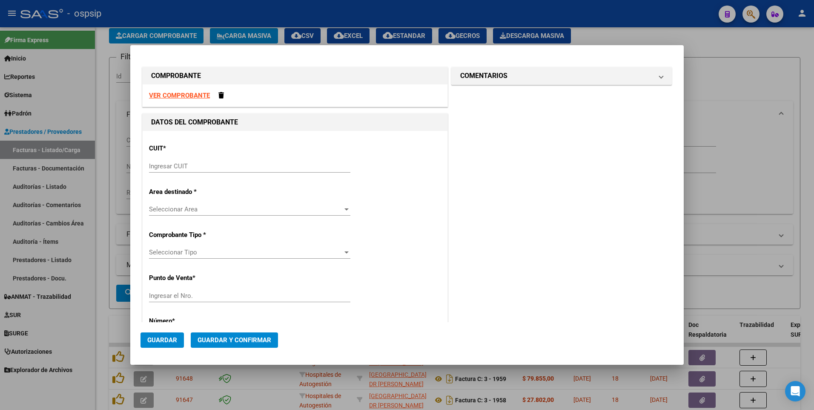
click at [190, 90] on div "VER COMPROBANTE" at bounding box center [295, 95] width 305 height 23
click at [190, 96] on strong "VER COMPROBANTE" at bounding box center [179, 96] width 61 height 8
click at [195, 170] on input "Ingresar CUIT" at bounding box center [249, 166] width 201 height 8
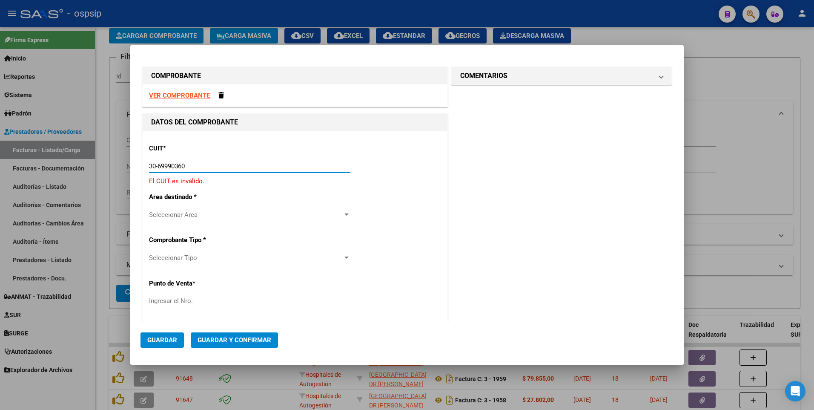
type input "30-69990360-0"
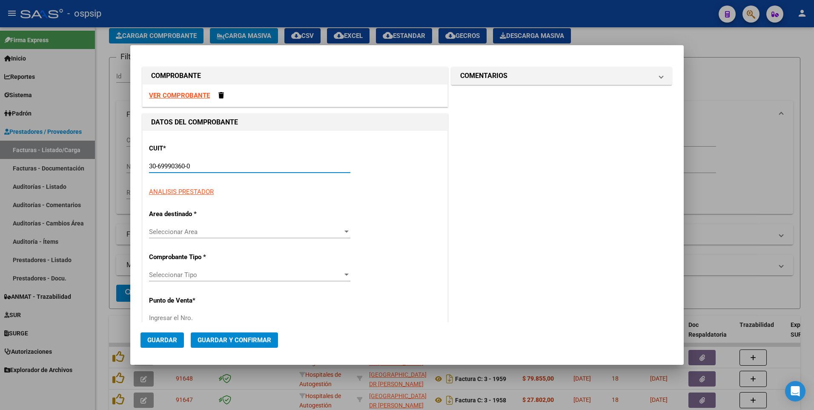
type input "3"
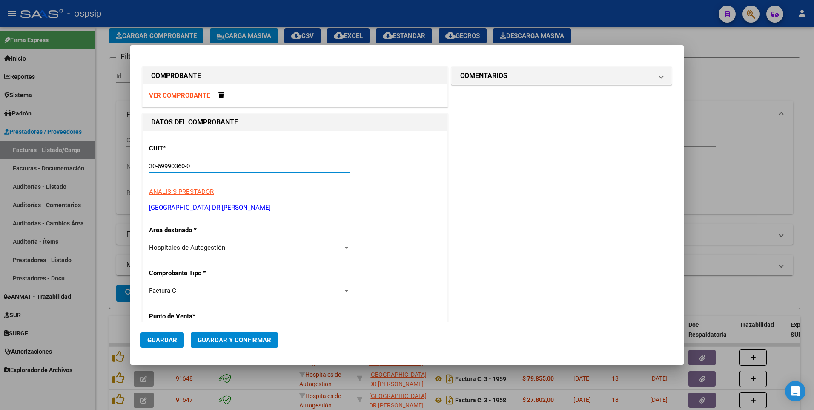
type input "30-69990360-0"
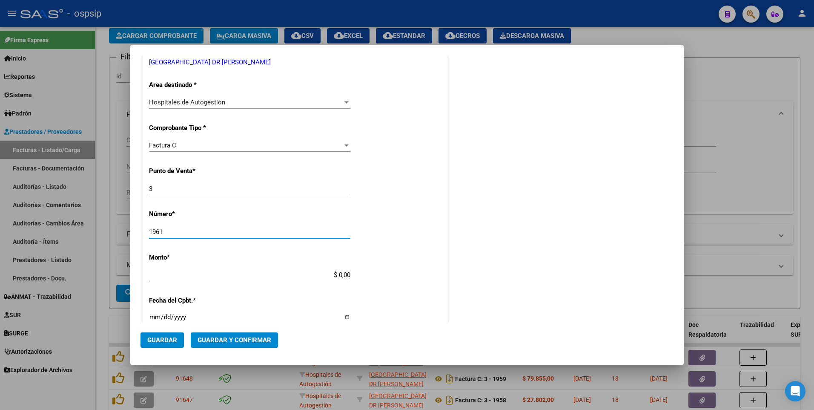
type input "1961"
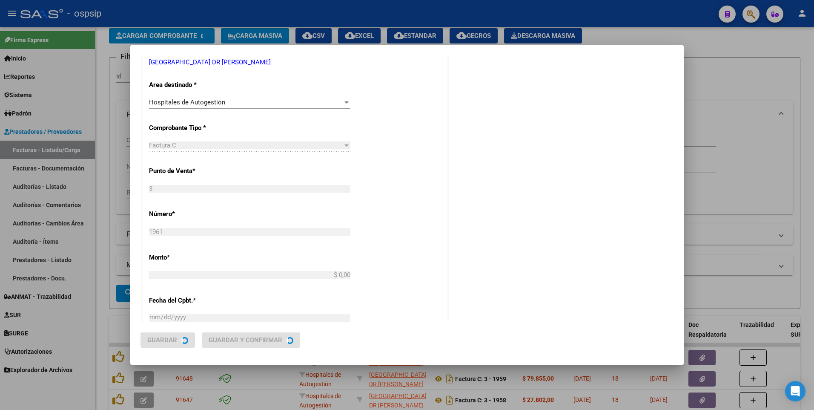
type input "$ 429.510,28"
type input "[DATE]"
type input "75390401426759"
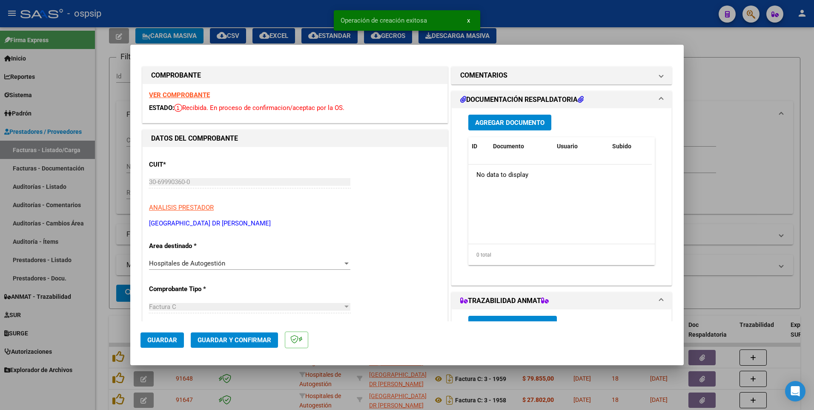
click at [519, 119] on span "Agregar Documento" at bounding box center [509, 123] width 69 height 8
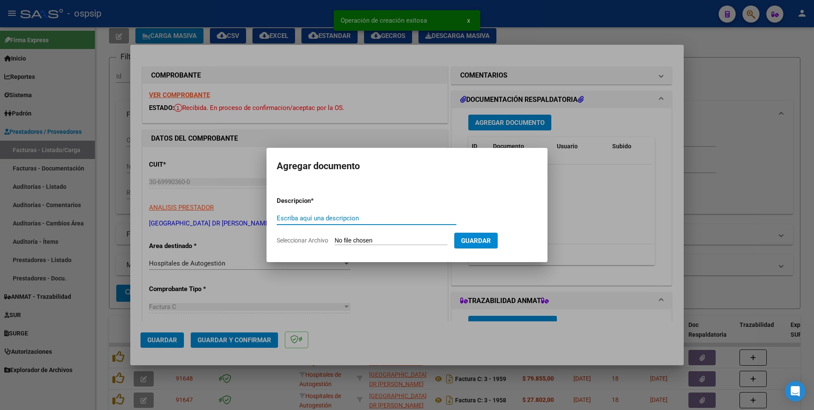
paste input "[EMAIL_ADDRESS][DOMAIN_NAME]"
type input "[EMAIL_ADDRESS][DOMAIN_NAME]"
click at [411, 238] on input "Seleccionar Archivo" at bounding box center [391, 241] width 113 height 8
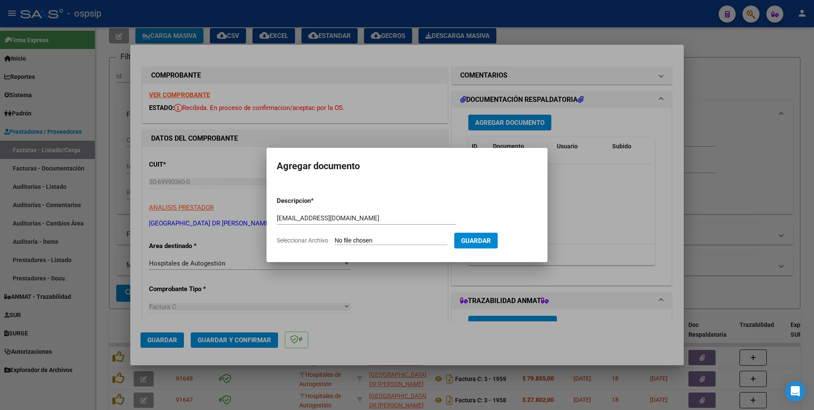
type input "C:\fakepath\FC 1961 - OSPSIP.pdf"
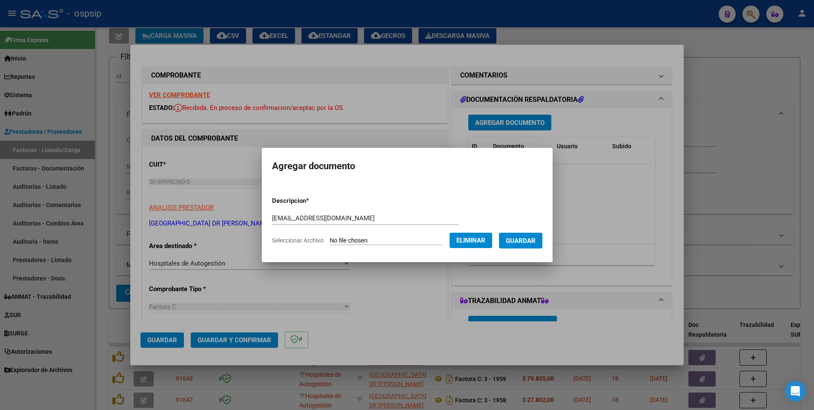
click at [524, 238] on span "Guardar" at bounding box center [521, 241] width 30 height 8
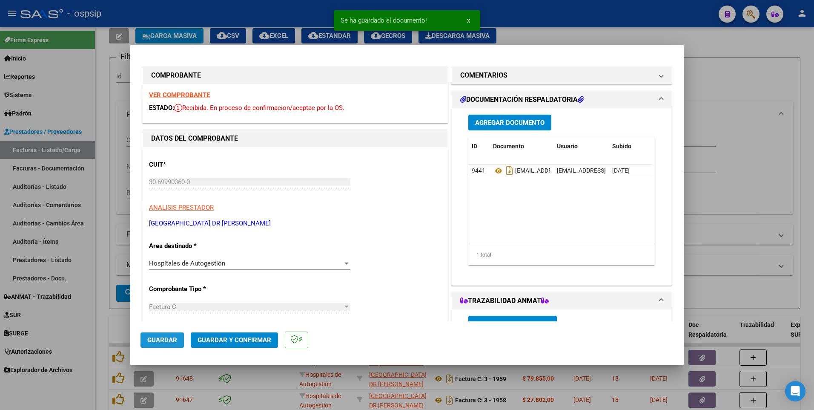
click at [178, 340] on button "Guardar" at bounding box center [162, 339] width 43 height 15
click at [204, 97] on strong "VER COMPROBANTE" at bounding box center [179, 95] width 61 height 8
click at [306, 6] on div at bounding box center [407, 205] width 814 height 410
type input "$ 0,00"
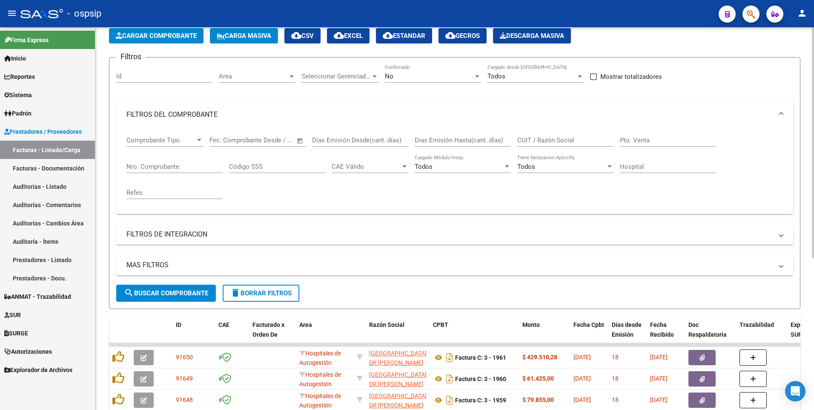
click at [176, 33] on span "Cargar Comprobante" at bounding box center [156, 36] width 81 height 8
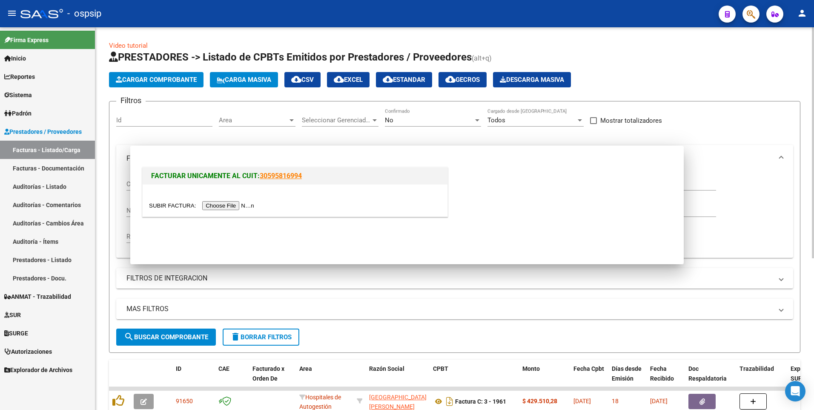
click at [270, 333] on span "delete Borrar Filtros" at bounding box center [260, 337] width 61 height 8
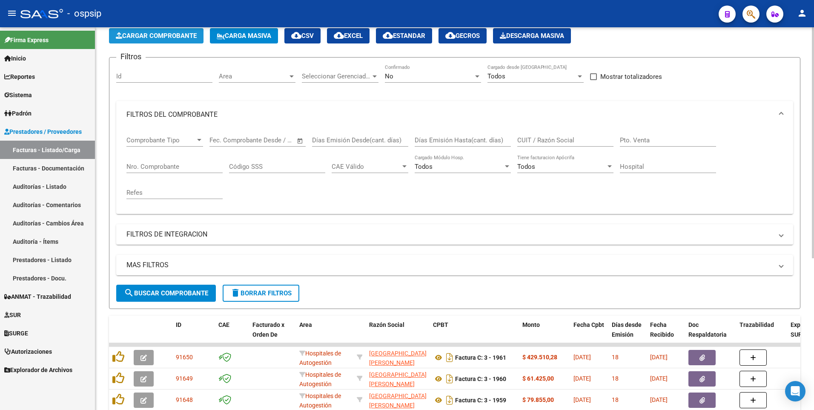
click at [144, 39] on span "Cargar Comprobante" at bounding box center [156, 36] width 81 height 8
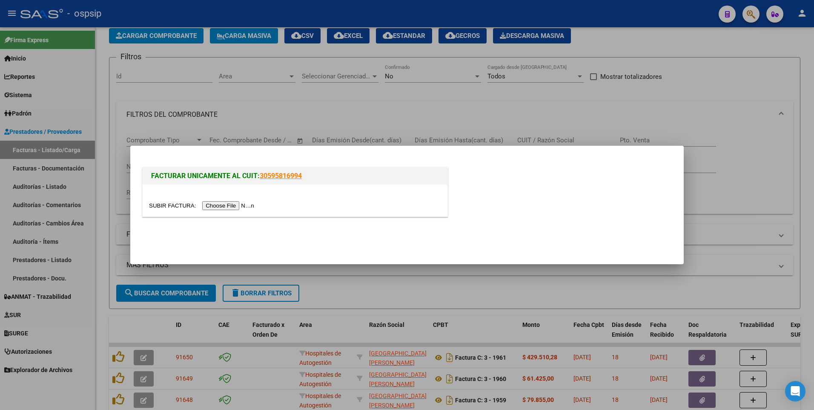
click at [219, 204] on input "file" at bounding box center [203, 205] width 108 height 9
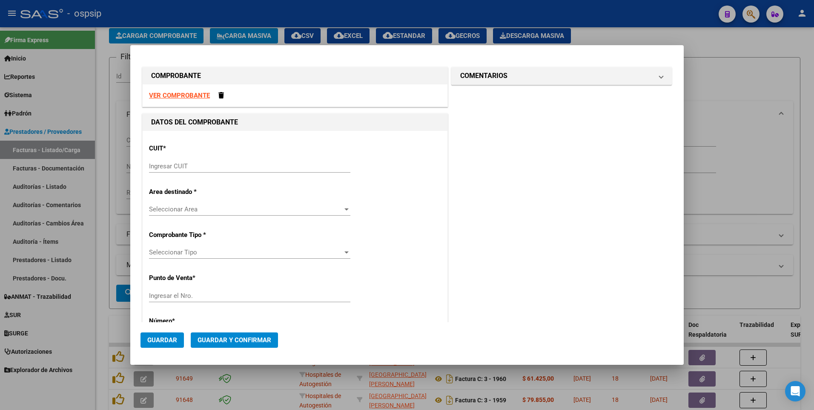
click at [193, 93] on strong "VER COMPROBANTE" at bounding box center [179, 96] width 61 height 8
click at [242, 169] on input "Ingresar CUIT" at bounding box center [249, 166] width 201 height 8
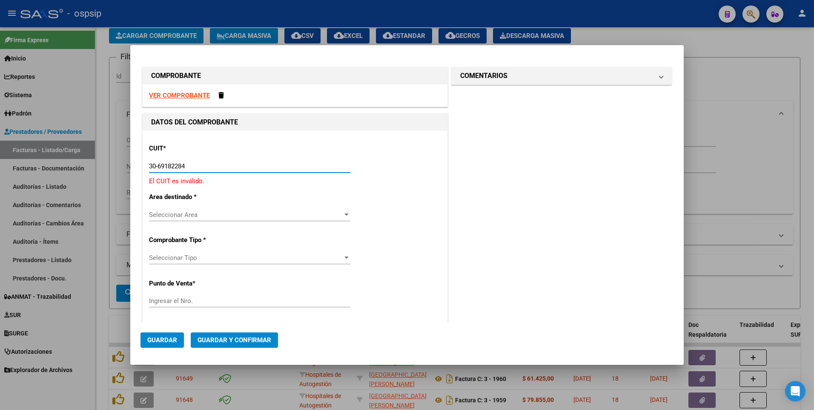
type input "30-69182284-9"
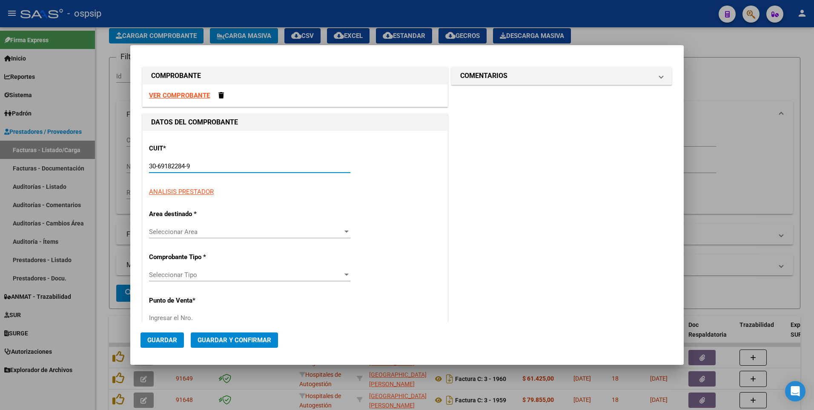
type input "1661"
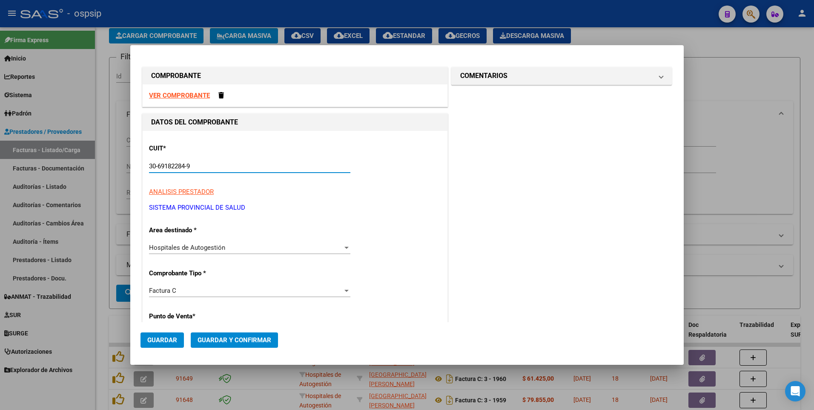
type input "30-69182284-9"
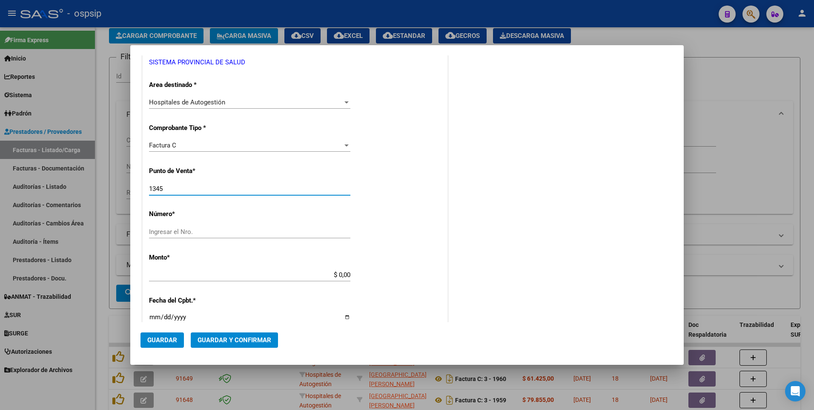
type input "1345"
type input "3613"
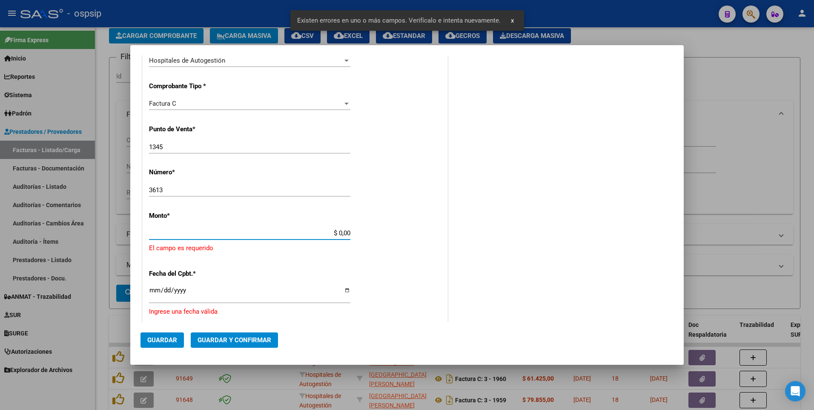
scroll to position [227, 0]
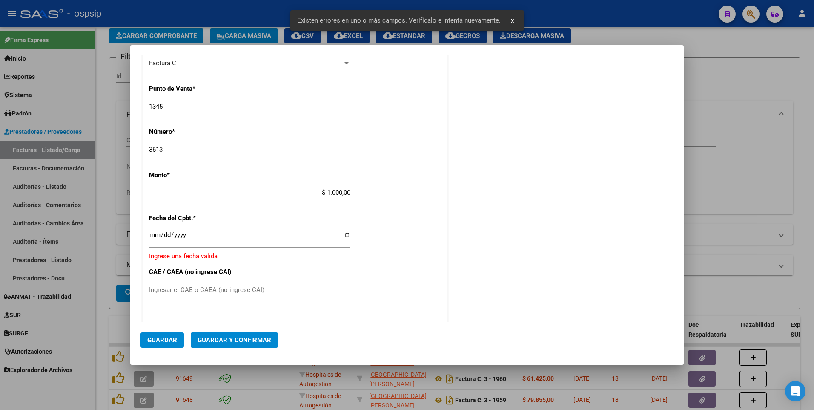
type input "$ 10.000,00"
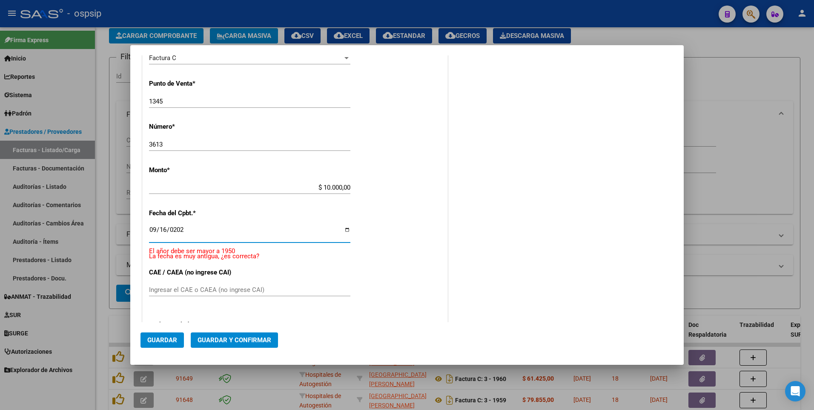
type input "2025-09-16"
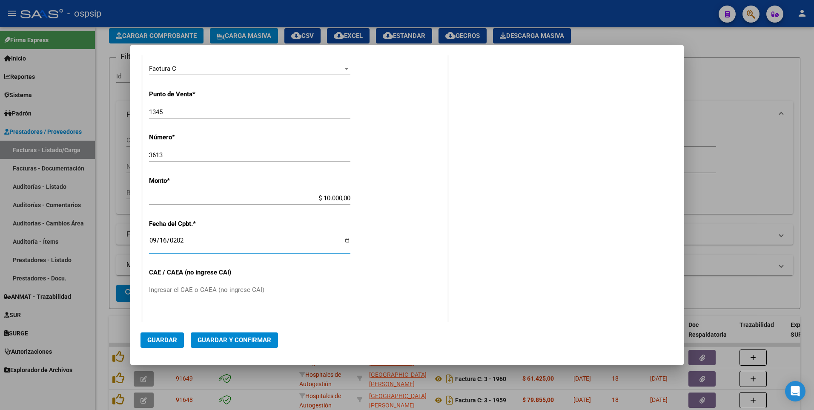
click at [177, 338] on button "Guardar" at bounding box center [162, 339] width 43 height 15
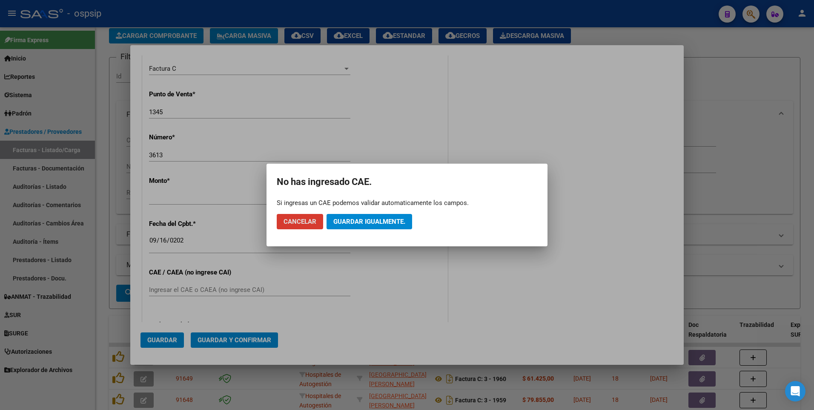
click at [384, 221] on span "Guardar igualmente." at bounding box center [369, 222] width 72 height 8
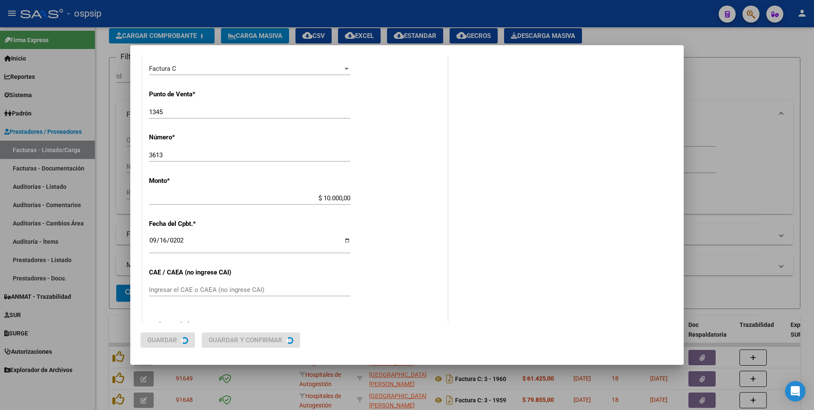
scroll to position [0, 0]
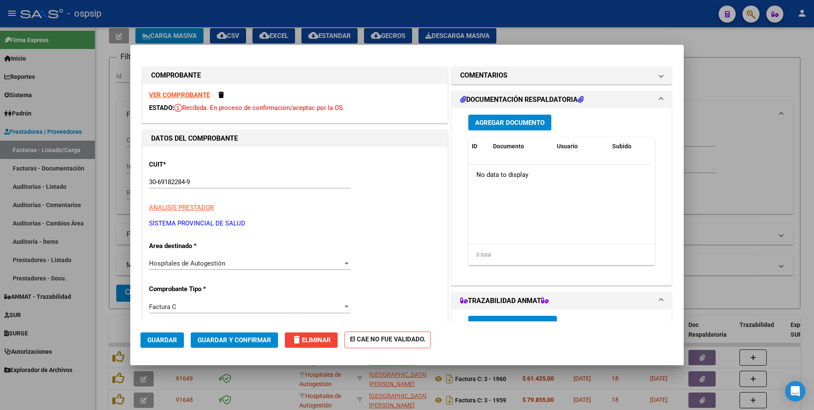
click at [498, 129] on button "Agregar Documento" at bounding box center [509, 123] width 83 height 16
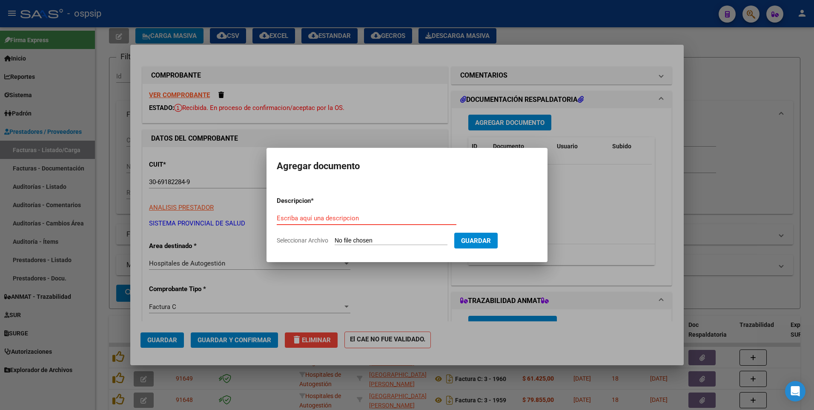
paste input "oficinarecuperoaono@gmail.com"
type input "oficinarecuperoaono@gmail.com"
click at [359, 238] on input "Seleccionar Archivo" at bounding box center [391, 241] width 113 height 8
type input "C:\fakepath\COD 119708 CAPS EB- FACT 1345-3613.pdf"
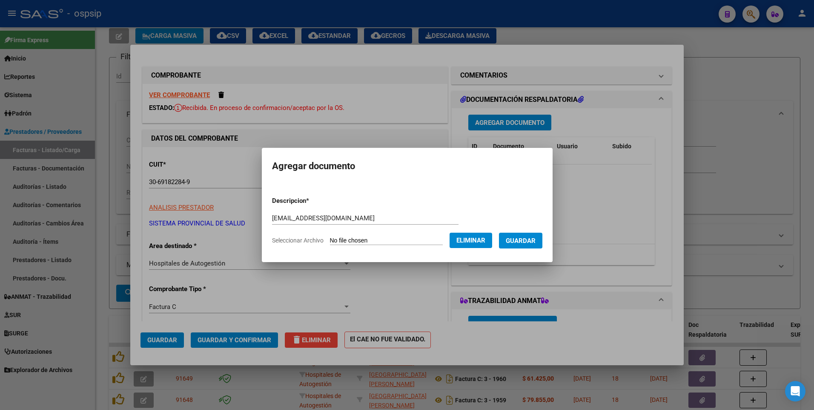
click at [543, 236] on button "Guardar" at bounding box center [520, 241] width 43 height 16
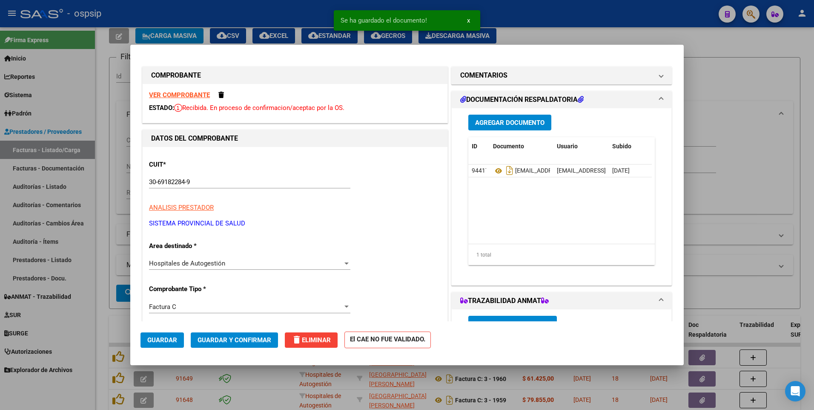
click at [184, 96] on strong "VER COMPROBANTE" at bounding box center [179, 95] width 61 height 8
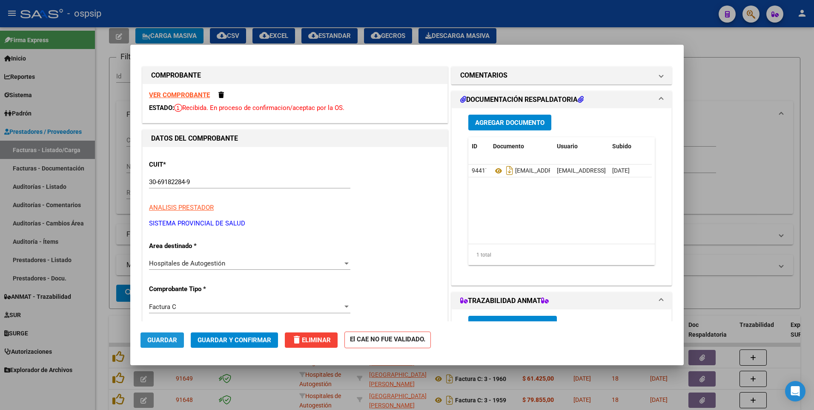
click at [166, 336] on span "Guardar" at bounding box center [162, 340] width 30 height 8
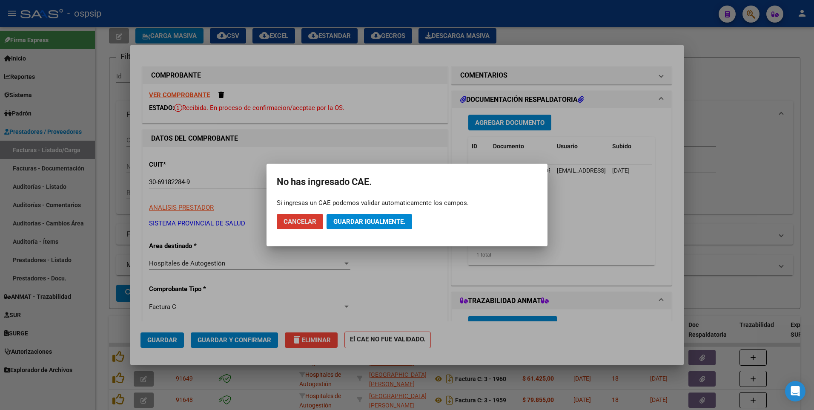
click at [344, 219] on span "Guardar igualmente." at bounding box center [369, 222] width 72 height 8
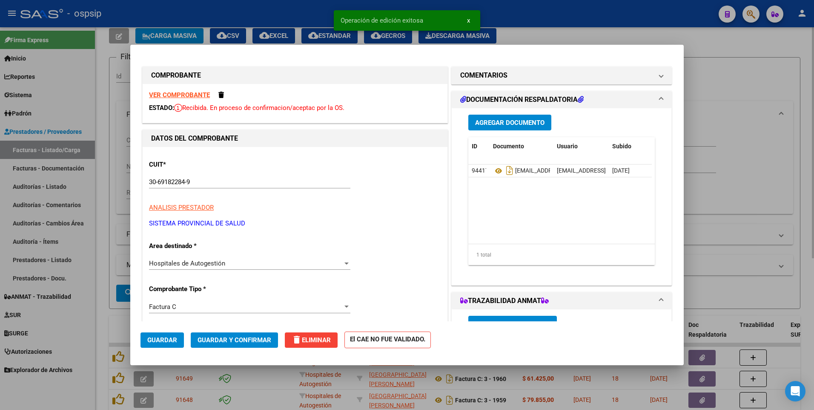
click at [102, 118] on div at bounding box center [407, 205] width 814 height 410
type input "$ 0,00"
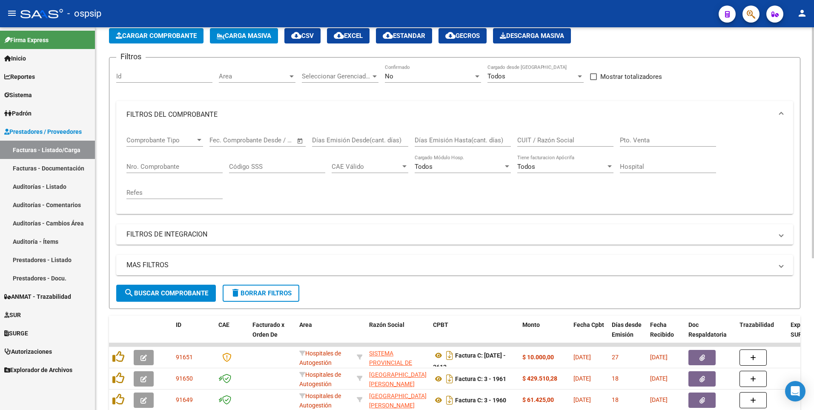
click at [155, 35] on span "Cargar Comprobante" at bounding box center [156, 36] width 81 height 8
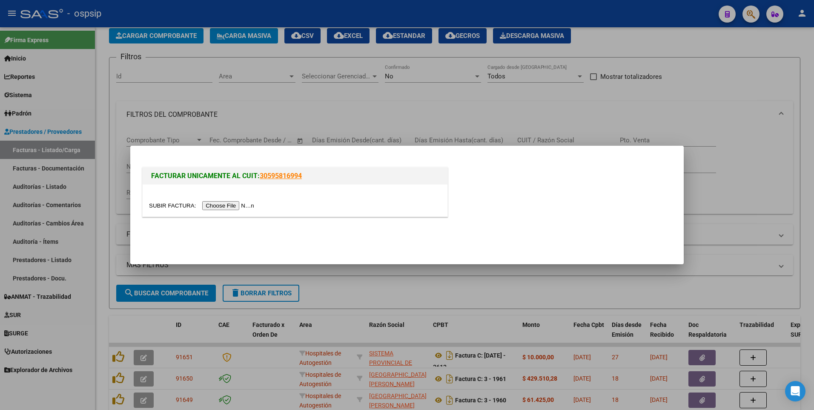
click at [223, 206] on input "file" at bounding box center [203, 205] width 108 height 9
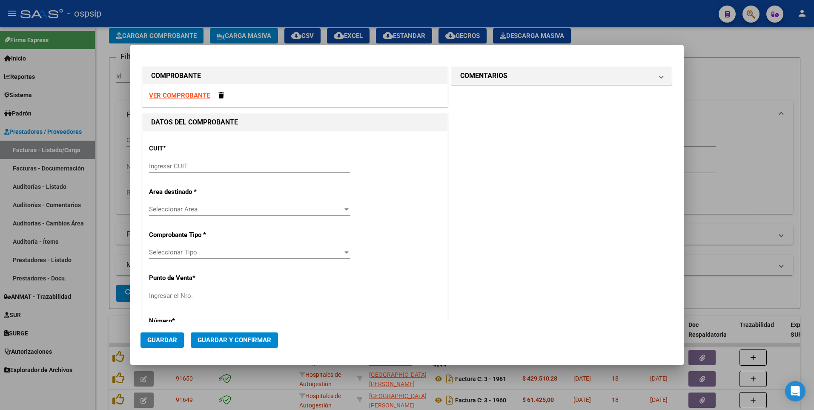
click at [182, 98] on strong "VER COMPROBANTE" at bounding box center [179, 96] width 61 height 8
click at [230, 169] on input "Ingresar CUIT" at bounding box center [249, 166] width 201 height 8
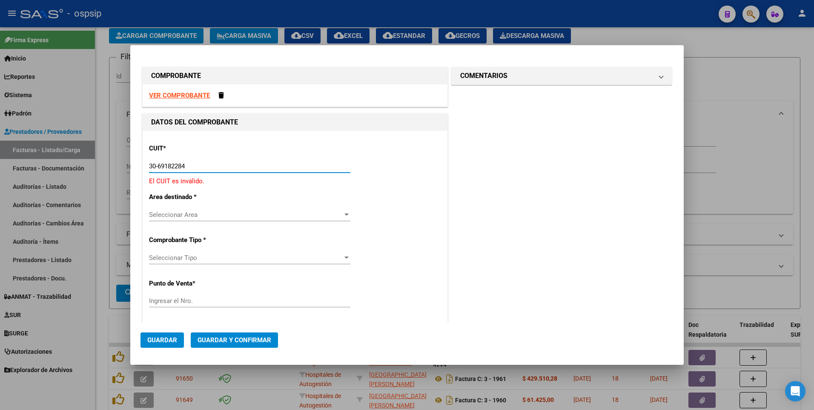
type input "30-69182284-9"
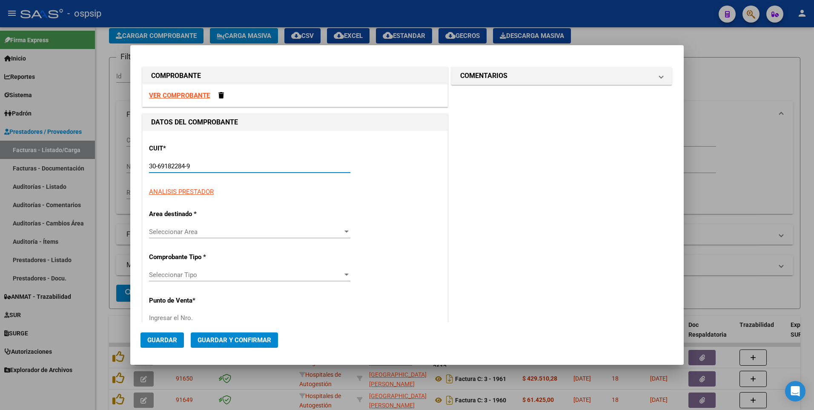
type input "1345"
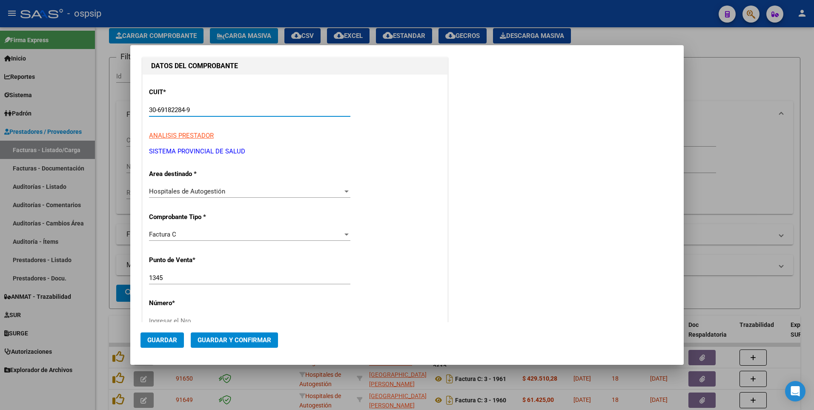
scroll to position [128, 0]
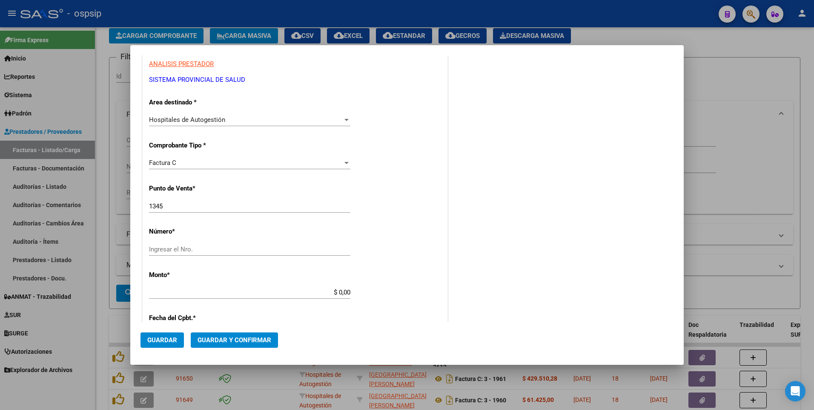
type input "30-69182284-9"
click at [221, 209] on input "1345" at bounding box center [249, 206] width 201 height 8
type input "1349"
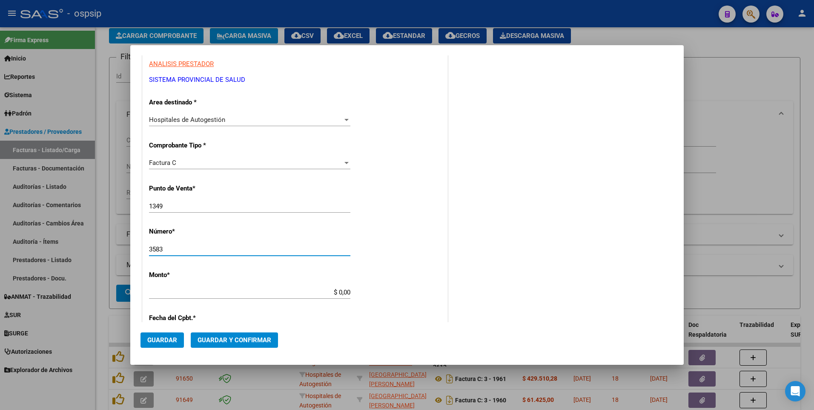
type input "3583"
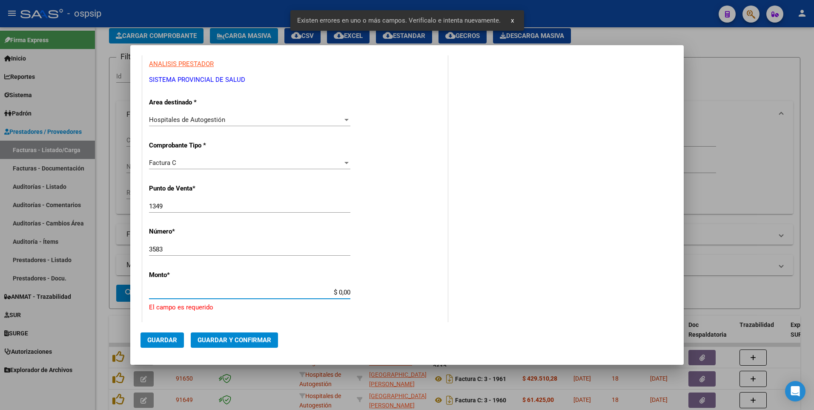
scroll to position [227, 0]
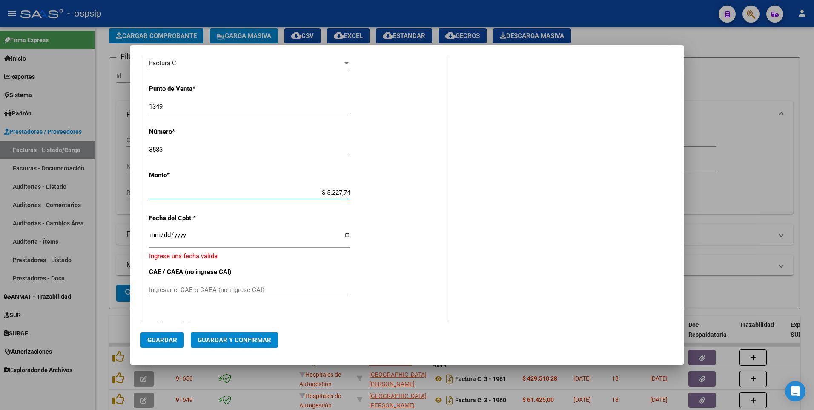
type input "$ 52.277,42"
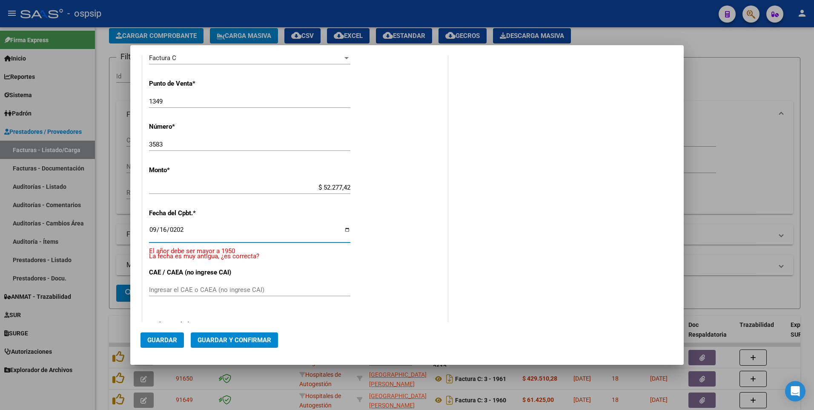
type input "2025-09-16"
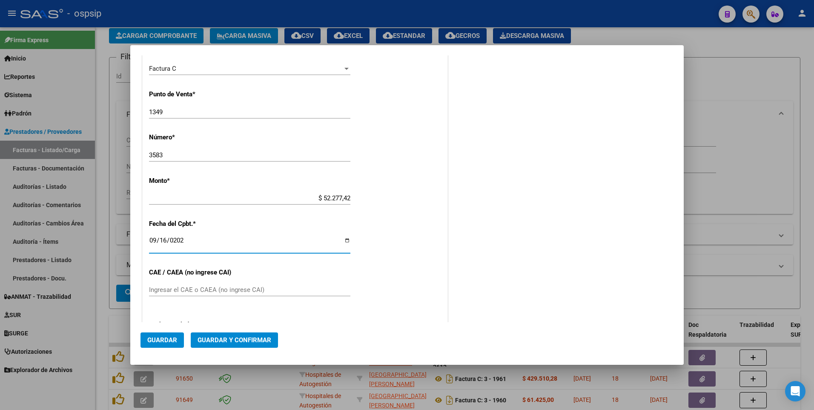
click at [167, 343] on span "Guardar" at bounding box center [162, 340] width 30 height 8
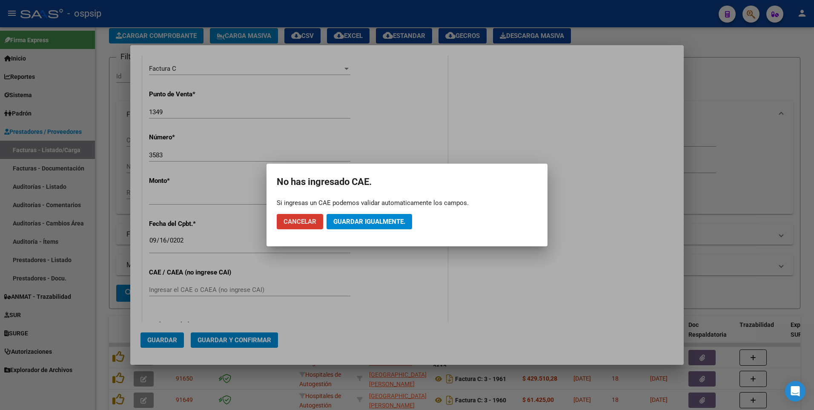
click at [364, 223] on span "Guardar igualmente." at bounding box center [369, 222] width 72 height 8
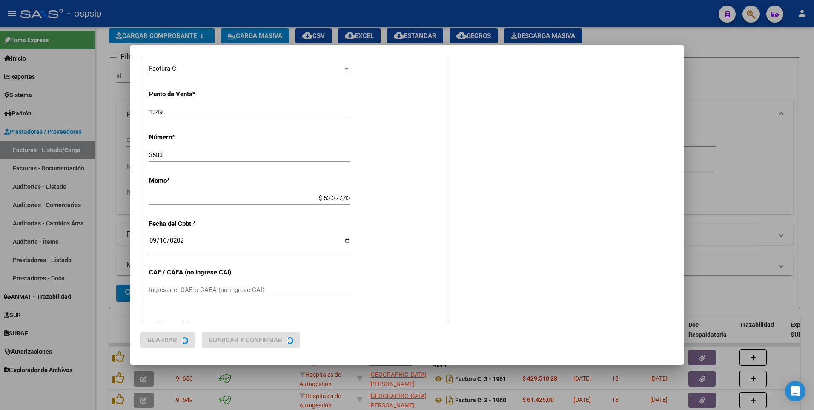
scroll to position [0, 0]
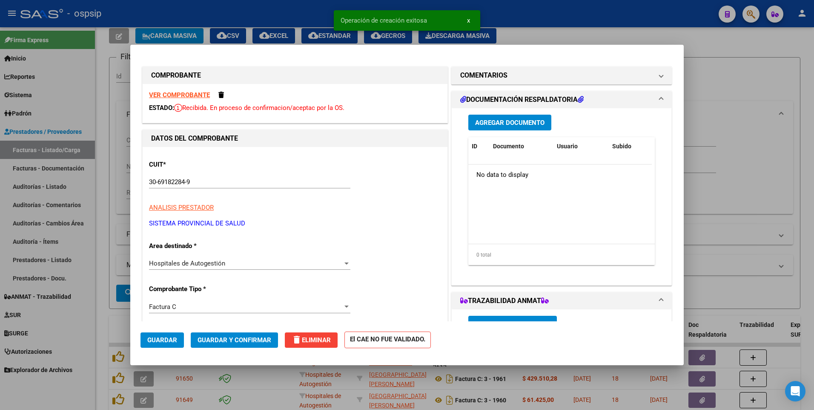
click at [480, 123] on span "Agregar Documento" at bounding box center [509, 123] width 69 height 8
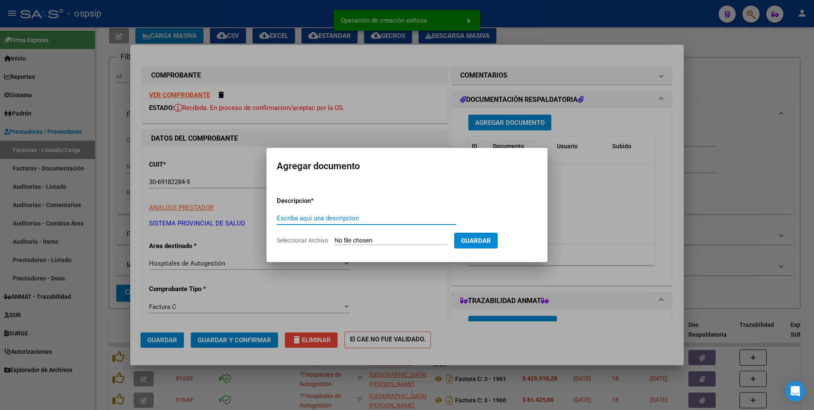
type input "v"
paste input "oficinarecuperoaono@gmail.com"
type input "oficinarecuperoaono@gmail.com"
click at [399, 236] on app-file-uploader "Seleccionar Archivo" at bounding box center [366, 240] width 178 height 8
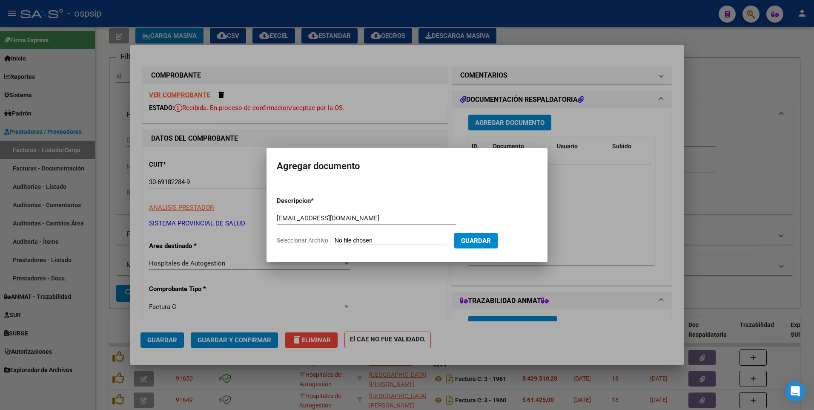
click at [402, 239] on input "Seleccionar Archivo" at bounding box center [391, 241] width 113 height 8
type input "C:\fakepath\COD 119708 CAPS SRL - FACT 1349-3583.pdf"
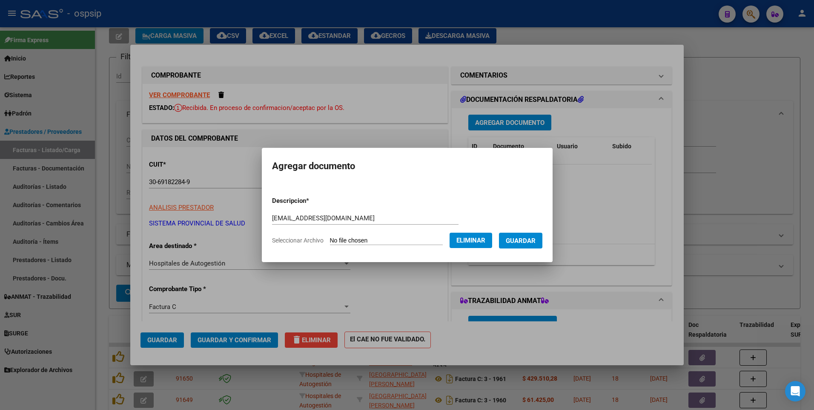
click at [531, 238] on span "Guardar" at bounding box center [521, 241] width 30 height 8
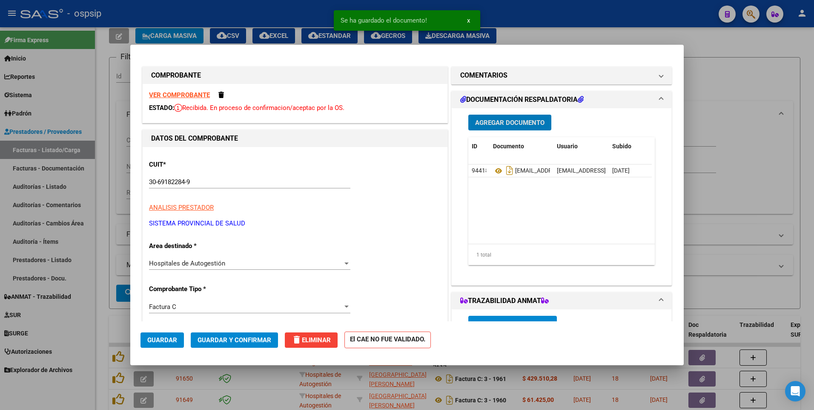
click at [171, 342] on span "Guardar" at bounding box center [162, 340] width 30 height 8
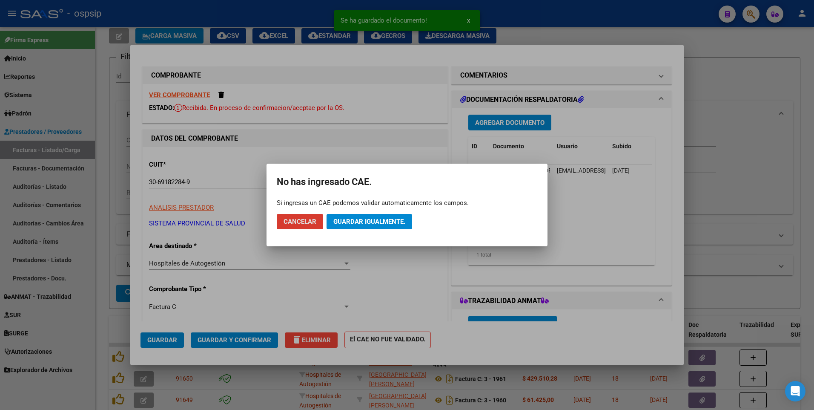
click at [356, 228] on button "Guardar igualmente." at bounding box center [370, 221] width 86 height 15
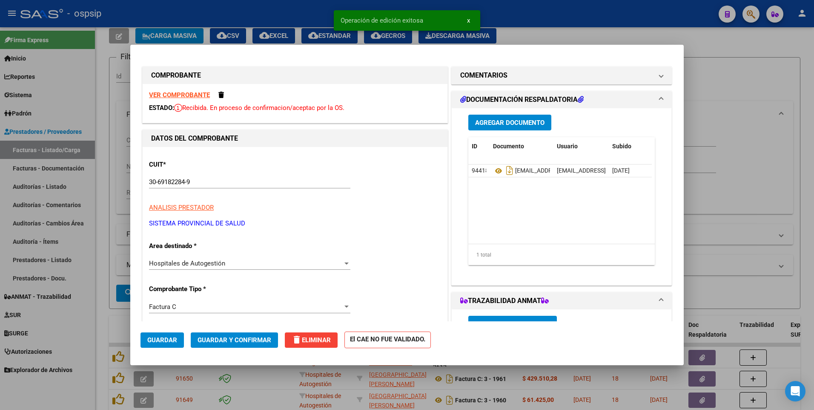
click at [109, 160] on div at bounding box center [407, 205] width 814 height 410
type input "$ 0,00"
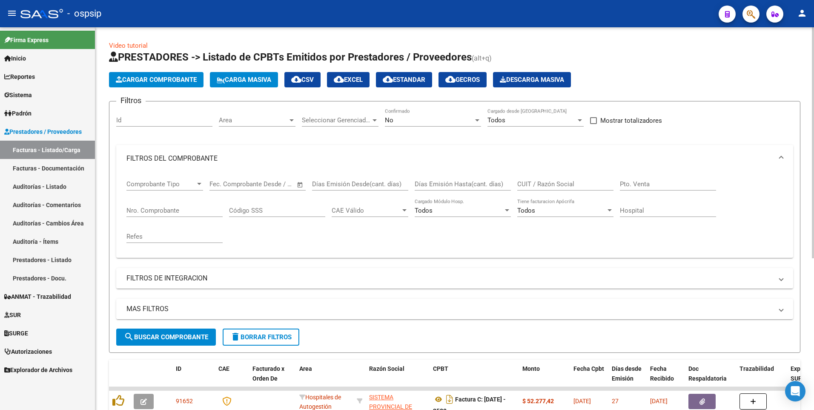
click at [158, 78] on span "Cargar Comprobante" at bounding box center [156, 80] width 81 height 8
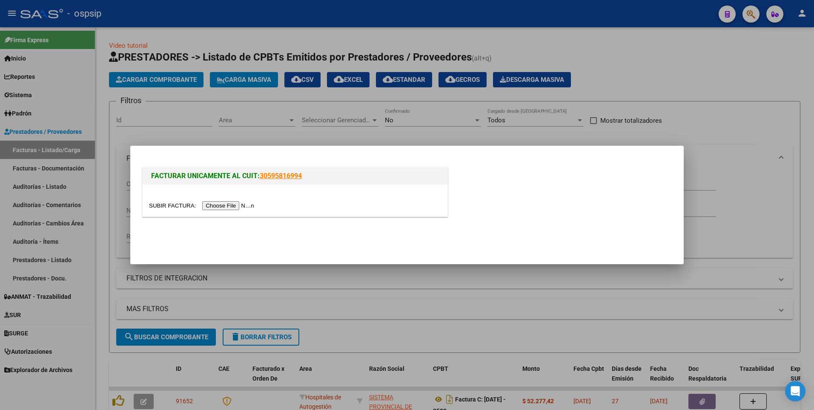
click at [238, 201] on input "file" at bounding box center [203, 205] width 108 height 9
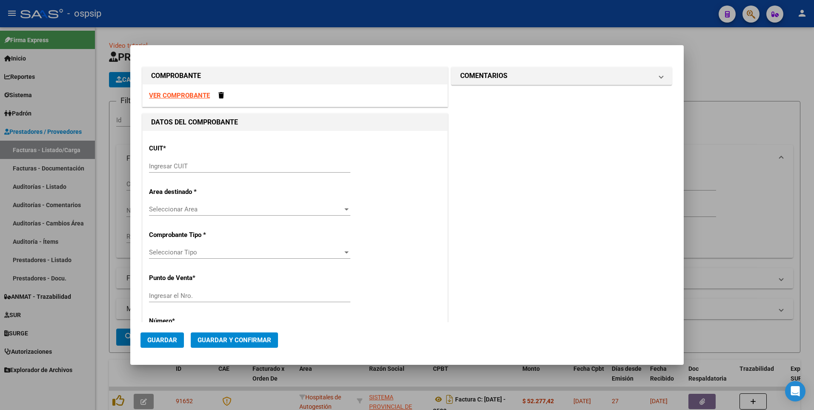
click at [192, 89] on div "VER COMPROBANTE" at bounding box center [295, 95] width 305 height 23
click at [191, 92] on strong "VER COMPROBANTE" at bounding box center [179, 96] width 61 height 8
click at [189, 161] on div "Ingresar CUIT" at bounding box center [249, 166] width 201 height 13
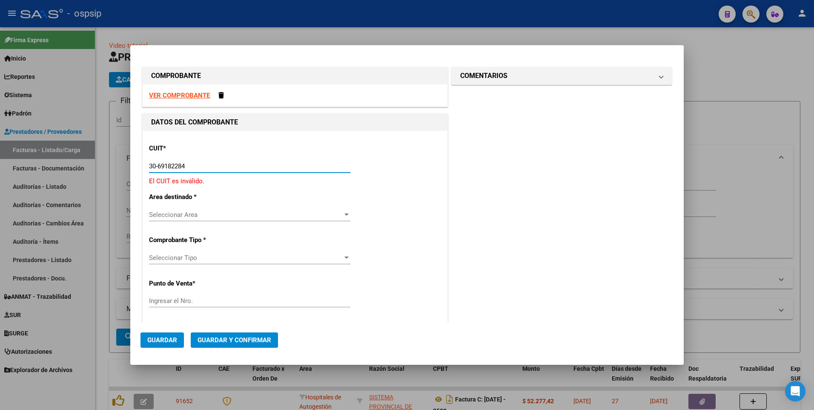
type input "30-69182284-9"
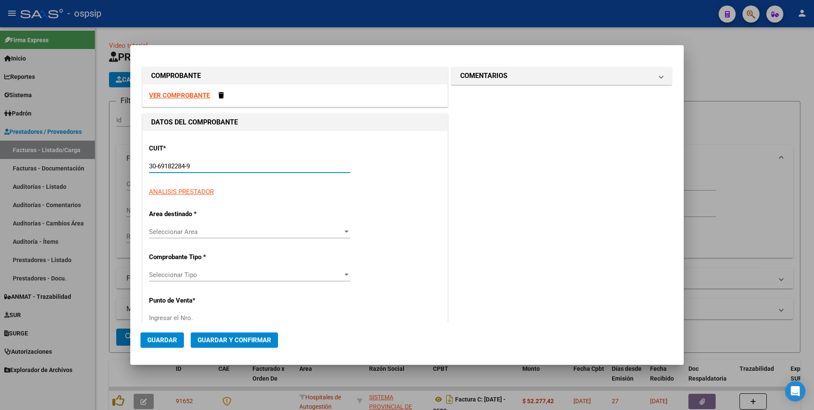
type input "1349"
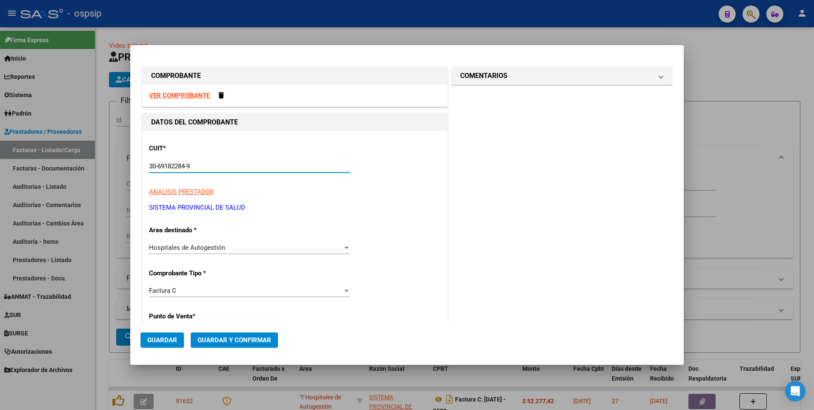
type input "30-69182284-9"
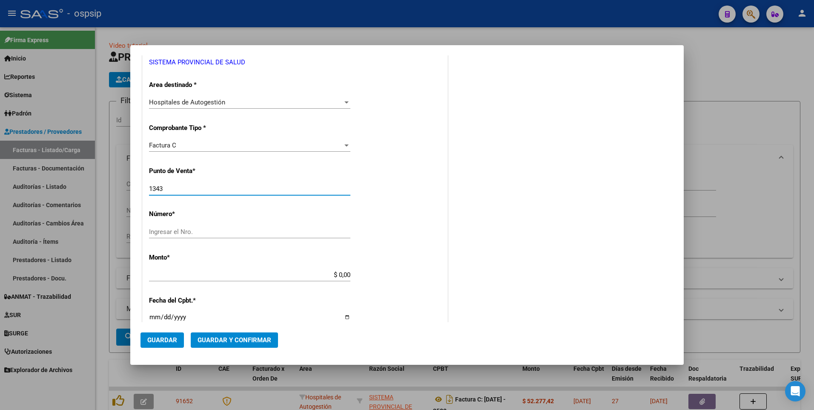
type input "1343"
type input "3599"
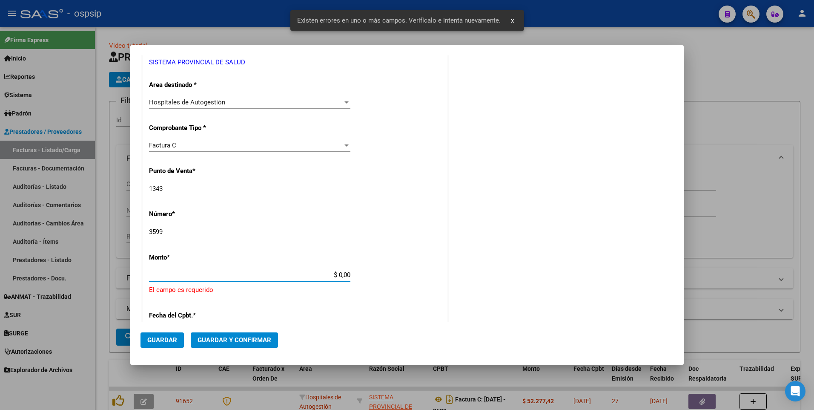
scroll to position [227, 0]
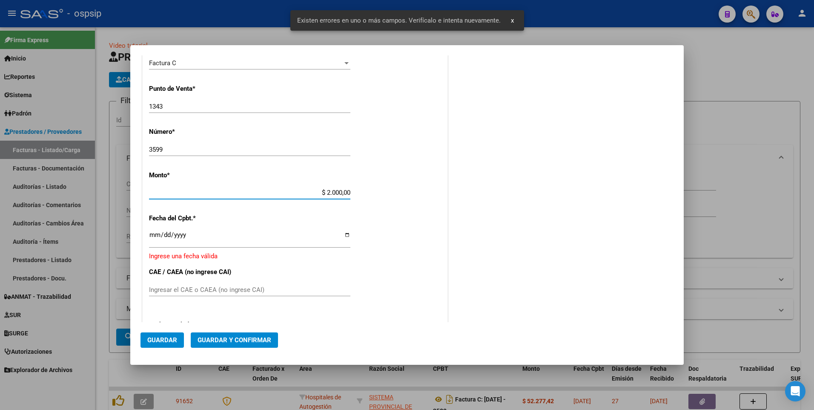
type input "$ 20.000,00"
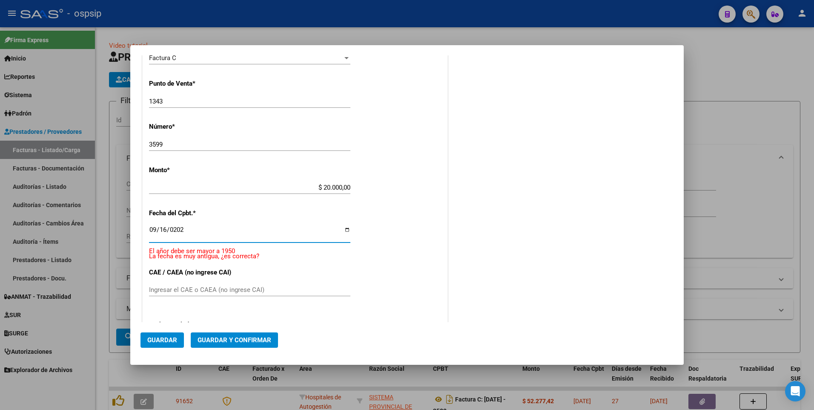
type input "2025-09-16"
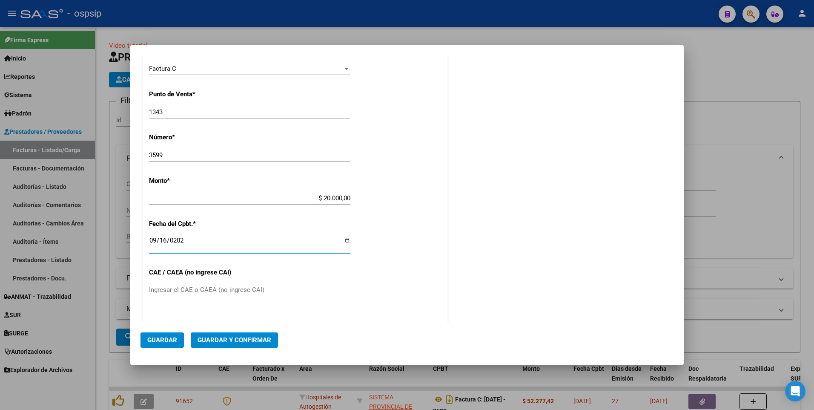
click at [184, 340] on mat-dialog-actions "Guardar Guardar y Confirmar" at bounding box center [407, 338] width 533 height 32
click at [177, 342] on button "Guardar" at bounding box center [162, 339] width 43 height 15
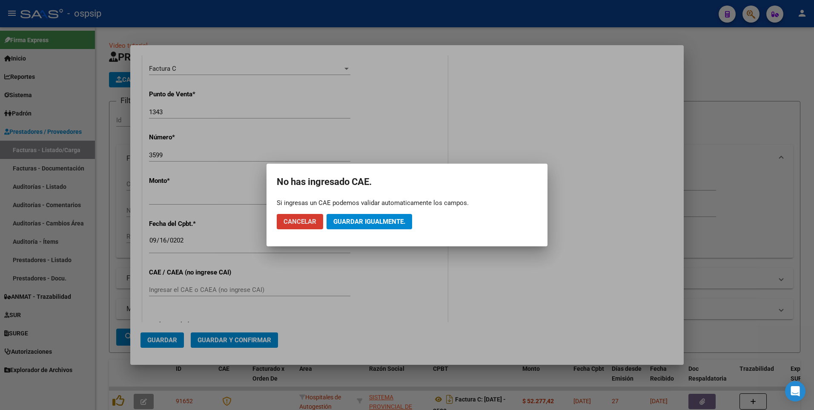
click at [352, 214] on button "Guardar igualmente." at bounding box center [370, 221] width 86 height 15
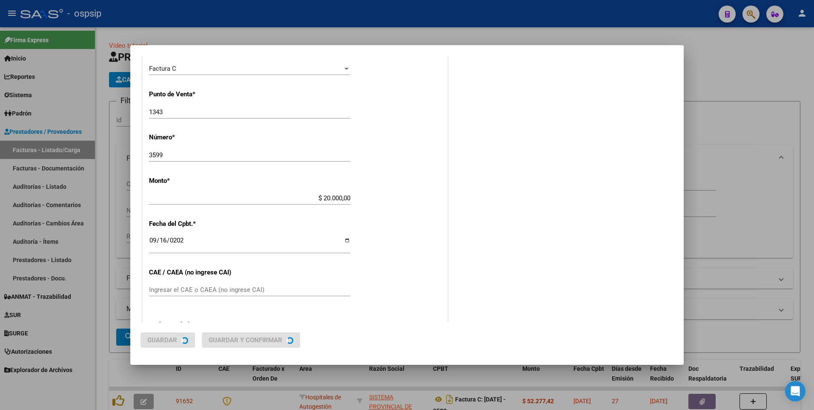
scroll to position [0, 0]
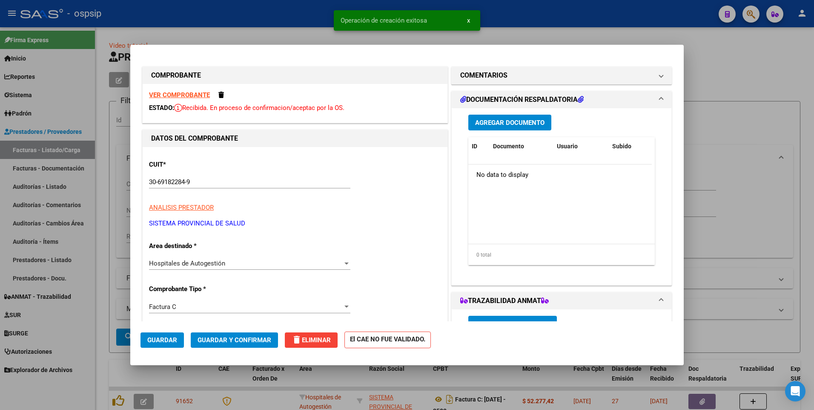
click at [486, 124] on span "Agregar Documento" at bounding box center [509, 123] width 69 height 8
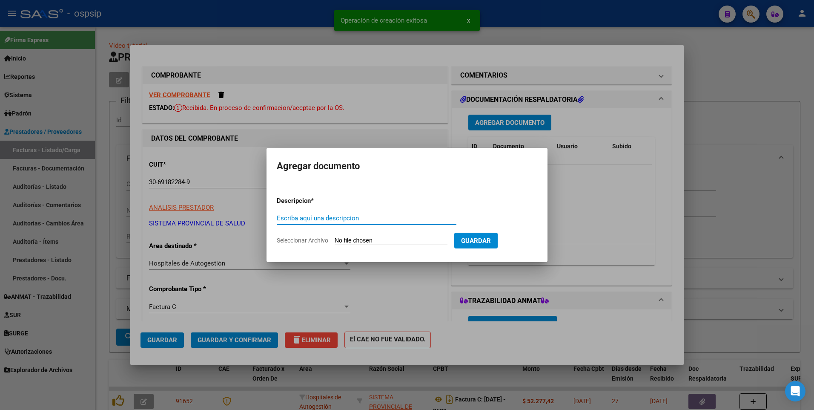
paste input "oficinarecuperoaono@gmail.com"
type input "oficinarecuperoaono@gmail.com"
click at [351, 240] on input "Seleccionar Archivo" at bounding box center [391, 241] width 113 height 8
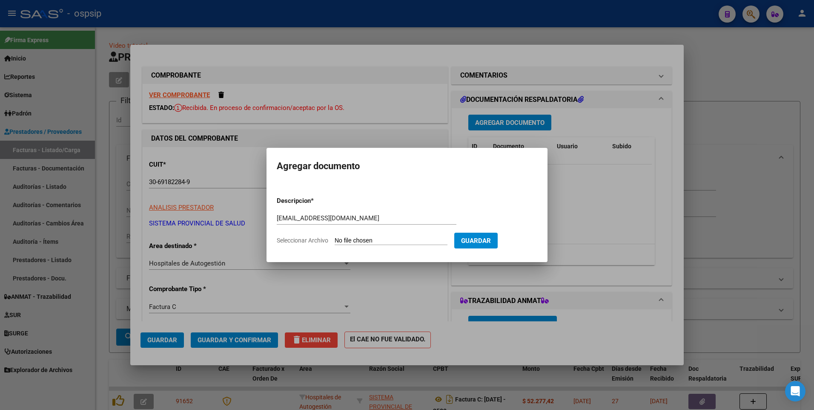
type input "C:\fakepath\COD 119708 CAPS ED- FACT 1343-3599.pdf"
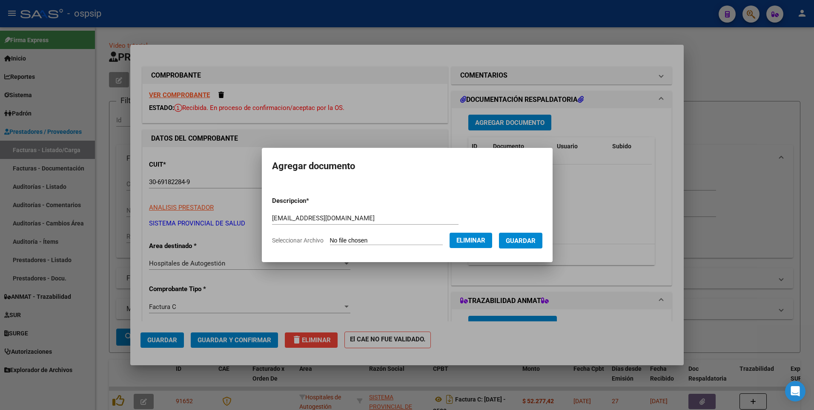
click at [532, 244] on span "Guardar" at bounding box center [521, 241] width 30 height 8
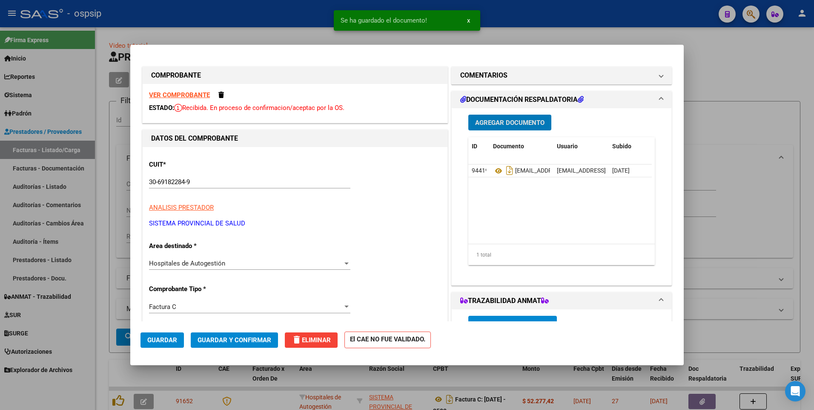
click at [153, 337] on span "Guardar" at bounding box center [162, 340] width 30 height 8
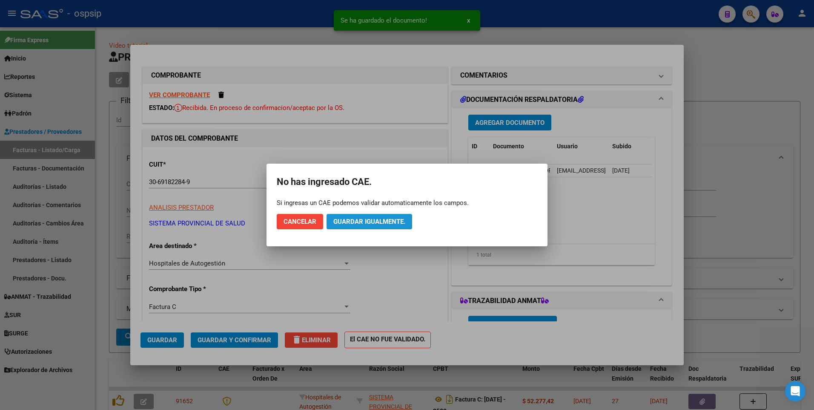
click at [353, 225] on button "Guardar igualmente." at bounding box center [370, 221] width 86 height 15
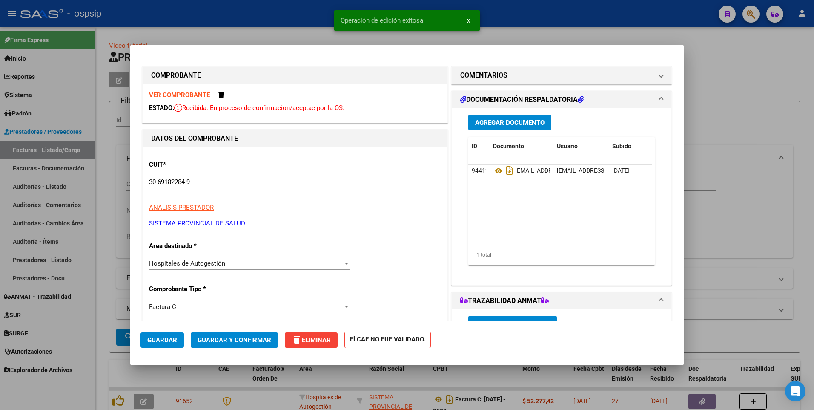
click at [211, 19] on div at bounding box center [407, 205] width 814 height 410
type input "$ 0,00"
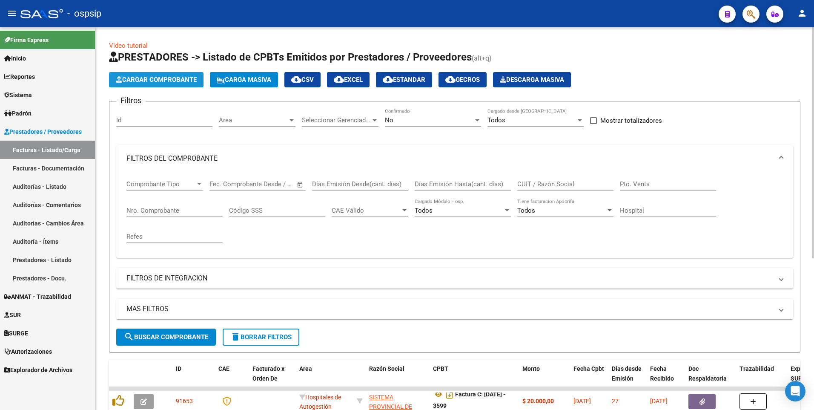
click at [170, 80] on span "Cargar Comprobante" at bounding box center [156, 80] width 81 height 8
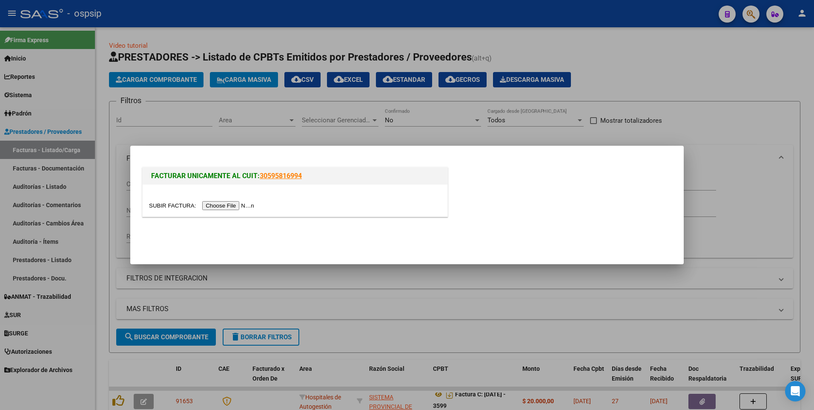
click at [221, 206] on input "file" at bounding box center [203, 205] width 108 height 9
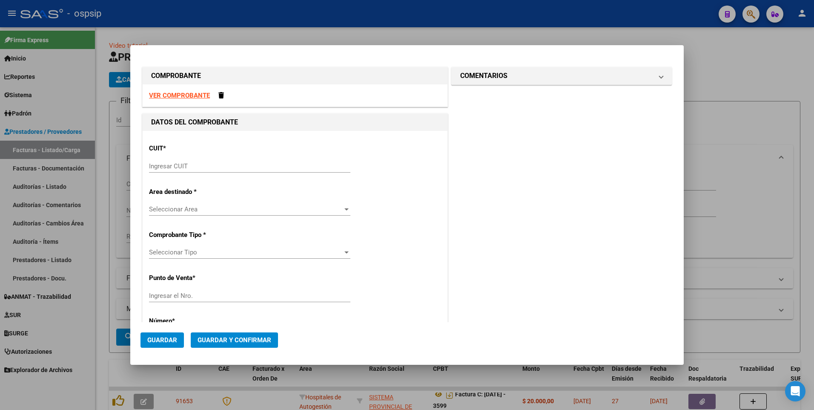
click at [186, 94] on strong "VER COMPROBANTE" at bounding box center [179, 96] width 61 height 8
click at [235, 161] on div "Ingresar CUIT" at bounding box center [249, 166] width 201 height 13
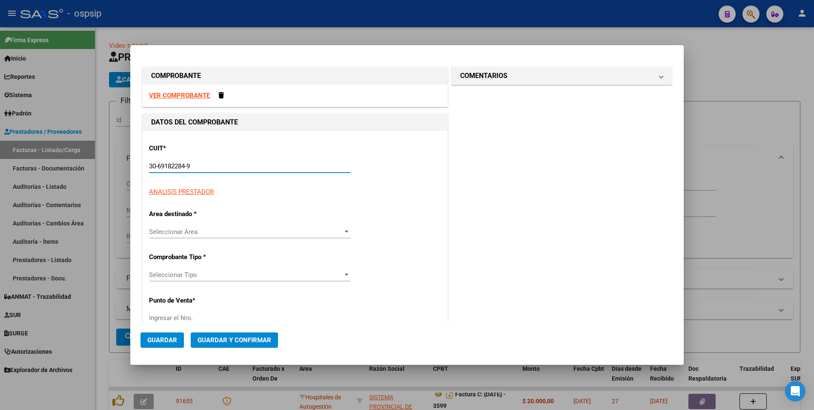
type input "30-69182284-9"
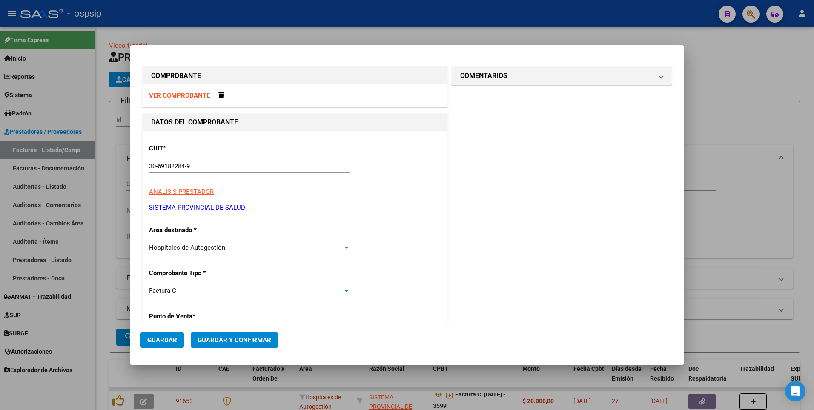
scroll to position [145, 0]
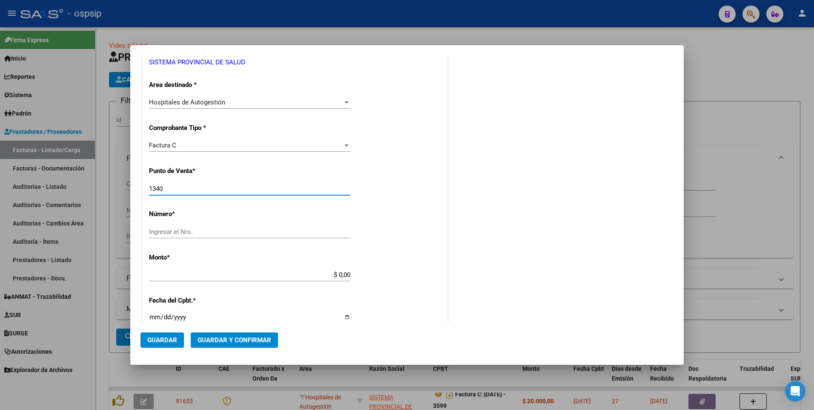
type input "1340"
type input "4607"
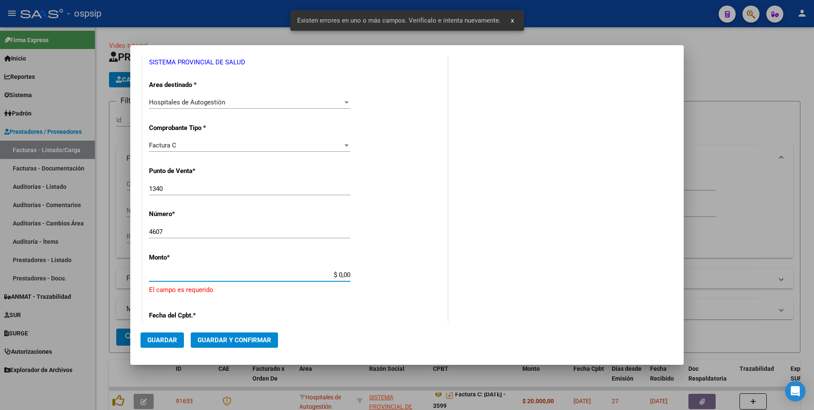
scroll to position [227, 0]
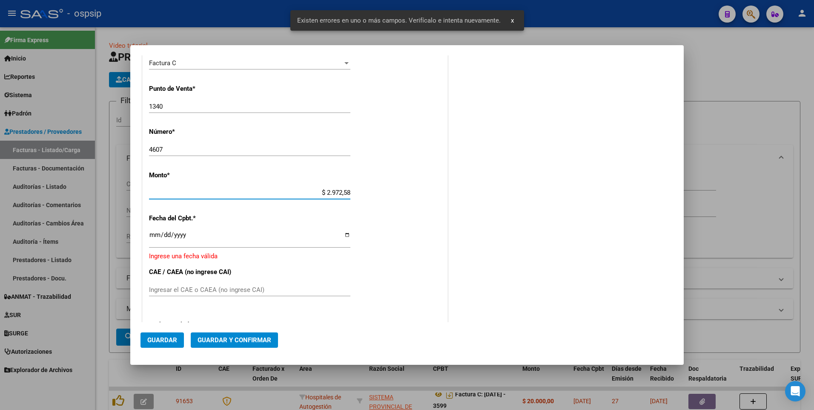
type input "$ 29.725,89"
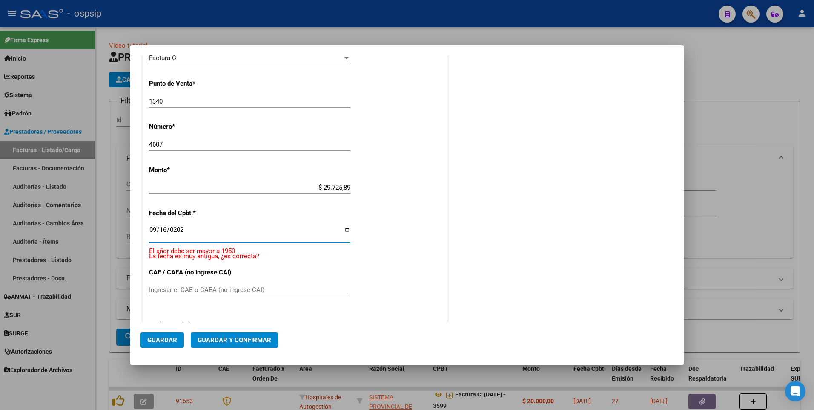
type input "2025-09-16"
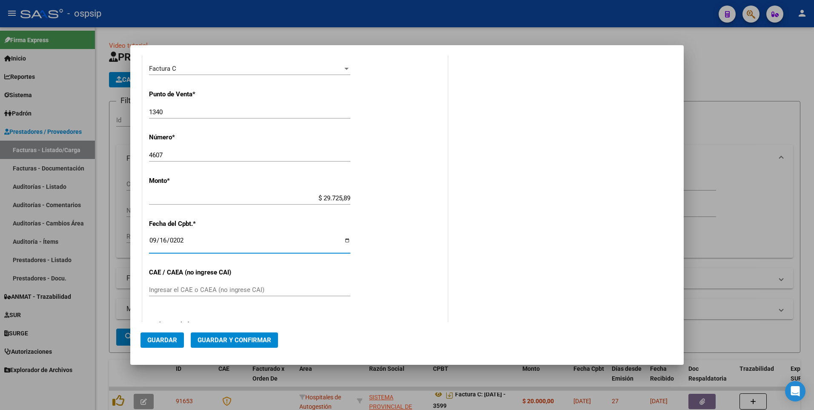
click at [177, 340] on button "Guardar" at bounding box center [162, 339] width 43 height 15
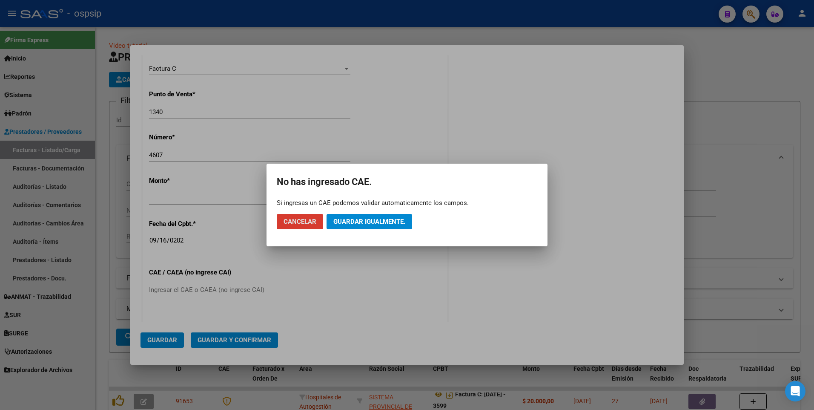
click at [350, 228] on button "Guardar igualmente." at bounding box center [370, 221] width 86 height 15
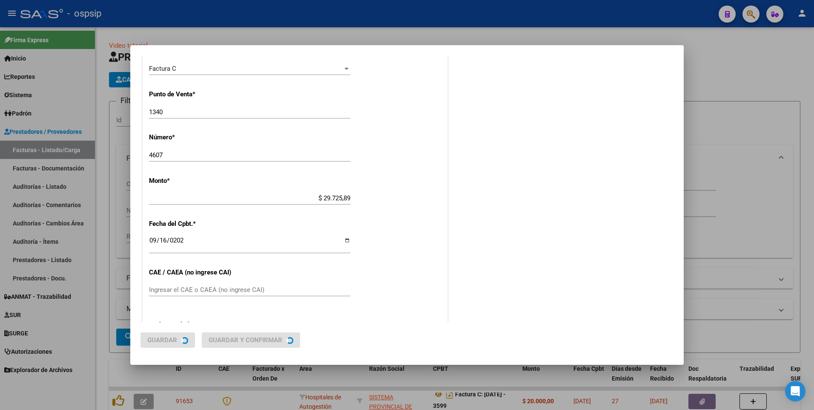
scroll to position [0, 0]
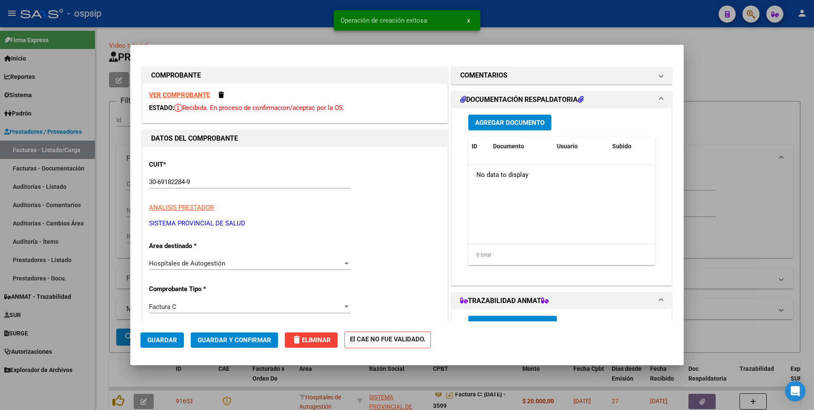
click at [501, 124] on span "Agregar Documento" at bounding box center [509, 123] width 69 height 8
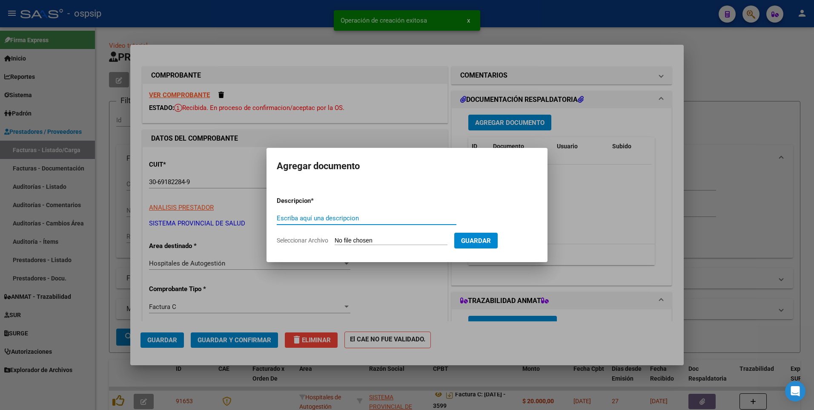
paste input "oficinarecuperoaono@gmail.com"
type input "oficinarecuperoaono@gmail.com"
click at [352, 240] on input "Seleccionar Archivo" at bounding box center [391, 241] width 113 height 8
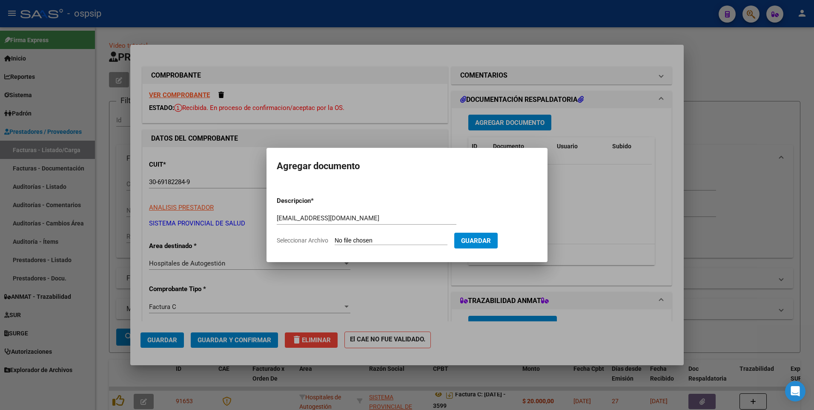
type input "C:\fakepath\COD 119708 PSR - FACT 1340-4607.pdf"
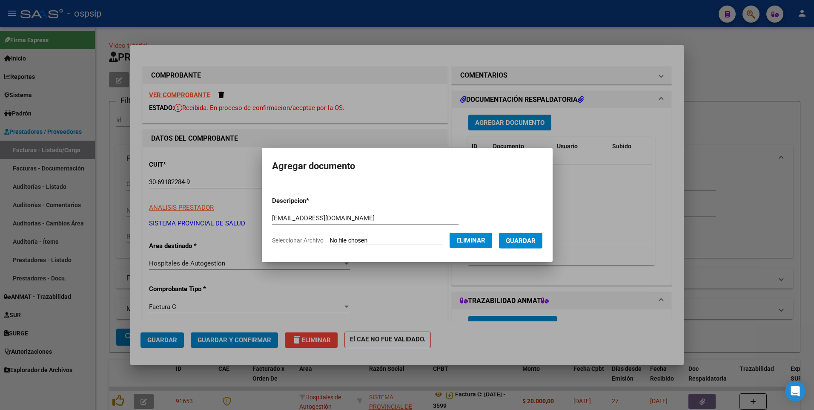
click at [536, 249] on form "Descripcion * oficinarecuperoaono@gmail.com Escriba aquí una descripcion Selecc…" at bounding box center [407, 221] width 270 height 62
click at [536, 244] on span "Guardar" at bounding box center [521, 241] width 30 height 8
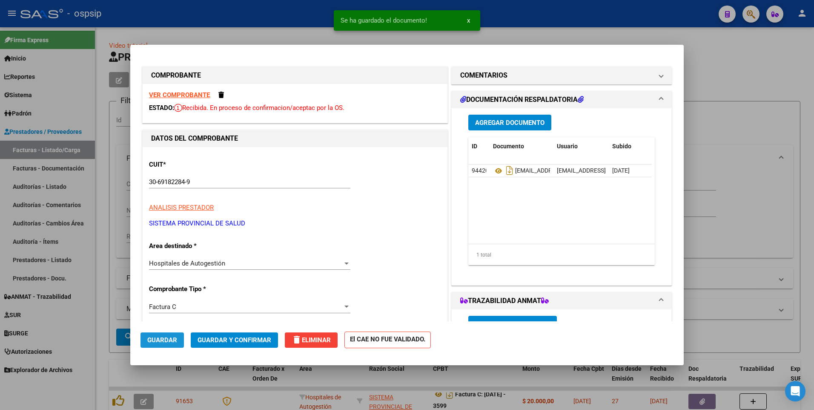
click at [167, 341] on span "Guardar" at bounding box center [162, 340] width 30 height 8
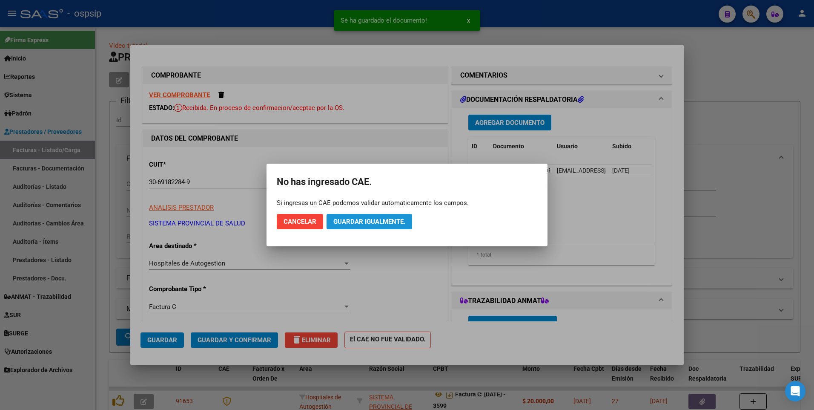
click at [379, 224] on span "Guardar igualmente." at bounding box center [369, 222] width 72 height 8
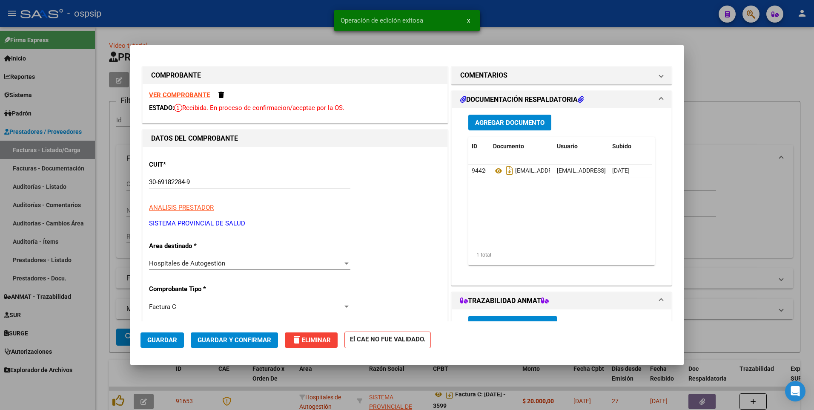
click at [294, 23] on div at bounding box center [407, 205] width 814 height 410
type input "$ 0,00"
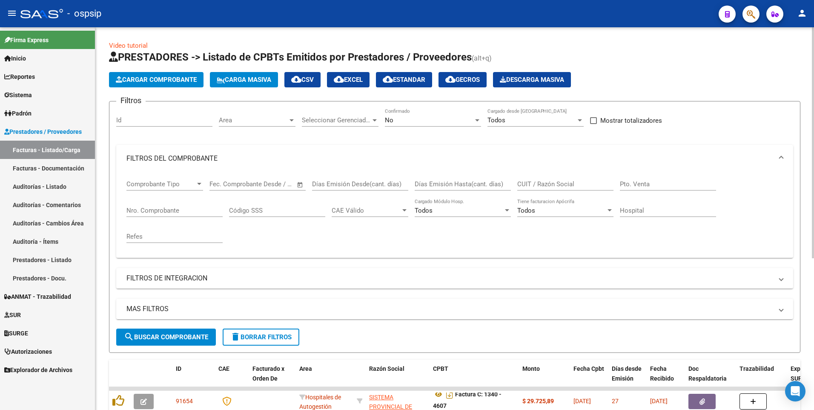
click at [141, 80] on span "Cargar Comprobante" at bounding box center [156, 80] width 81 height 8
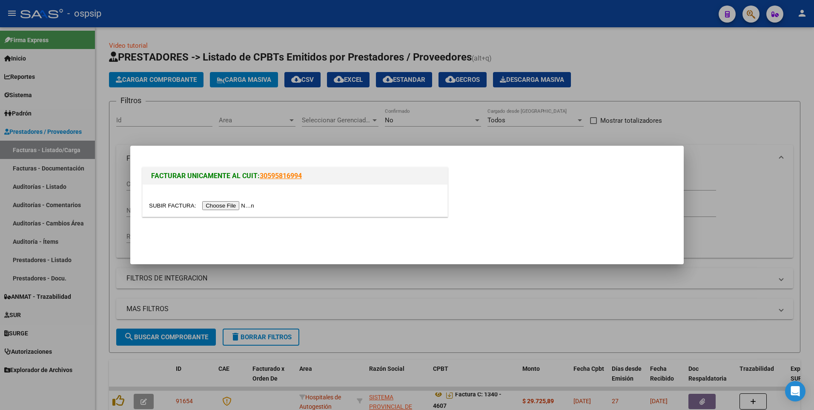
click at [230, 207] on input "file" at bounding box center [203, 205] width 108 height 9
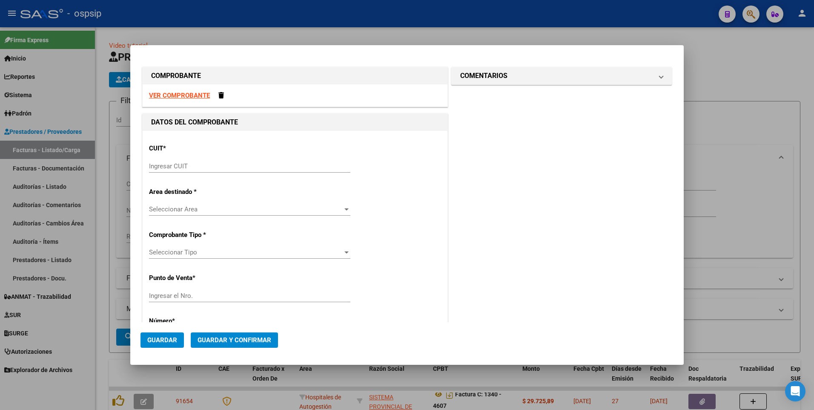
click at [204, 98] on strong "VER COMPROBANTE" at bounding box center [179, 96] width 61 height 8
click at [204, 166] on input "Ingresar CUIT" at bounding box center [249, 166] width 201 height 8
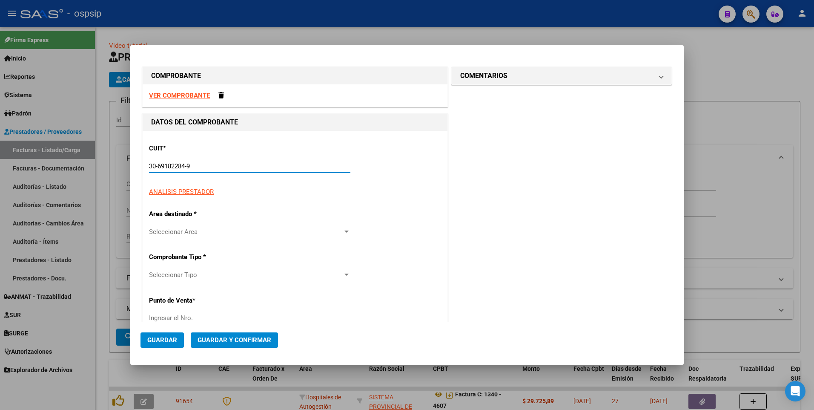
type input "30-69182284-9"
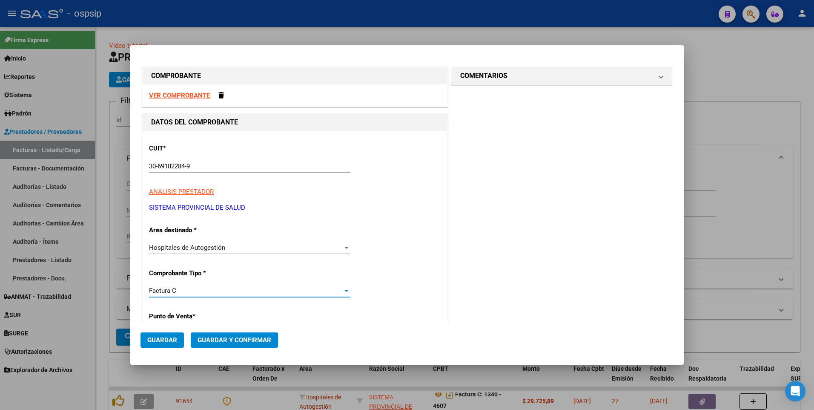
scroll to position [145, 0]
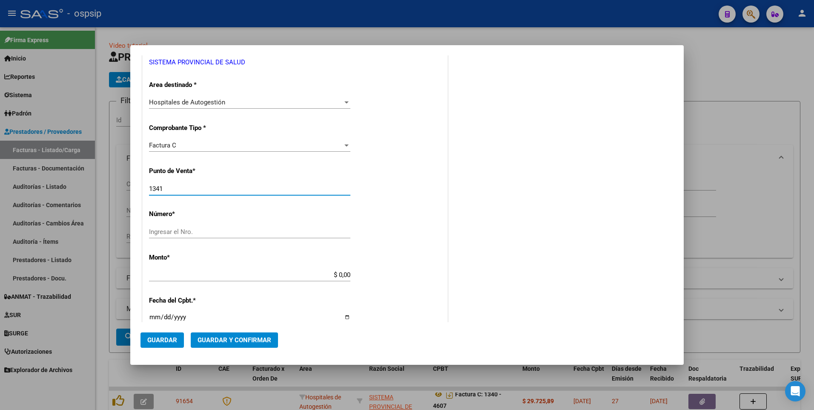
type input "1341"
type input "3616"
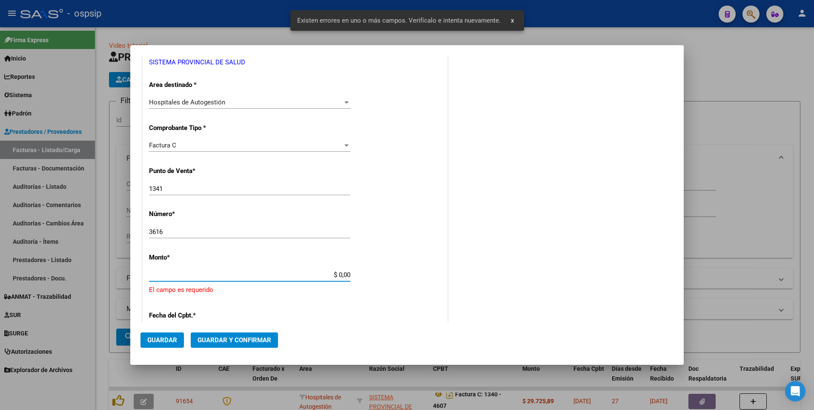
scroll to position [227, 0]
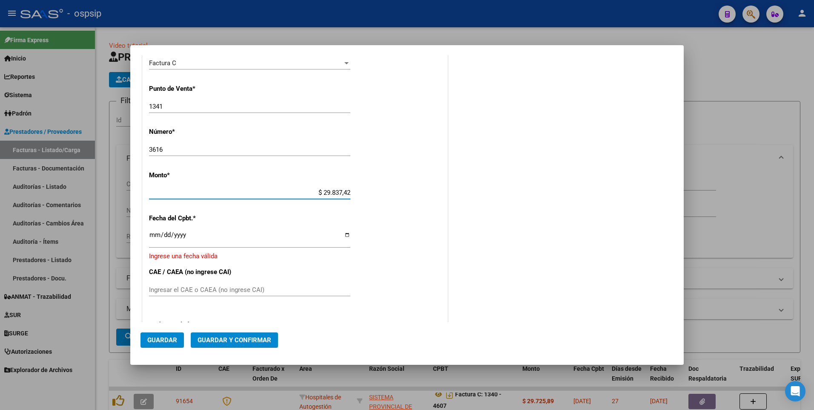
type input "$ 298.374,24"
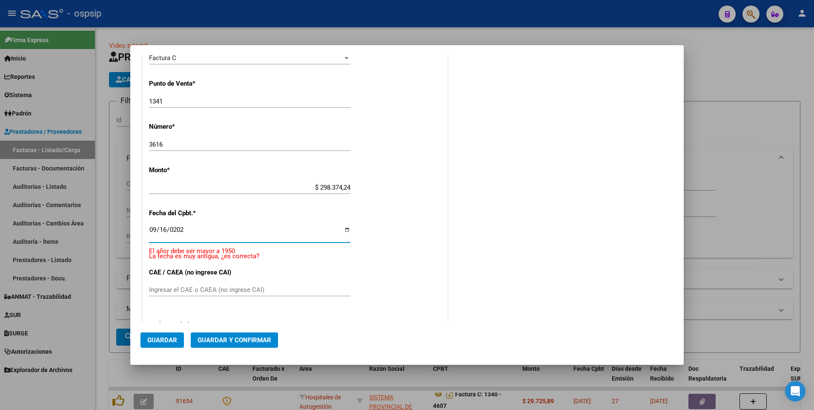
type input "2025-09-16"
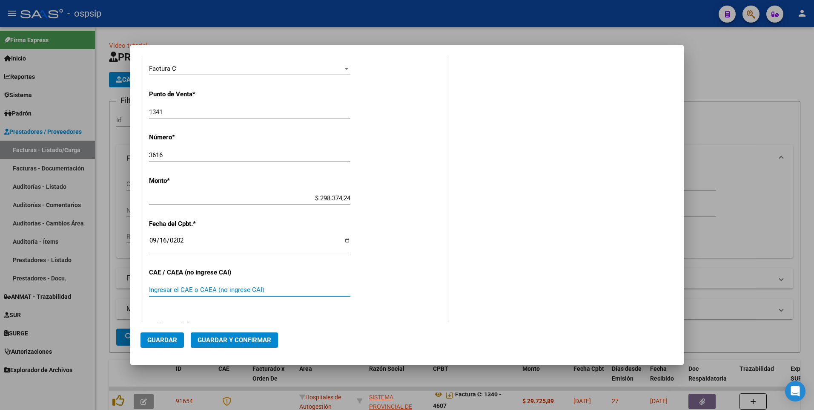
click at [158, 336] on span "Guardar" at bounding box center [162, 340] width 30 height 8
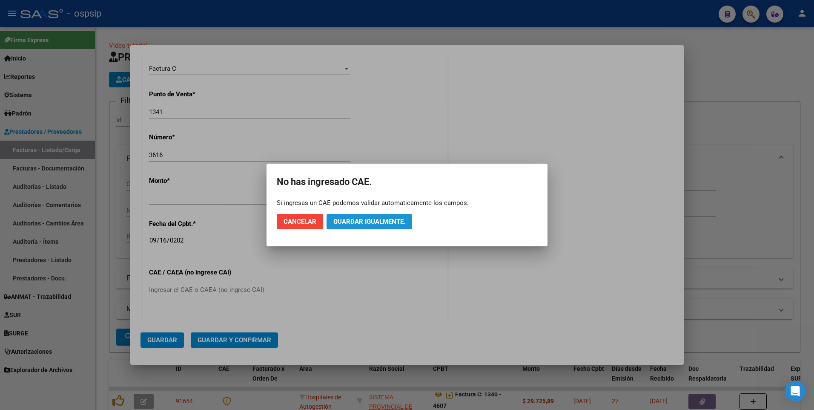
click at [367, 217] on button "Guardar igualmente." at bounding box center [370, 221] width 86 height 15
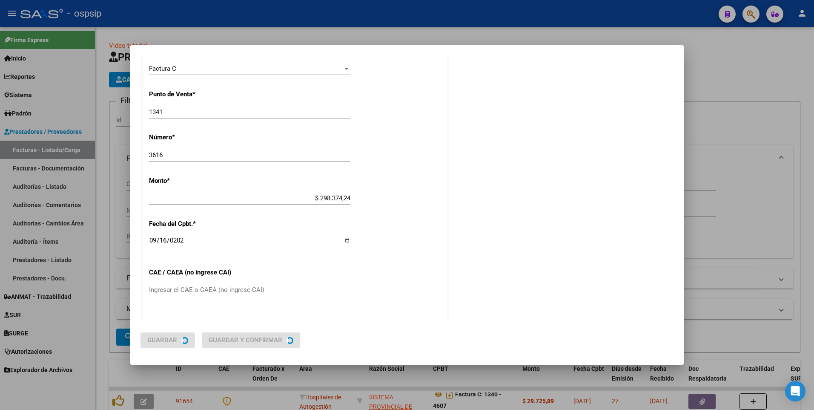
scroll to position [0, 0]
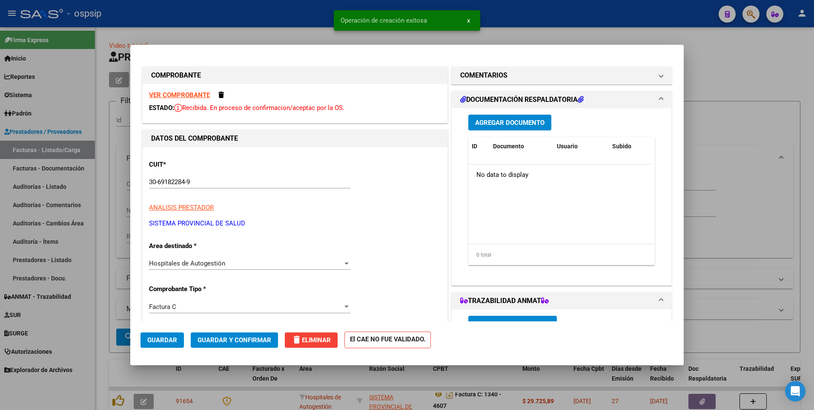
click at [491, 120] on span "Agregar Documento" at bounding box center [509, 123] width 69 height 8
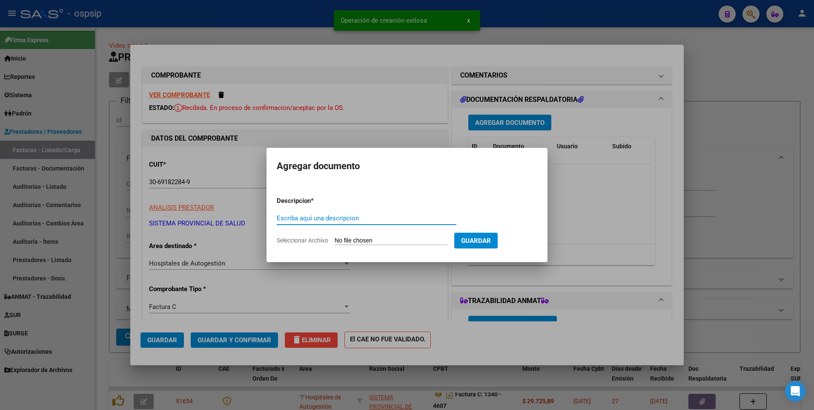
paste input "oficinarecuperoaono@gmail.com"
type input "oficinarecuperoaono@gmail.com"
click at [357, 243] on input "Seleccionar Archivo" at bounding box center [391, 241] width 113 height 8
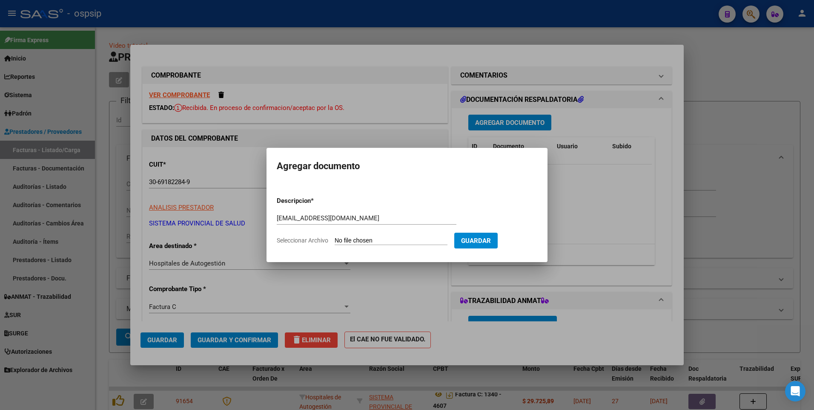
type input "C:\fakepath\COD 119708 CAPS RI - FACT 1341-3616.pdf"
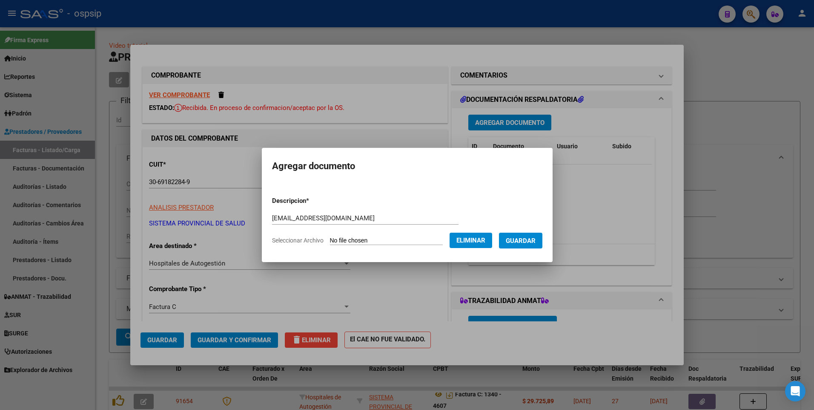
click at [535, 246] on button "Guardar" at bounding box center [520, 241] width 43 height 16
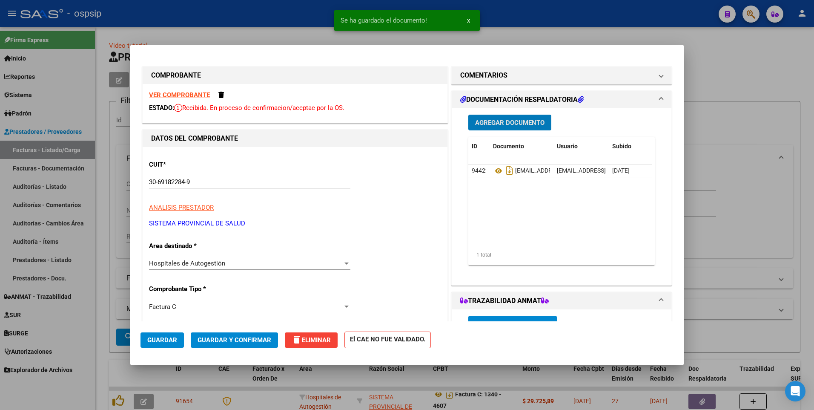
click at [175, 337] on span "Guardar" at bounding box center [162, 340] width 30 height 8
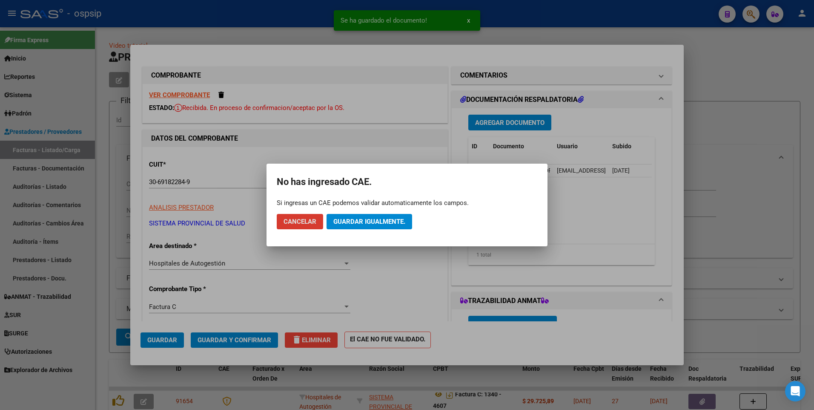
click at [359, 219] on span "Guardar igualmente." at bounding box center [369, 222] width 72 height 8
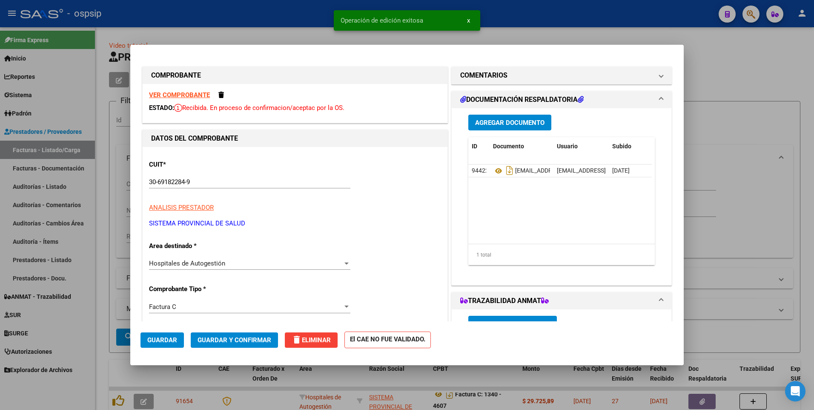
click at [285, 16] on div at bounding box center [407, 205] width 814 height 410
type input "$ 0,00"
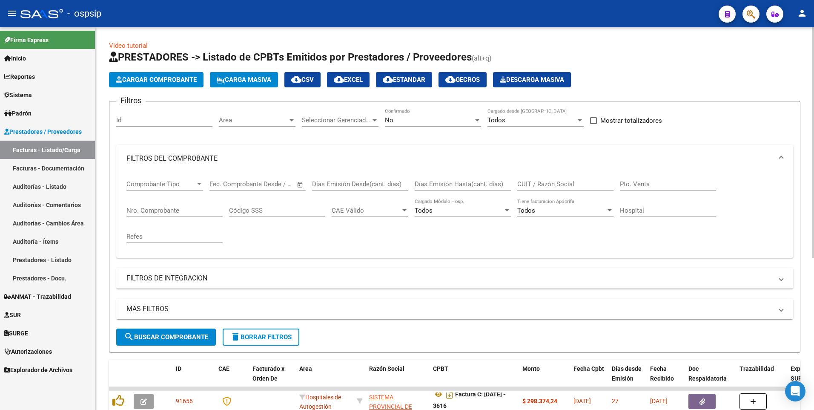
click at [275, 340] on span "delete Borrar Filtros" at bounding box center [260, 337] width 61 height 8
click at [551, 186] on input "CUIT / Razón Social" at bounding box center [565, 184] width 96 height 8
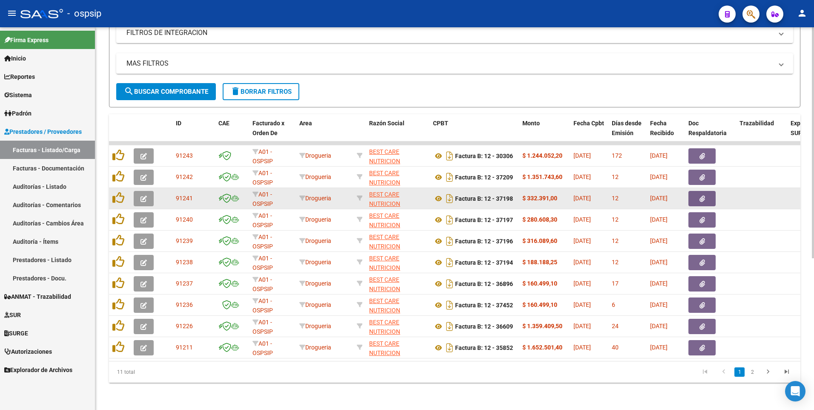
scroll to position [252, 0]
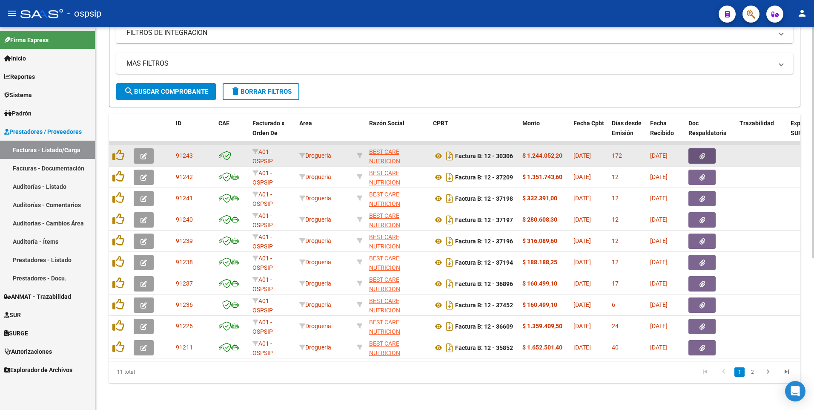
click at [698, 148] on button "button" at bounding box center [702, 155] width 27 height 15
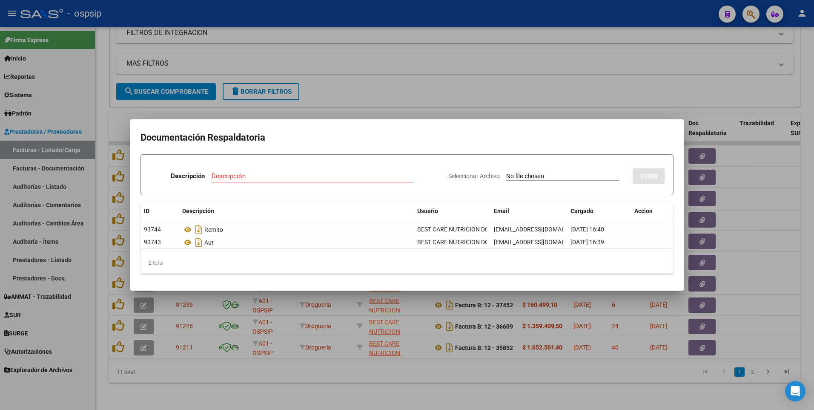
click at [535, 49] on div at bounding box center [407, 205] width 814 height 410
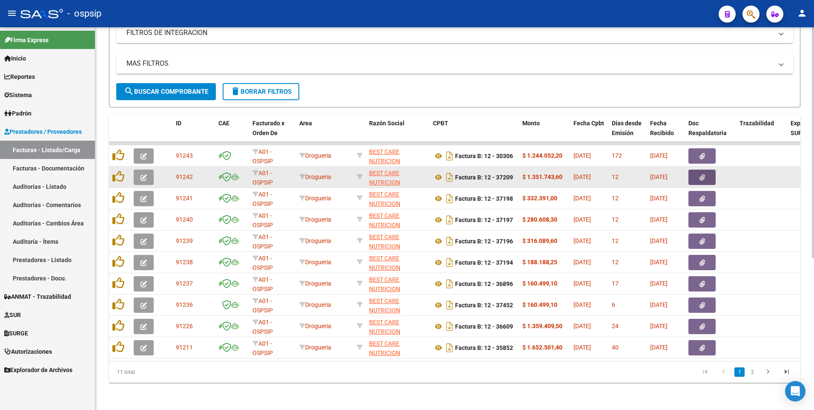
click at [693, 173] on button "button" at bounding box center [702, 177] width 27 height 15
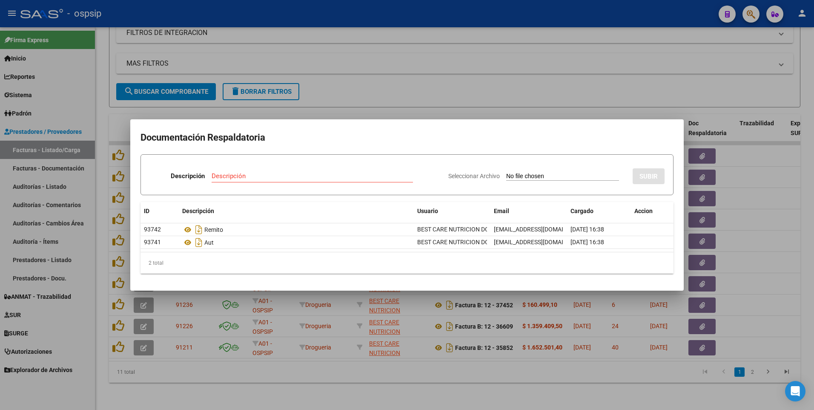
click at [304, 15] on div at bounding box center [407, 205] width 814 height 410
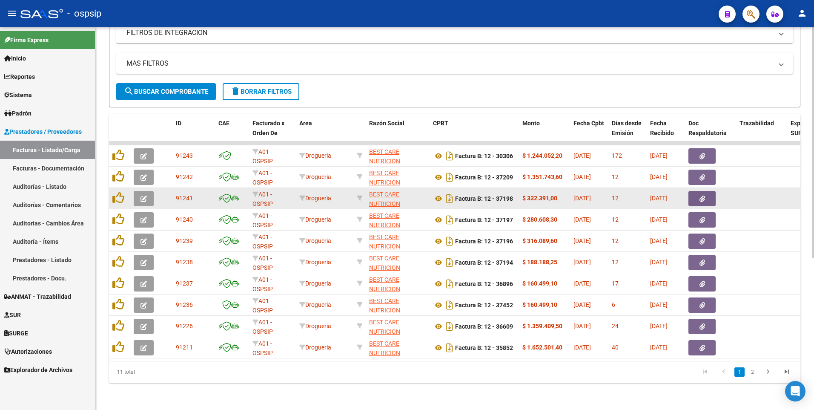
click at [698, 195] on button "button" at bounding box center [702, 198] width 27 height 15
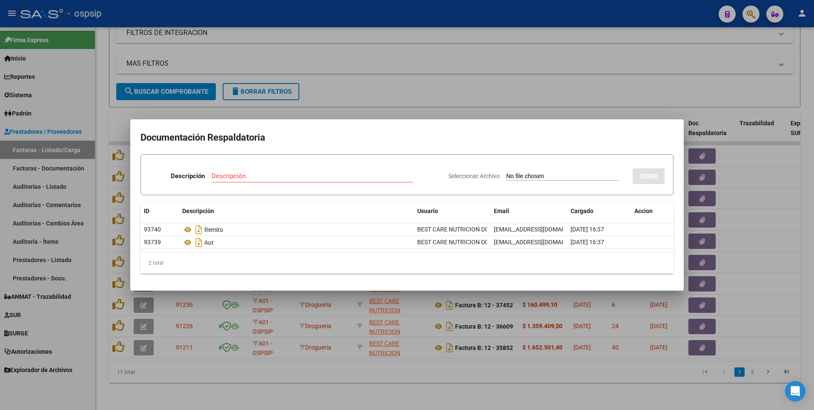
click at [469, 12] on div at bounding box center [407, 205] width 814 height 410
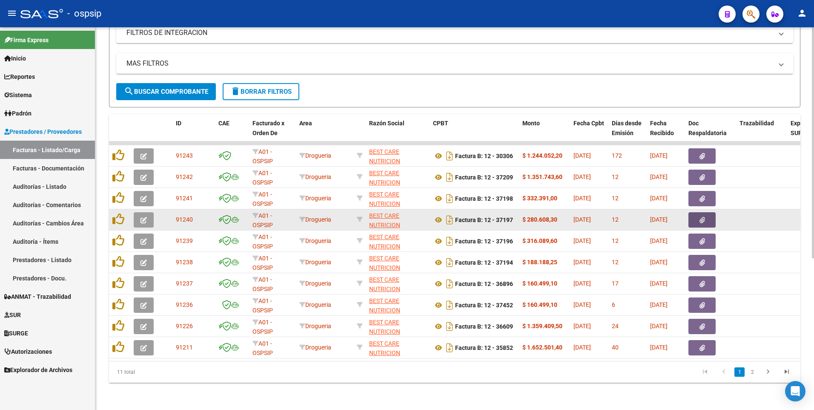
click at [694, 215] on button "button" at bounding box center [702, 219] width 27 height 15
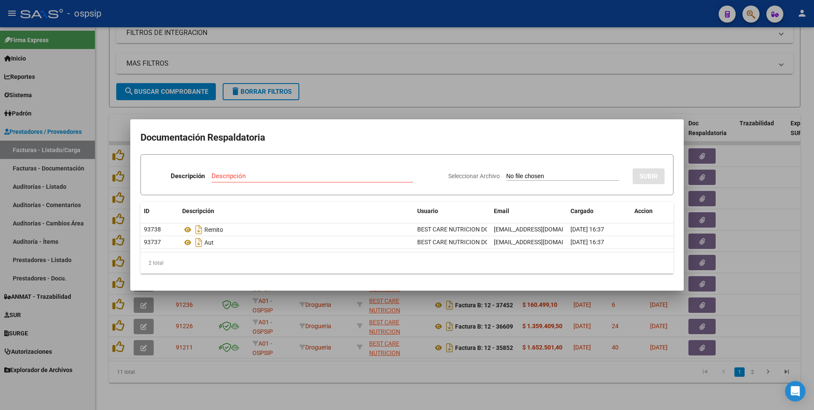
click at [383, 60] on div at bounding box center [407, 205] width 814 height 410
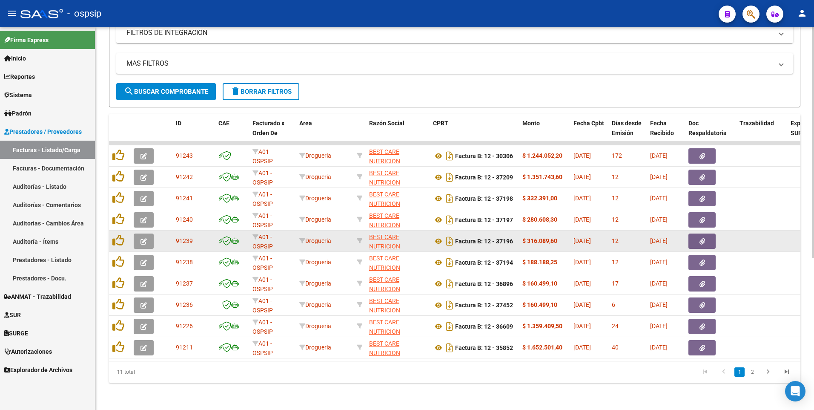
click at [708, 233] on button "button" at bounding box center [702, 240] width 27 height 15
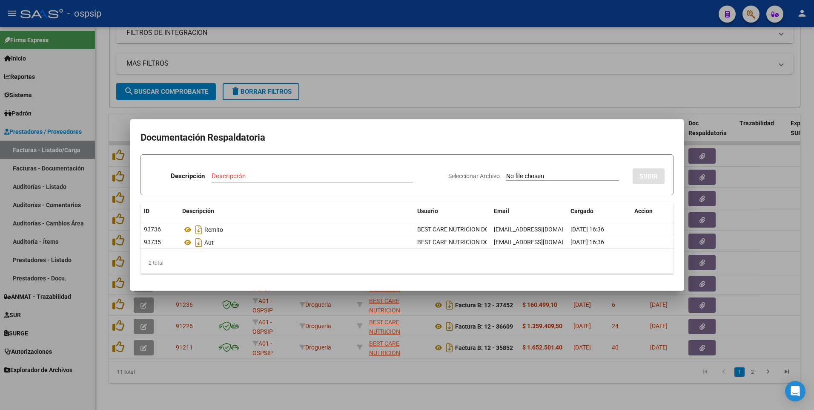
click at [316, 69] on div at bounding box center [407, 205] width 814 height 410
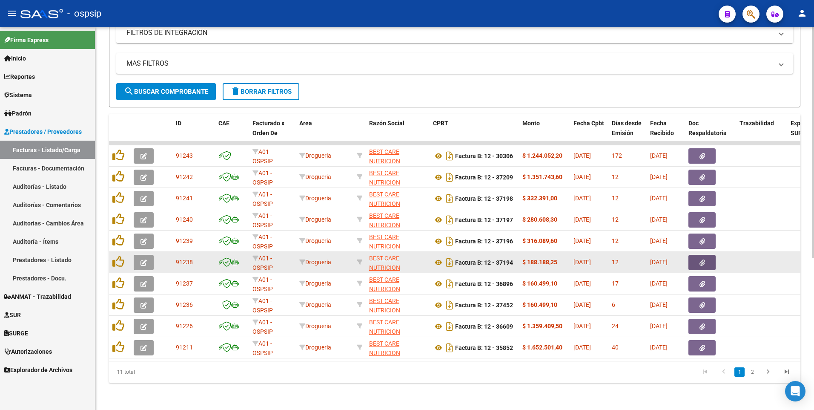
click at [690, 256] on button "button" at bounding box center [702, 262] width 27 height 15
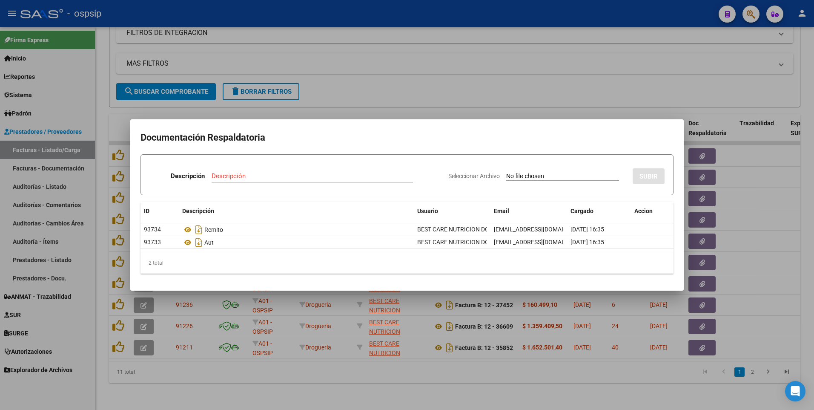
click at [352, 88] on div at bounding box center [407, 205] width 814 height 410
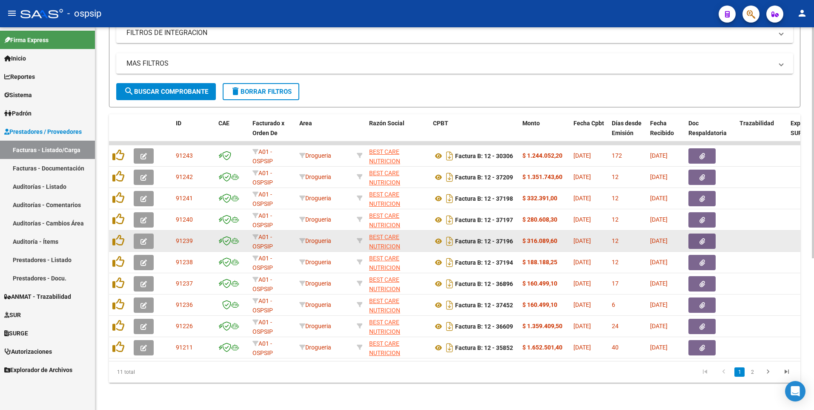
click at [696, 234] on button "button" at bounding box center [702, 240] width 27 height 15
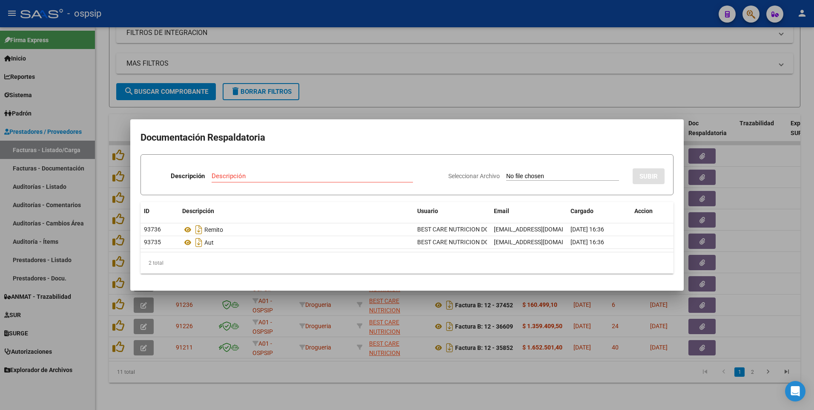
click at [428, 26] on div at bounding box center [407, 205] width 814 height 410
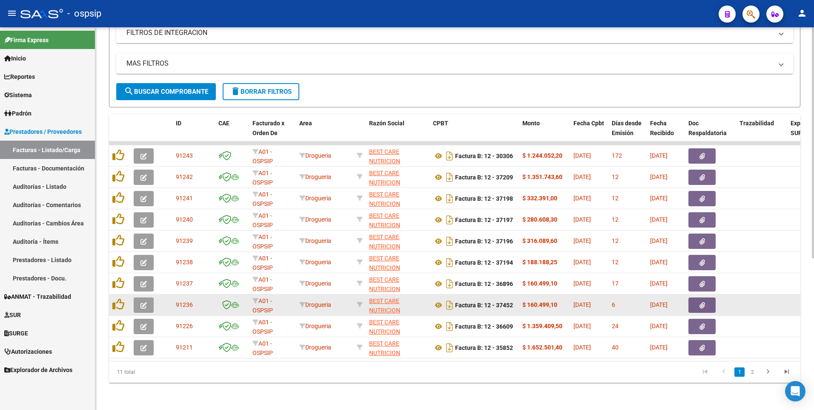
click at [694, 299] on button "button" at bounding box center [702, 304] width 27 height 15
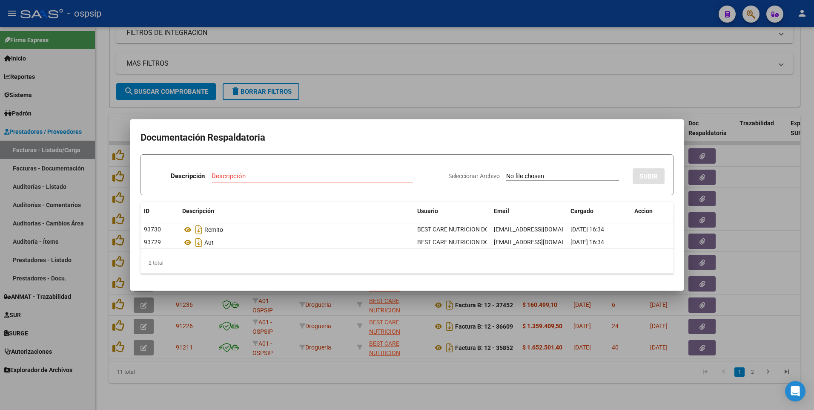
click at [262, 10] on div at bounding box center [407, 205] width 814 height 410
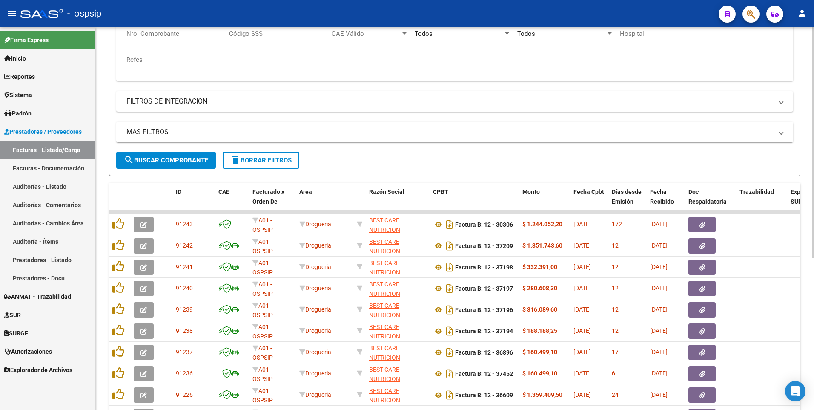
scroll to position [81, 0]
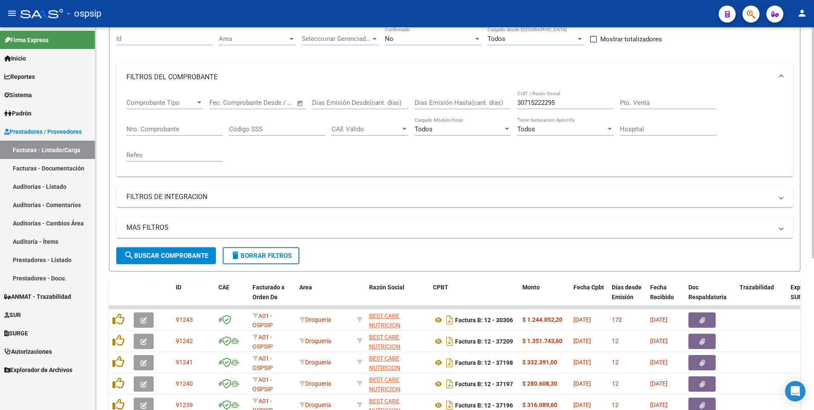
click at [564, 103] on input "30715222295" at bounding box center [565, 103] width 96 height 8
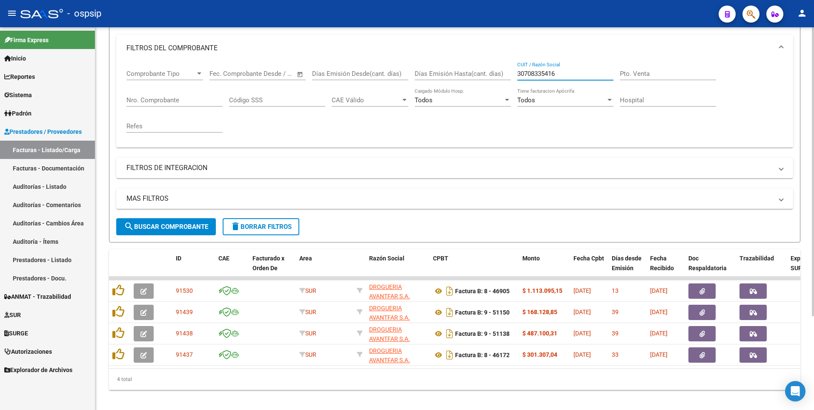
scroll to position [124, 0]
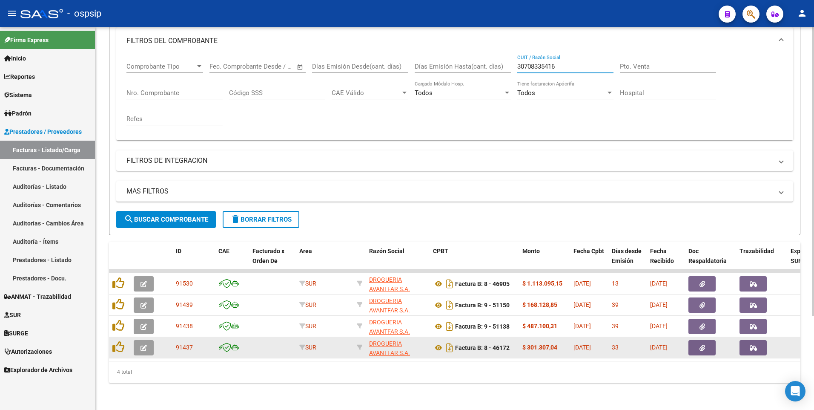
type input "30708335416"
click at [700, 345] on icon "button" at bounding box center [703, 348] width 6 height 6
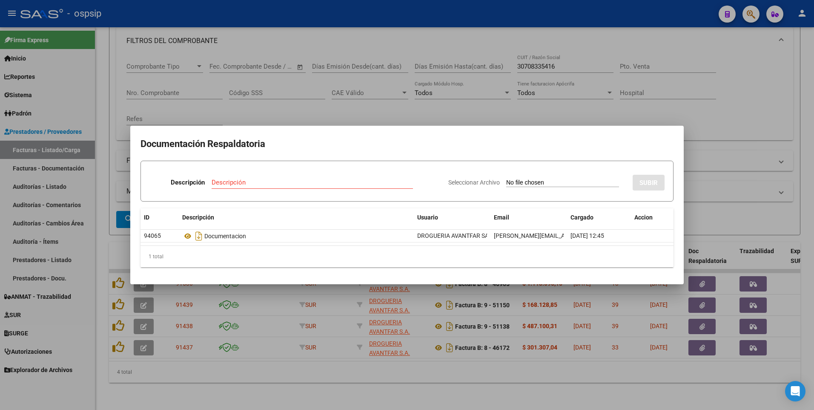
click at [599, 95] on div at bounding box center [407, 205] width 814 height 410
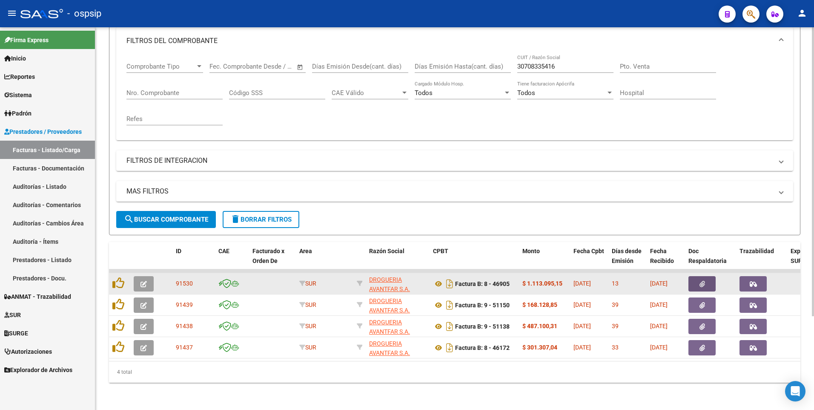
click at [702, 281] on icon "button" at bounding box center [703, 284] width 6 height 6
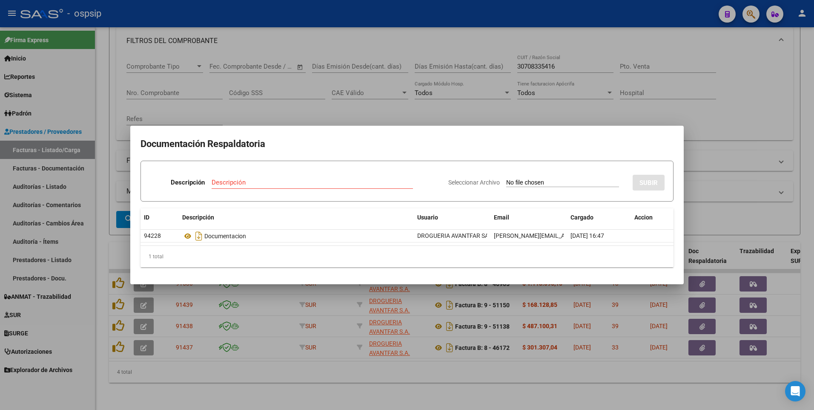
click at [430, 43] on div at bounding box center [407, 205] width 814 height 410
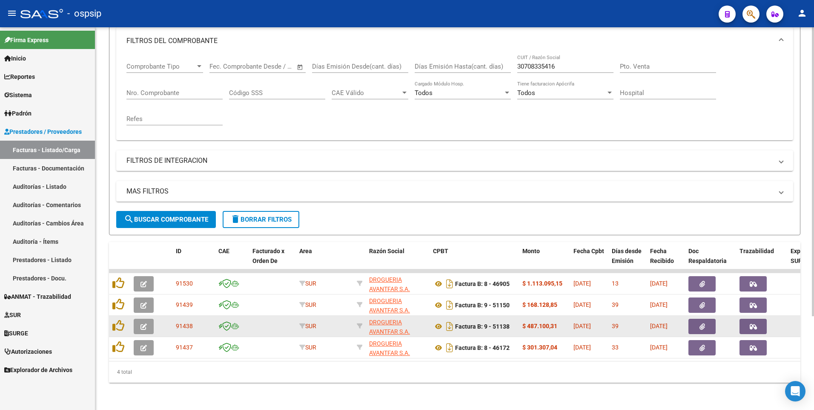
click at [701, 323] on icon "button" at bounding box center [703, 326] width 6 height 6
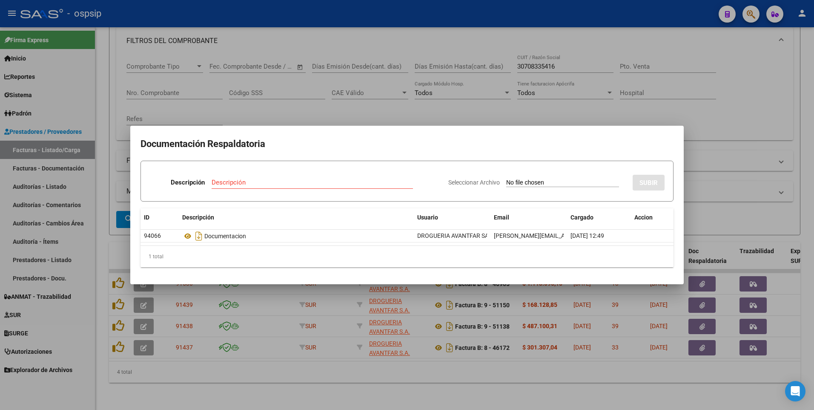
click at [735, 144] on div at bounding box center [407, 205] width 814 height 410
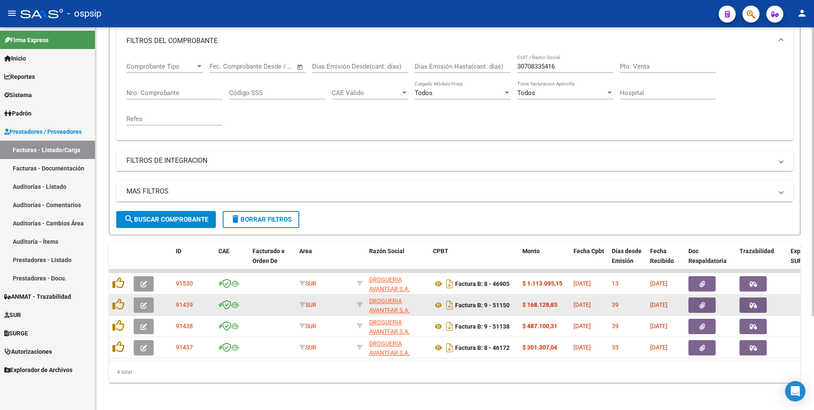
click at [700, 302] on icon "button" at bounding box center [703, 305] width 6 height 6
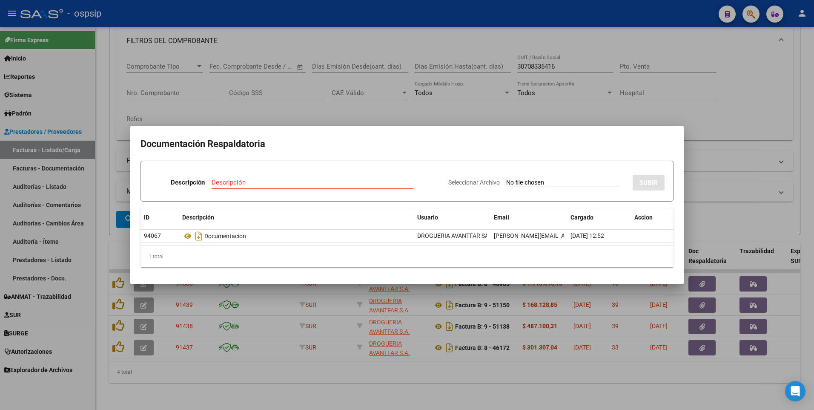
click at [354, 20] on div at bounding box center [407, 205] width 814 height 410
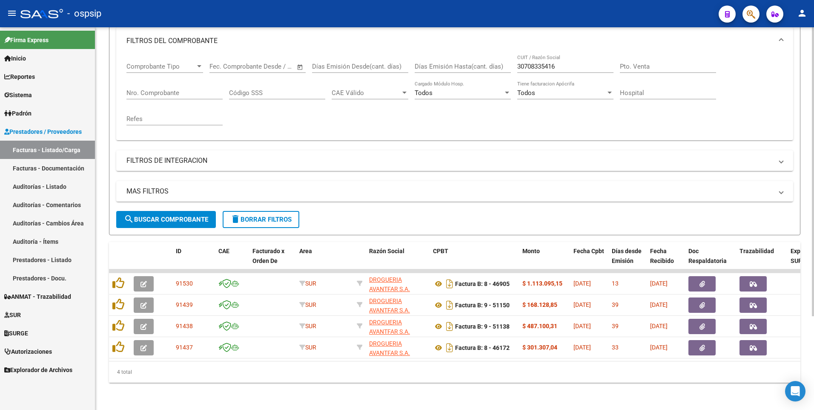
click at [279, 216] on span "delete Borrar Filtros" at bounding box center [260, 220] width 61 height 8
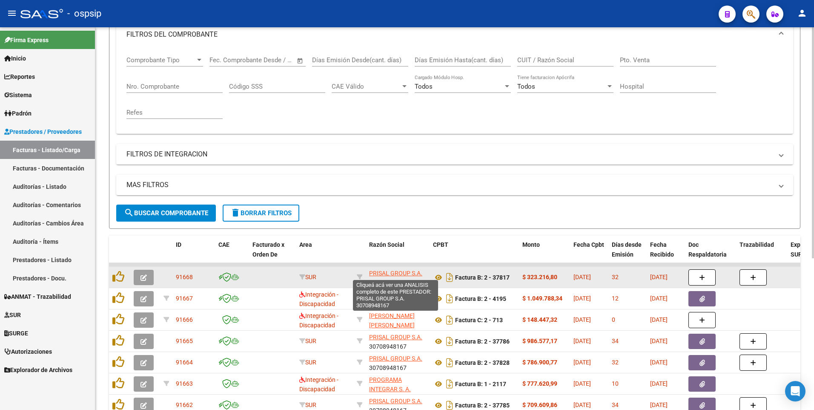
scroll to position [1, 0]
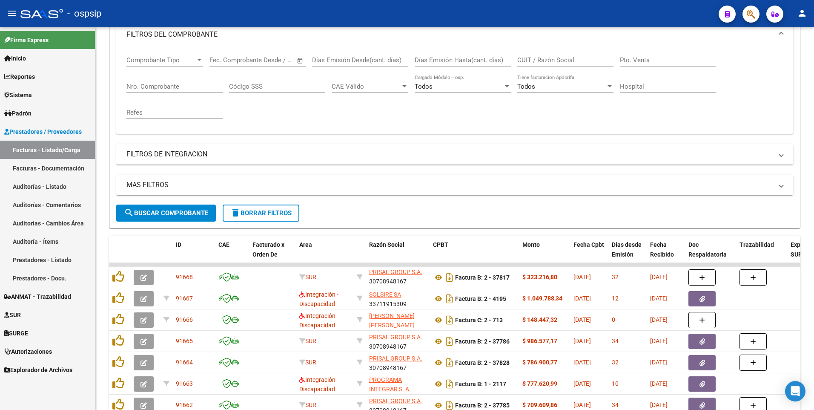
click at [384, 22] on div "- ospsip" at bounding box center [366, 13] width 692 height 19
click at [384, 16] on div "- ospsip" at bounding box center [366, 13] width 692 height 19
click at [251, 218] on button "delete Borrar Filtros" at bounding box center [261, 212] width 77 height 17
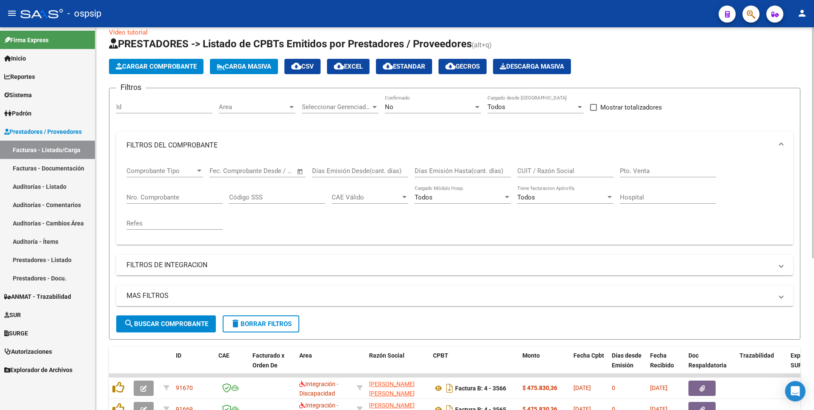
scroll to position [0, 0]
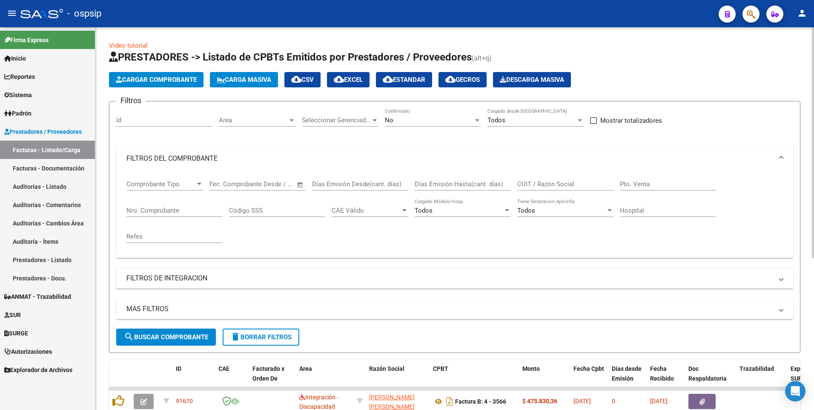
click at [403, 116] on div "No" at bounding box center [429, 120] width 89 height 8
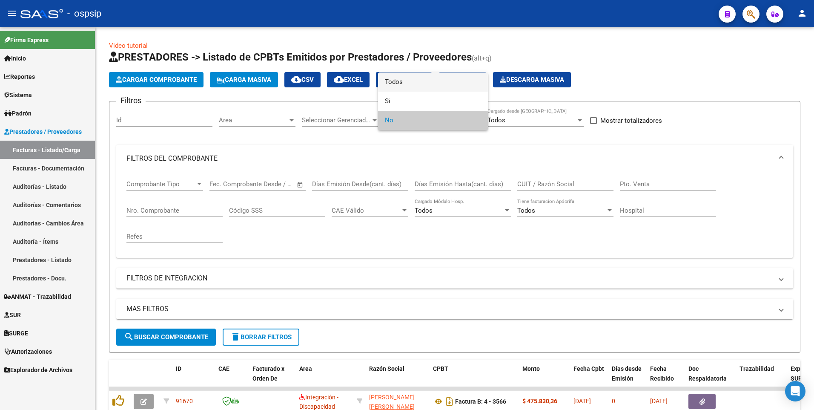
click at [408, 86] on span "Todos" at bounding box center [433, 81] width 96 height 19
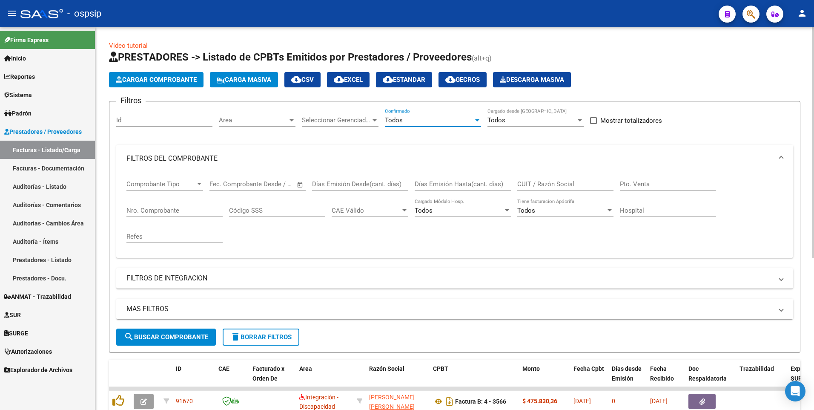
click at [258, 336] on span "delete Borrar Filtros" at bounding box center [260, 337] width 61 height 8
click at [402, 121] on div "No" at bounding box center [429, 120] width 89 height 8
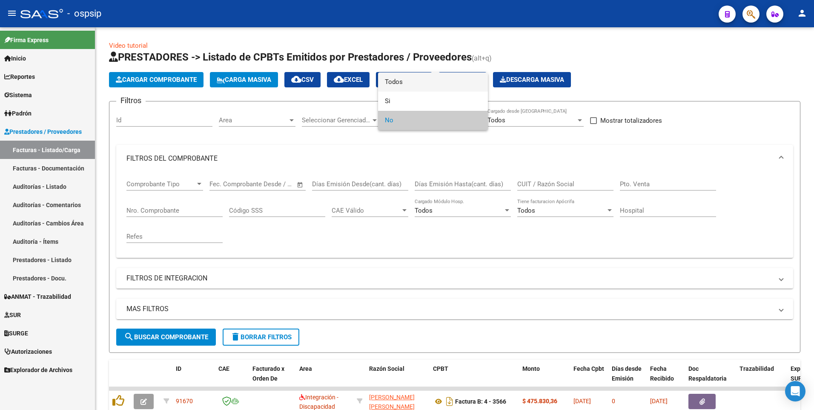
click at [410, 87] on span "Todos" at bounding box center [433, 81] width 96 height 19
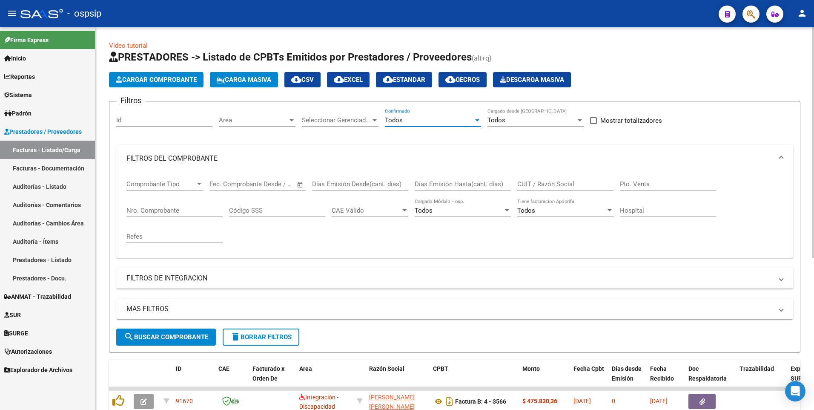
click at [201, 342] on button "search Buscar Comprobante" at bounding box center [166, 336] width 100 height 17
click at [347, 15] on div "- ospsip" at bounding box center [366, 13] width 692 height 19
click at [250, 342] on button "delete Borrar Filtros" at bounding box center [261, 336] width 77 height 17
click at [405, 12] on div "- ospsip" at bounding box center [366, 13] width 692 height 19
click at [387, 12] on div "- ospsip" at bounding box center [366, 13] width 692 height 19
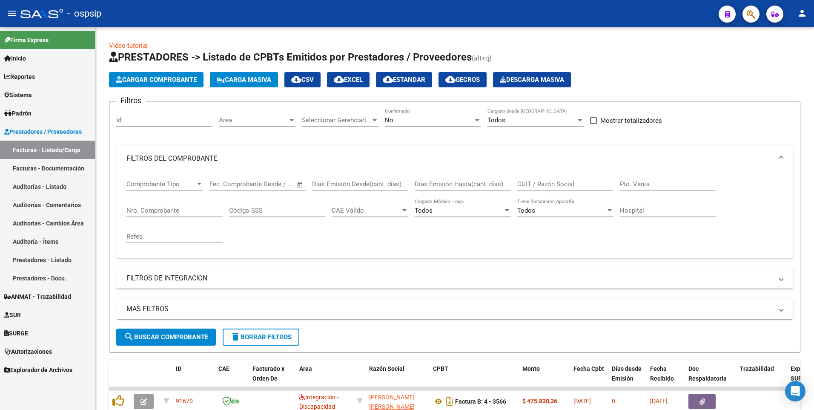
click at [387, 12] on div "- ospsip" at bounding box center [366, 13] width 692 height 19
